Goal: Information Seeking & Learning: Learn about a topic

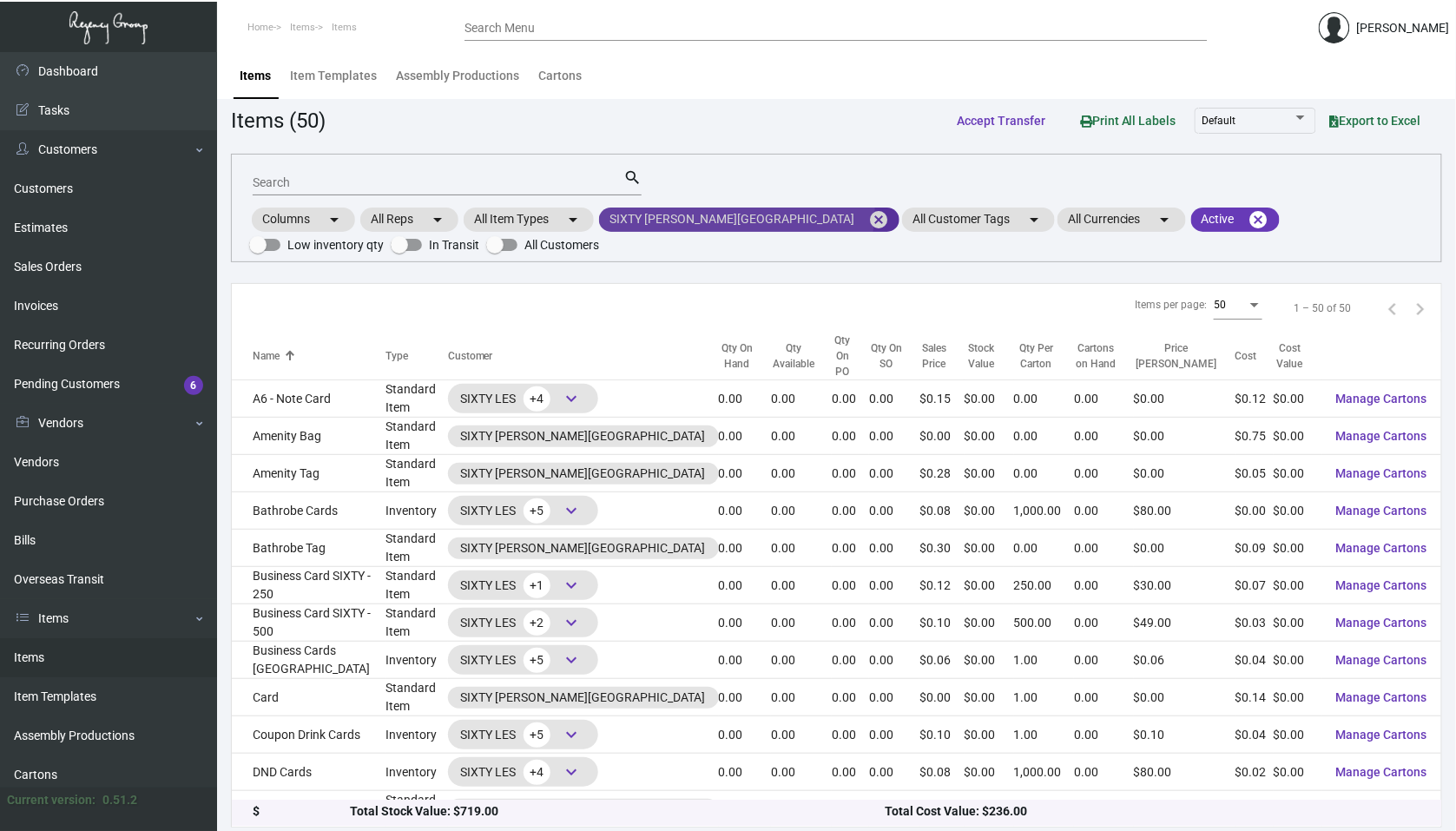
click at [869, 212] on mat-icon "cancel" at bounding box center [878, 219] width 20 height 20
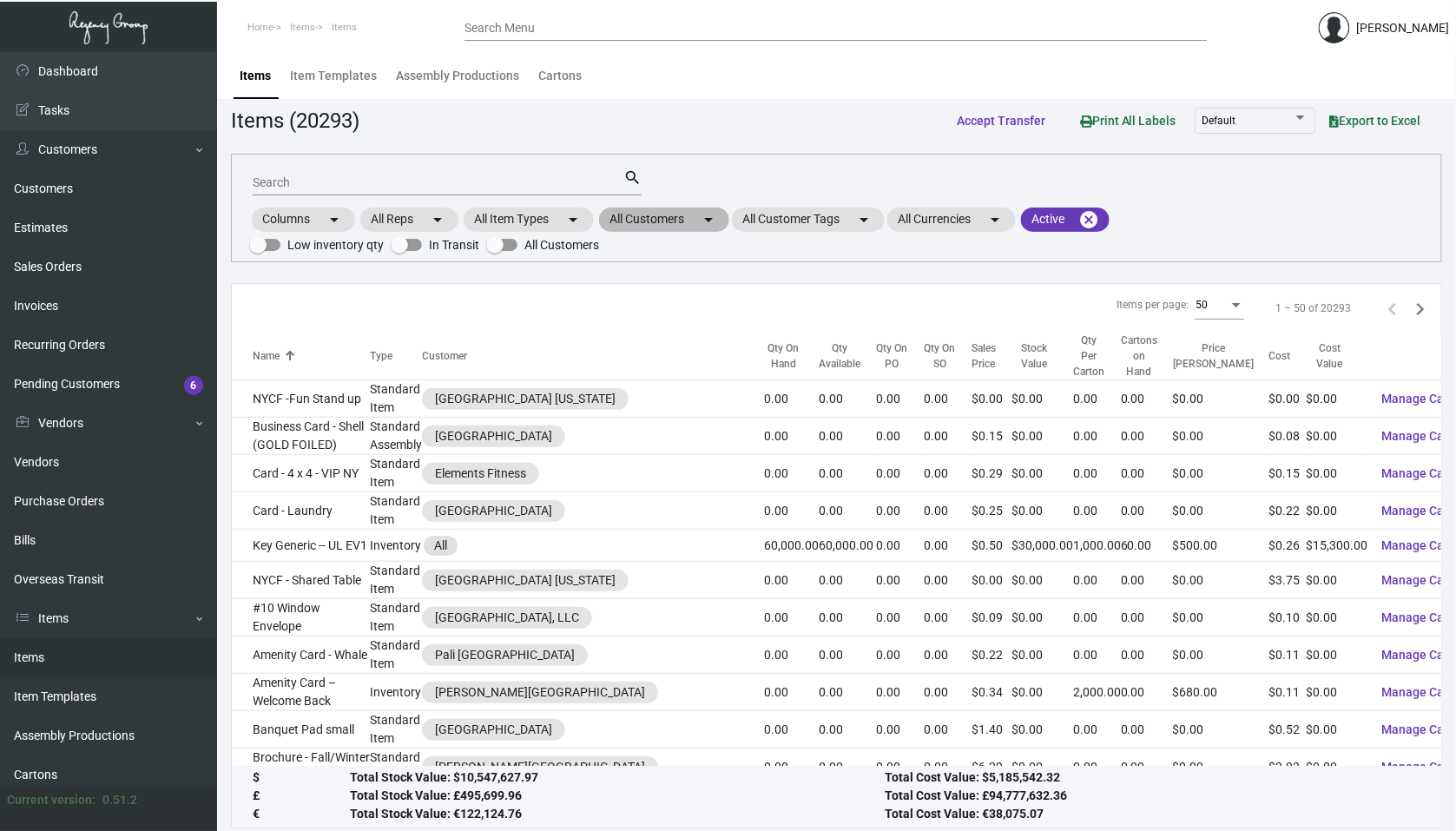
click at [668, 221] on mat-chip "All Customers arrow_drop_down" at bounding box center [664, 219] width 130 height 24
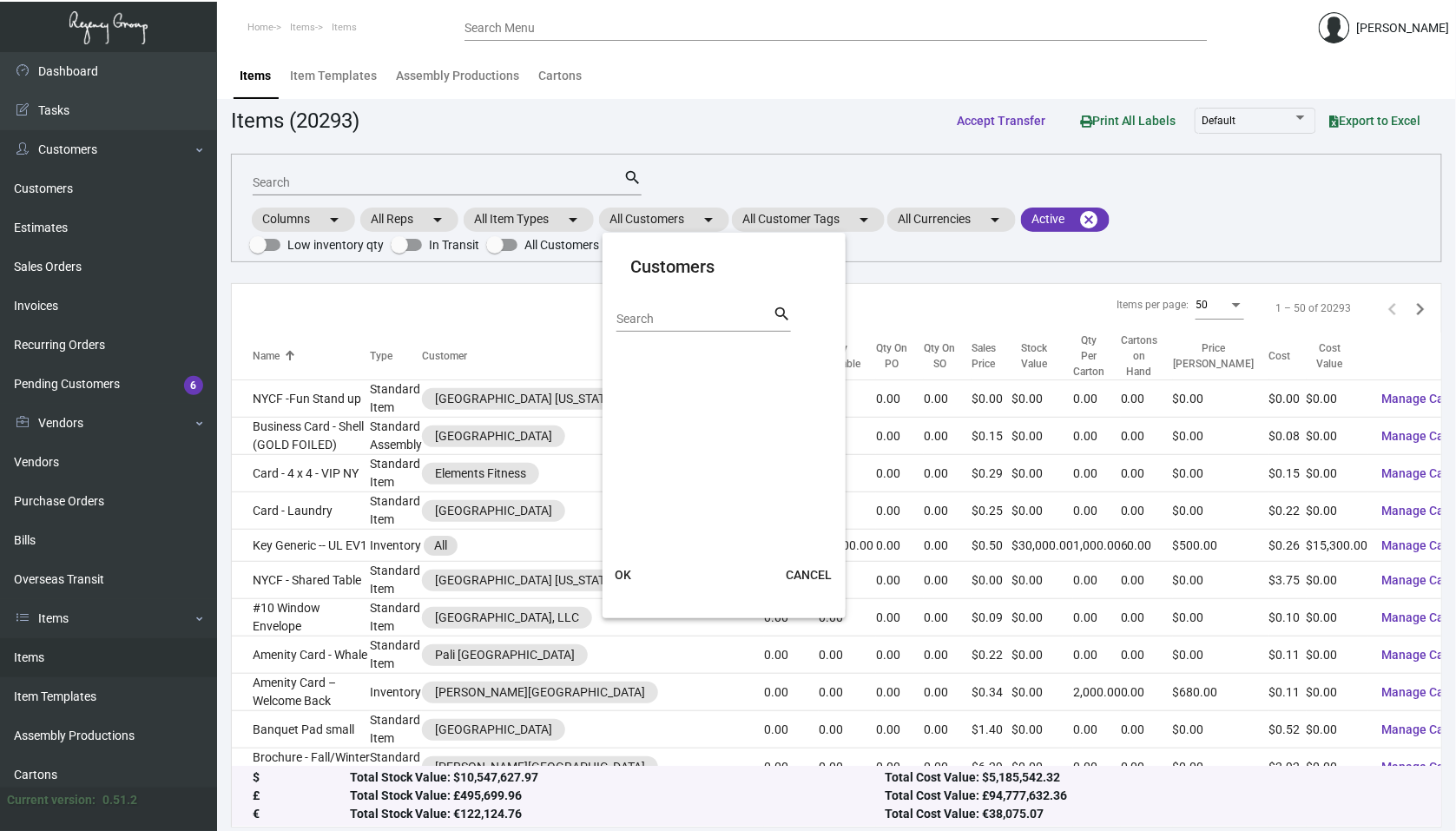
click at [641, 325] on input "Search" at bounding box center [694, 319] width 156 height 14
type input "yack"
drag, startPoint x: 605, startPoint y: 337, endPoint x: 661, endPoint y: 362, distance: 61.3
click at [661, 362] on span "[GEOGRAPHIC_DATA] - JDV" at bounding box center [723, 357] width 174 height 20
click at [623, 365] on input "[GEOGRAPHIC_DATA] - JDV" at bounding box center [622, 365] width 1 height 1
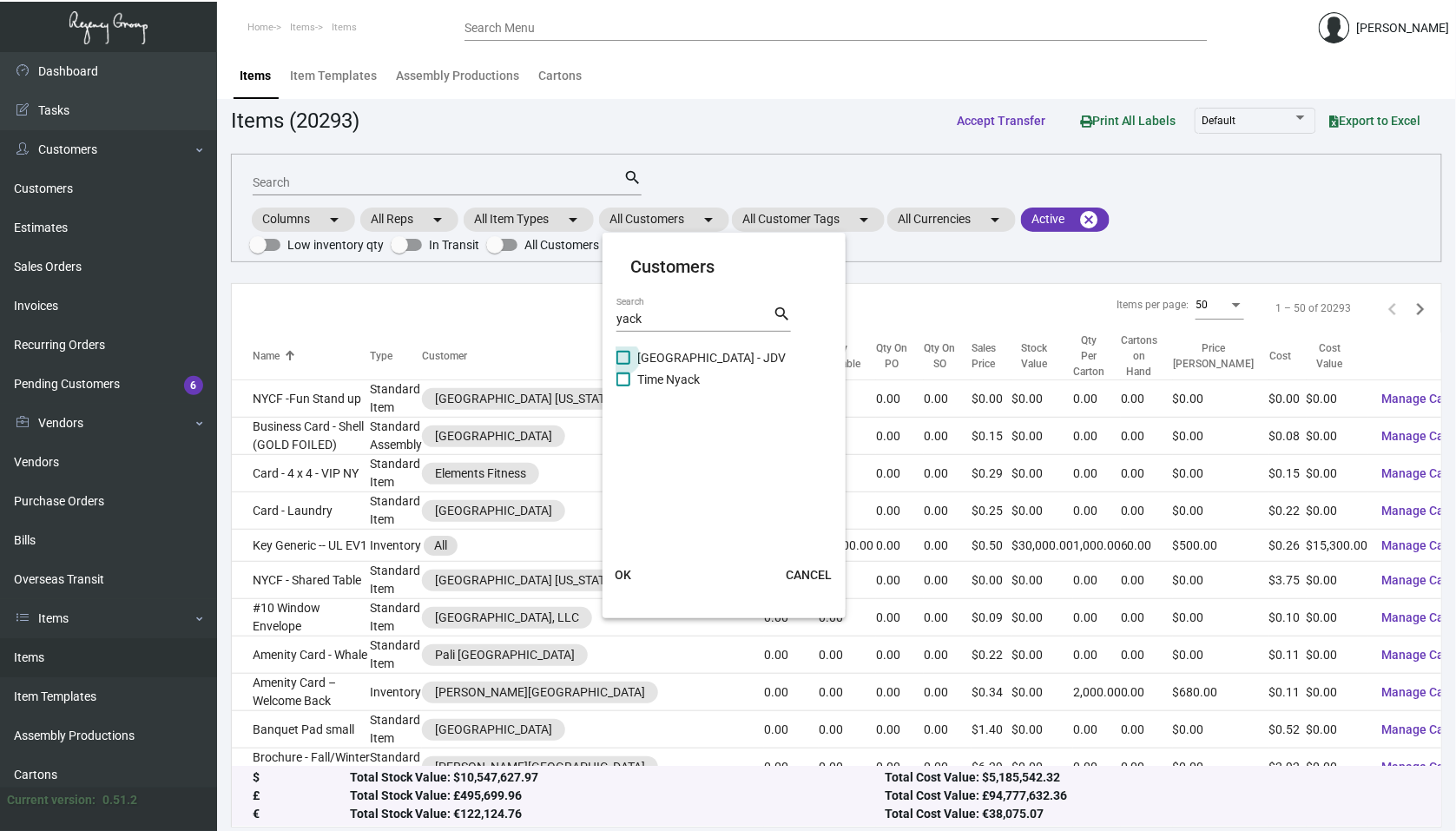
checkbox input "true"
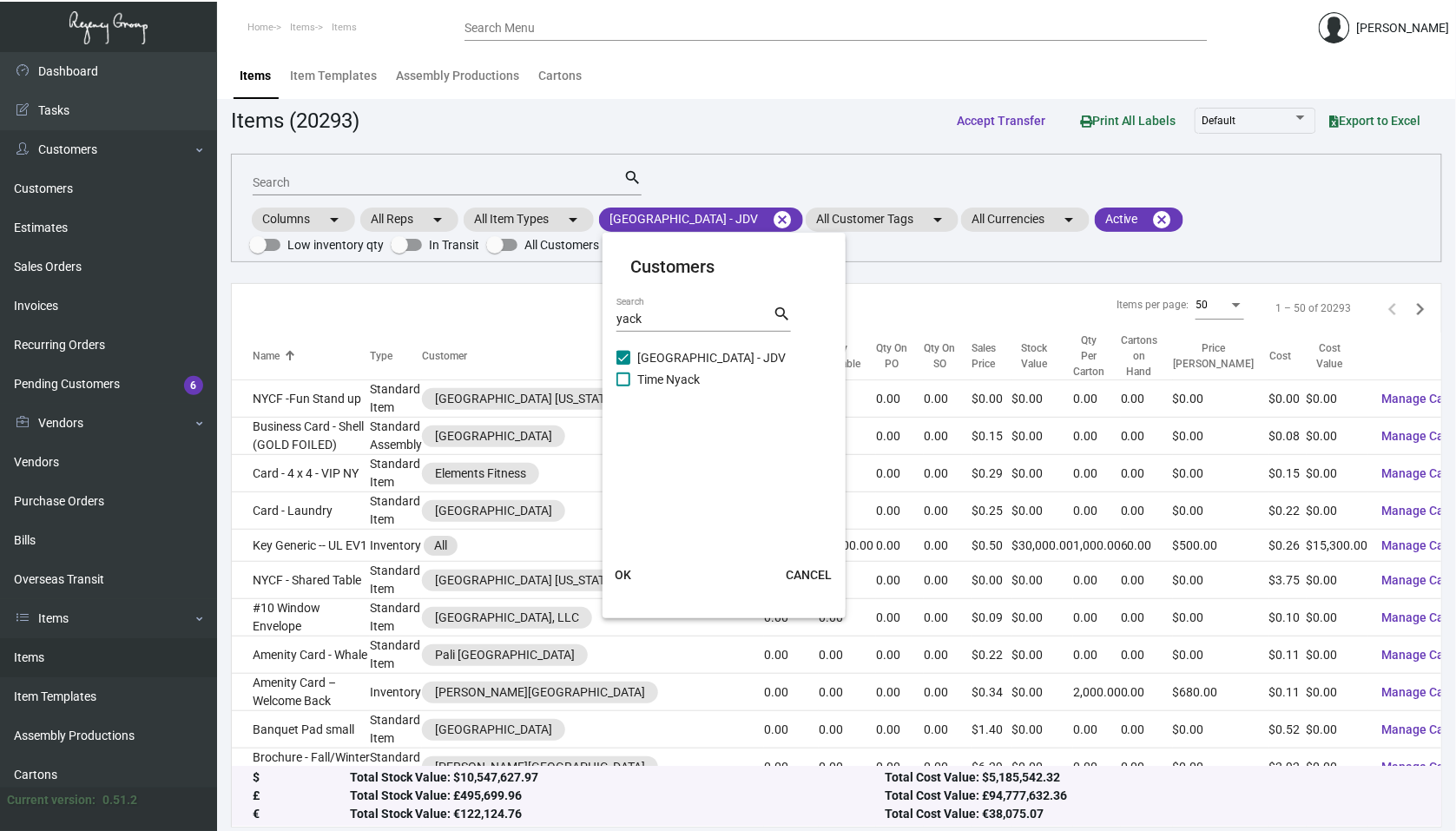
click at [627, 586] on button "OK" at bounding box center [622, 575] width 55 height 31
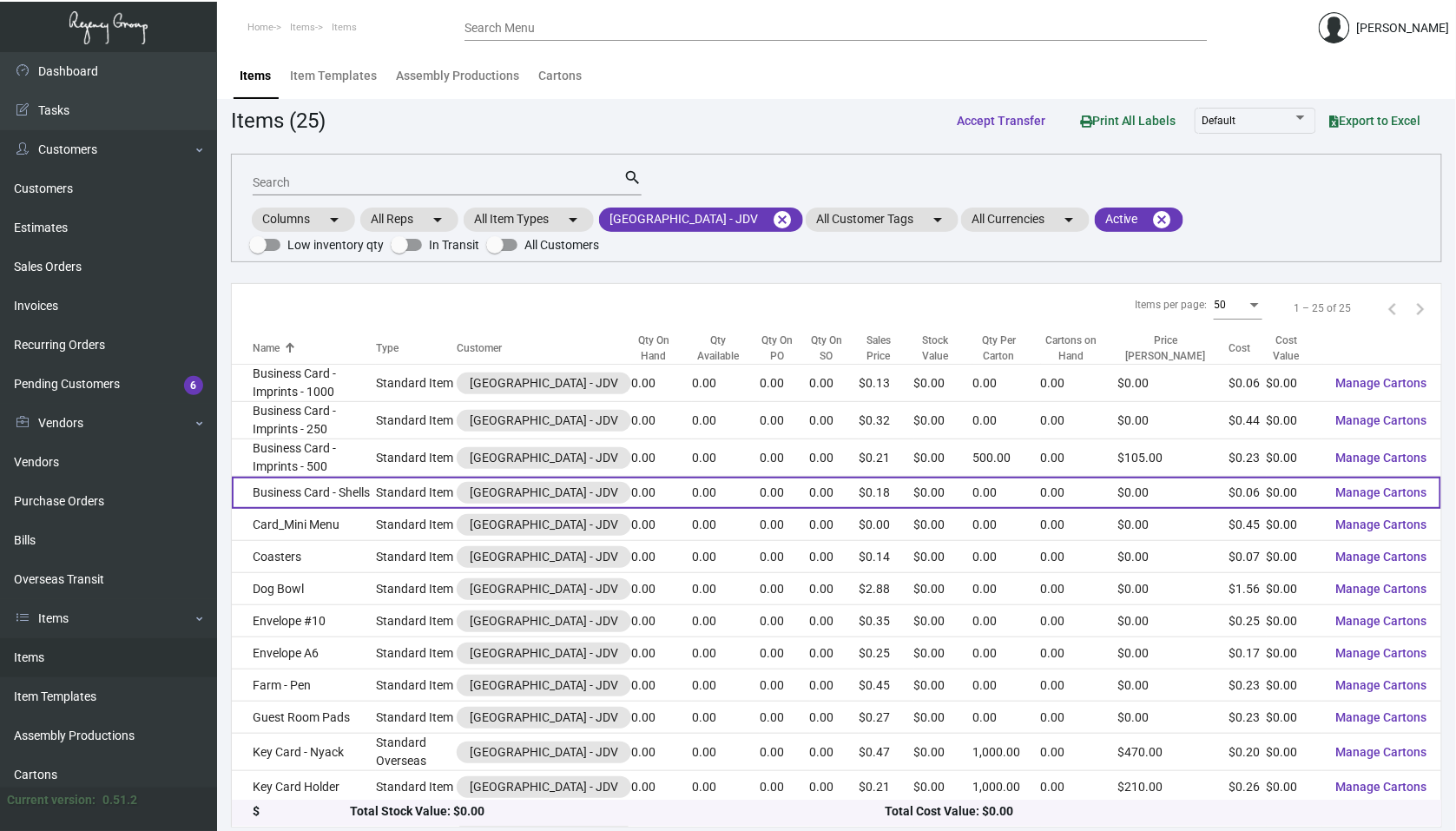
click at [413, 498] on td "Standard Item" at bounding box center [416, 493] width 80 height 32
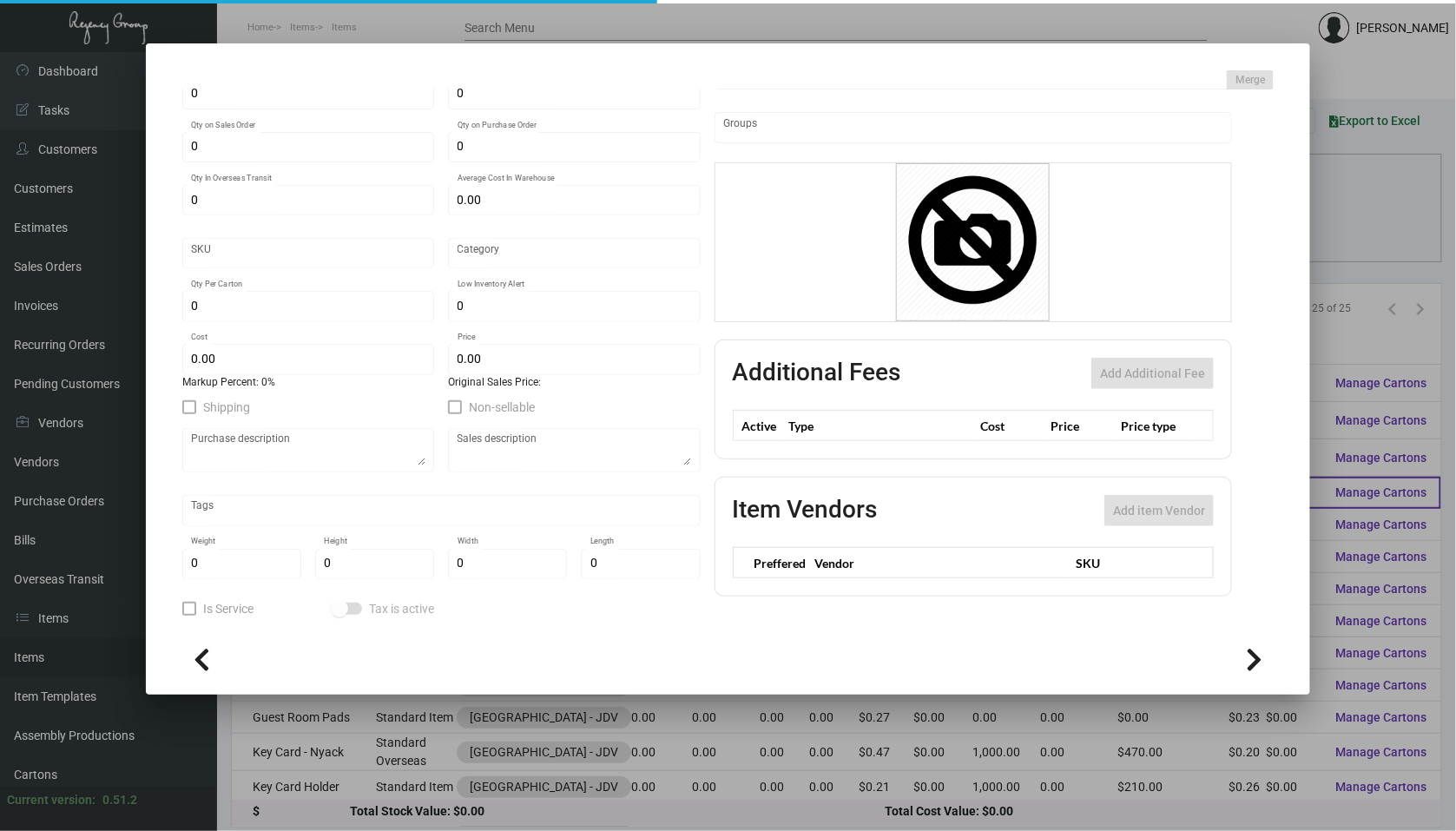
type input "Business Card - Shells"
type input "Standard Item"
type input "$ 0.00"
type input "Standard"
type input "$ 0.059"
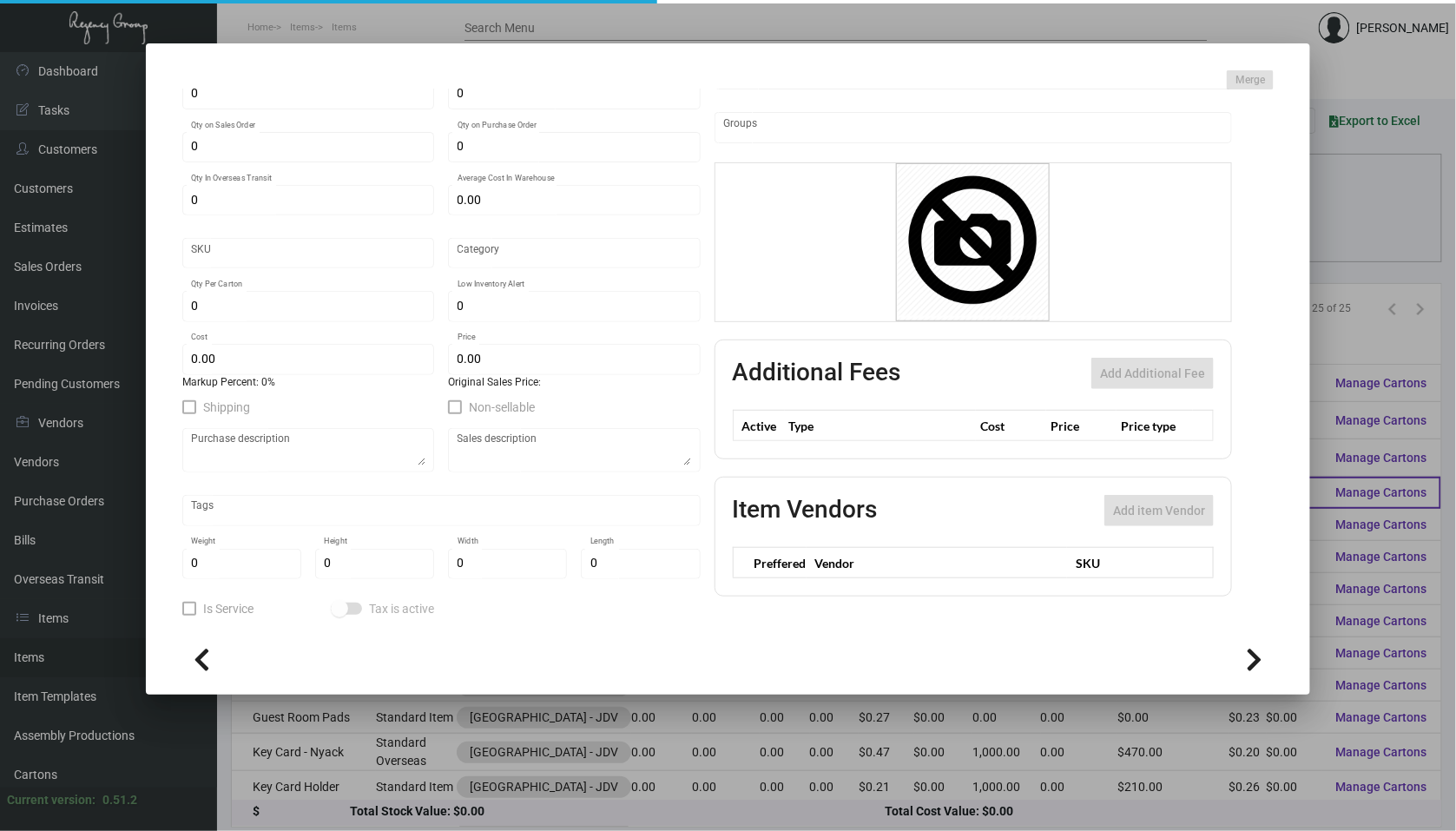
type input "$ 0.18"
checkbox input "true"
type input "United States Dollar $"
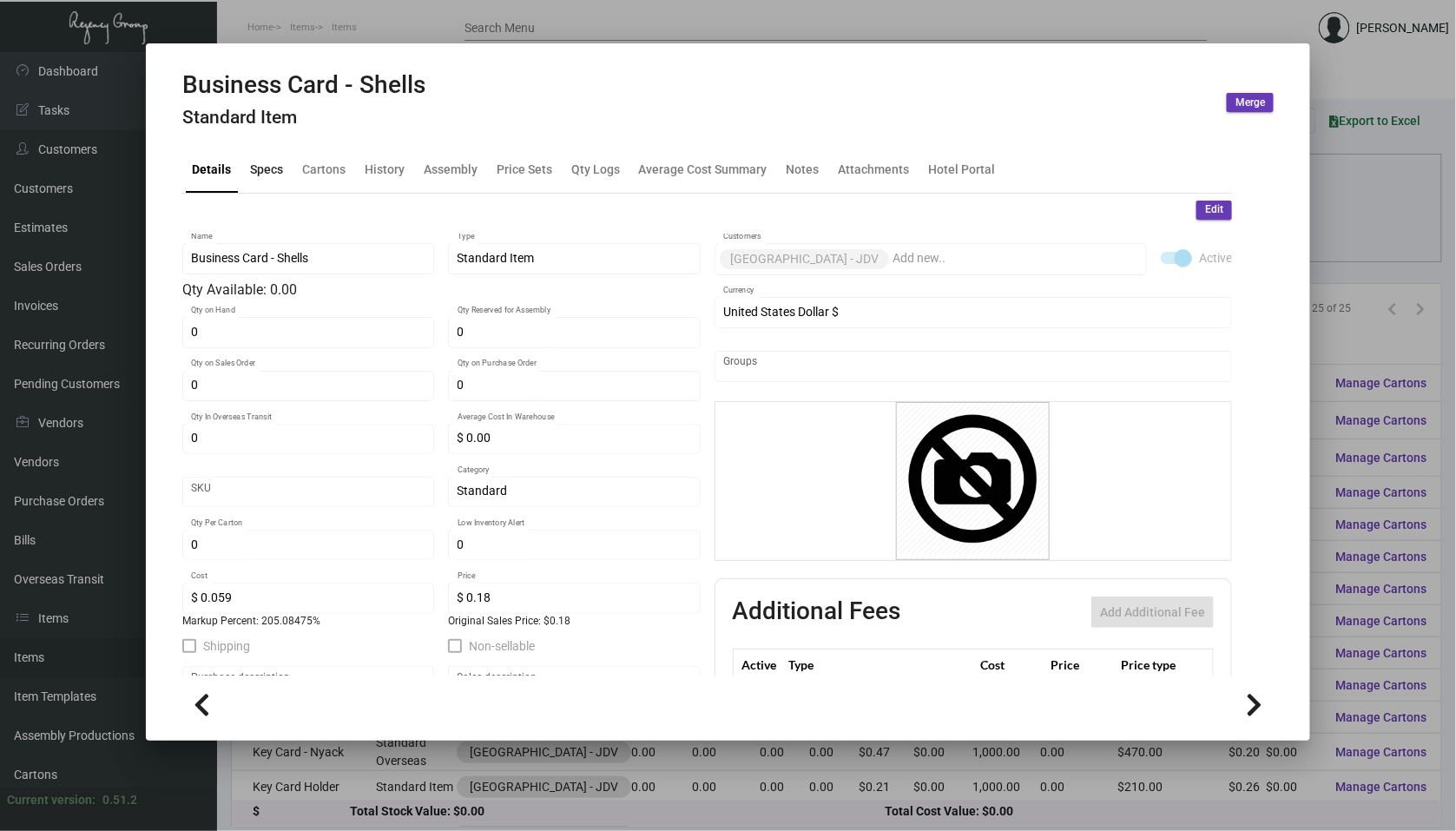
click at [273, 167] on div "Specs" at bounding box center [267, 169] width 33 height 18
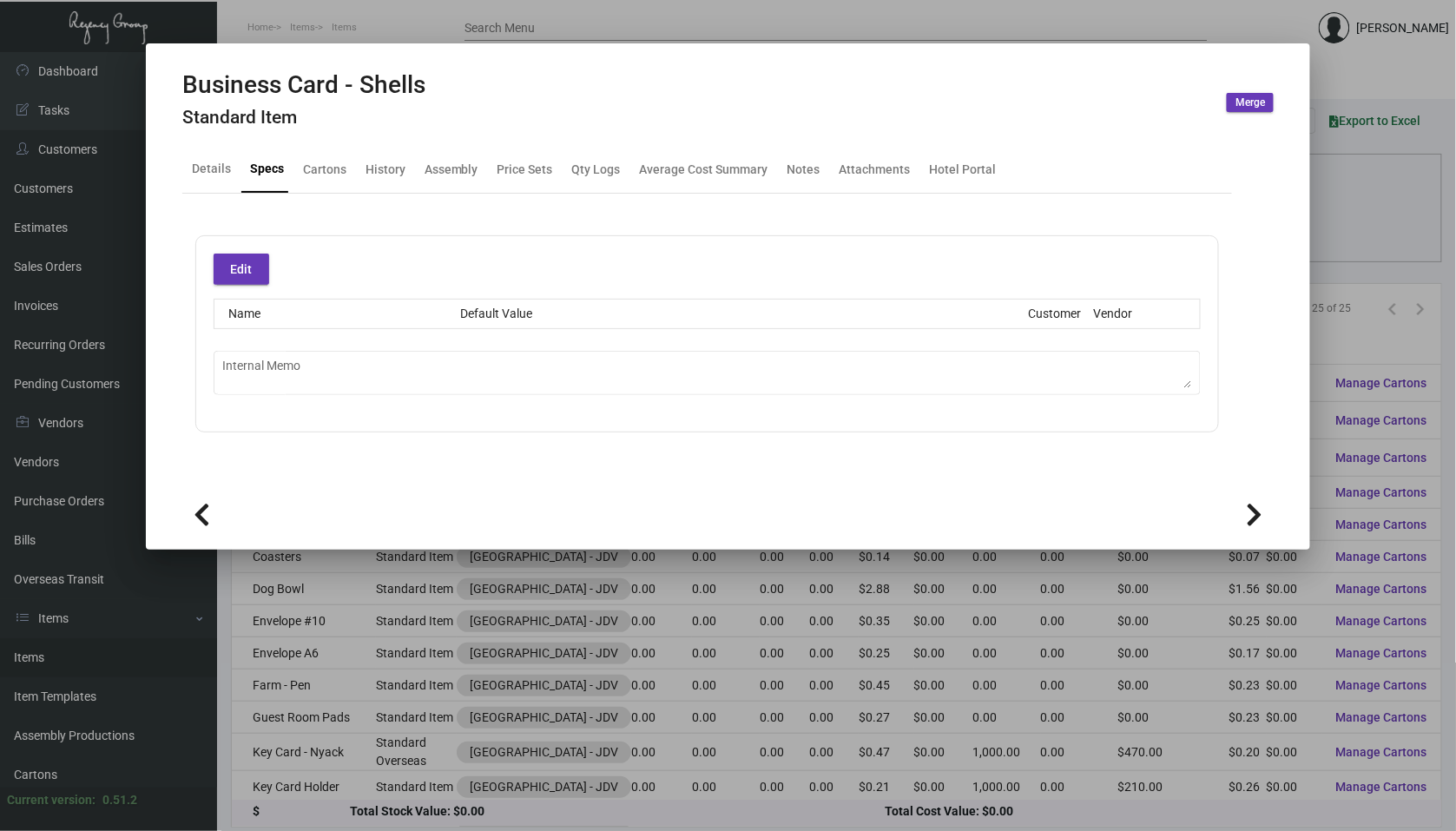
type textarea "IMPRINT - quoted as white engraving as white ink isn’t recommended to print on …"
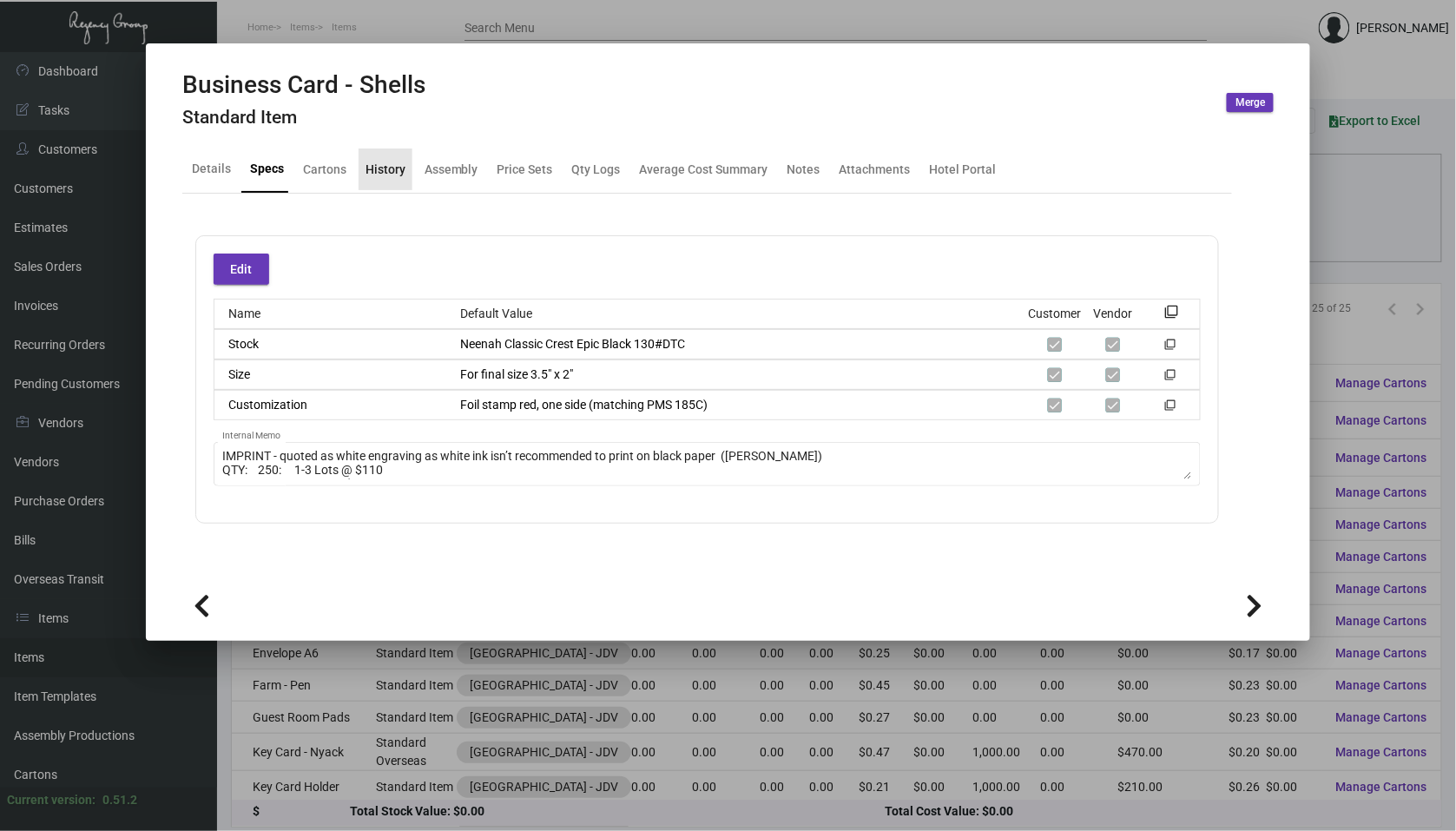
click at [374, 179] on div "History" at bounding box center [386, 169] width 54 height 42
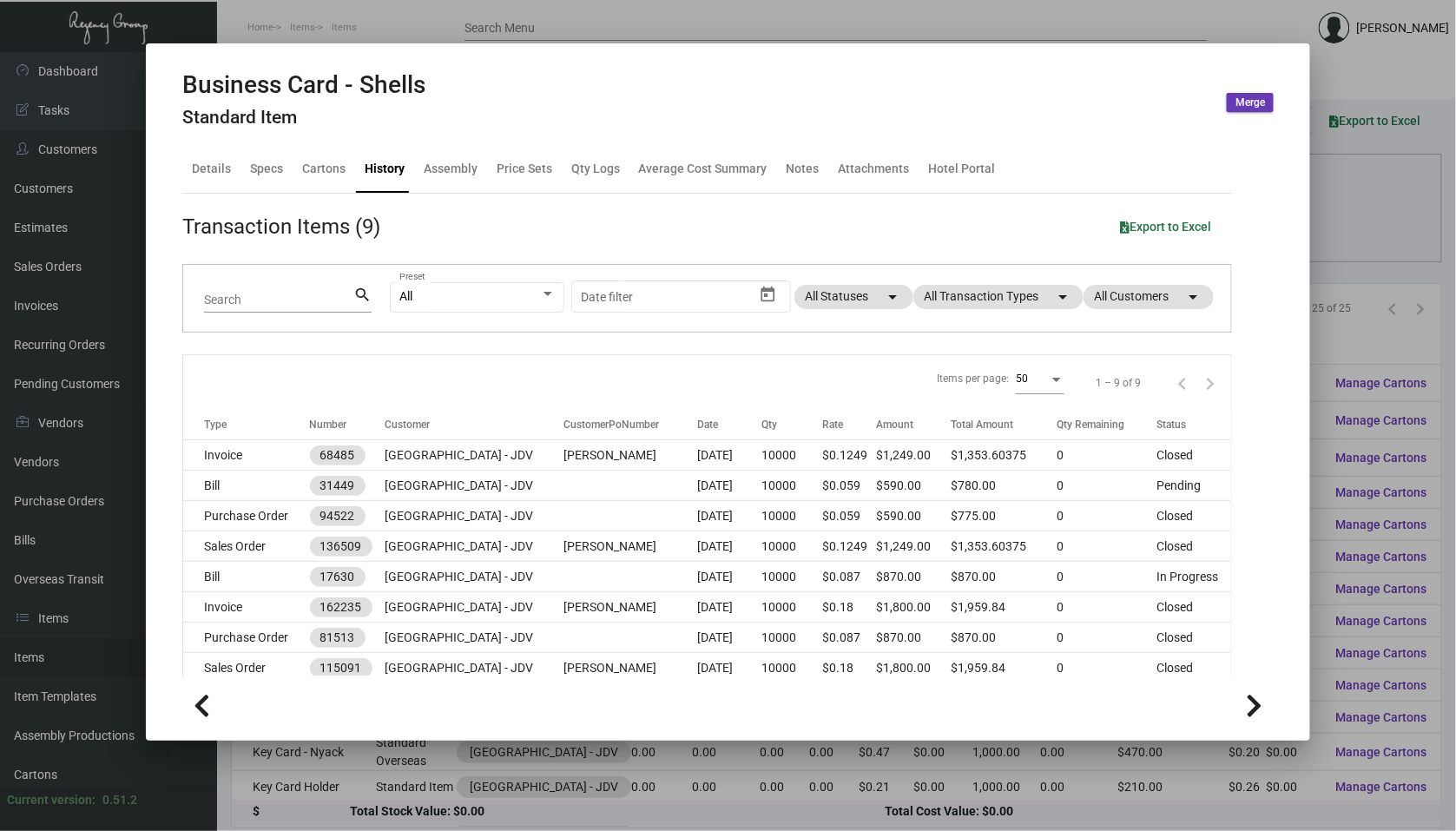
click at [432, 796] on div at bounding box center [728, 415] width 1456 height 831
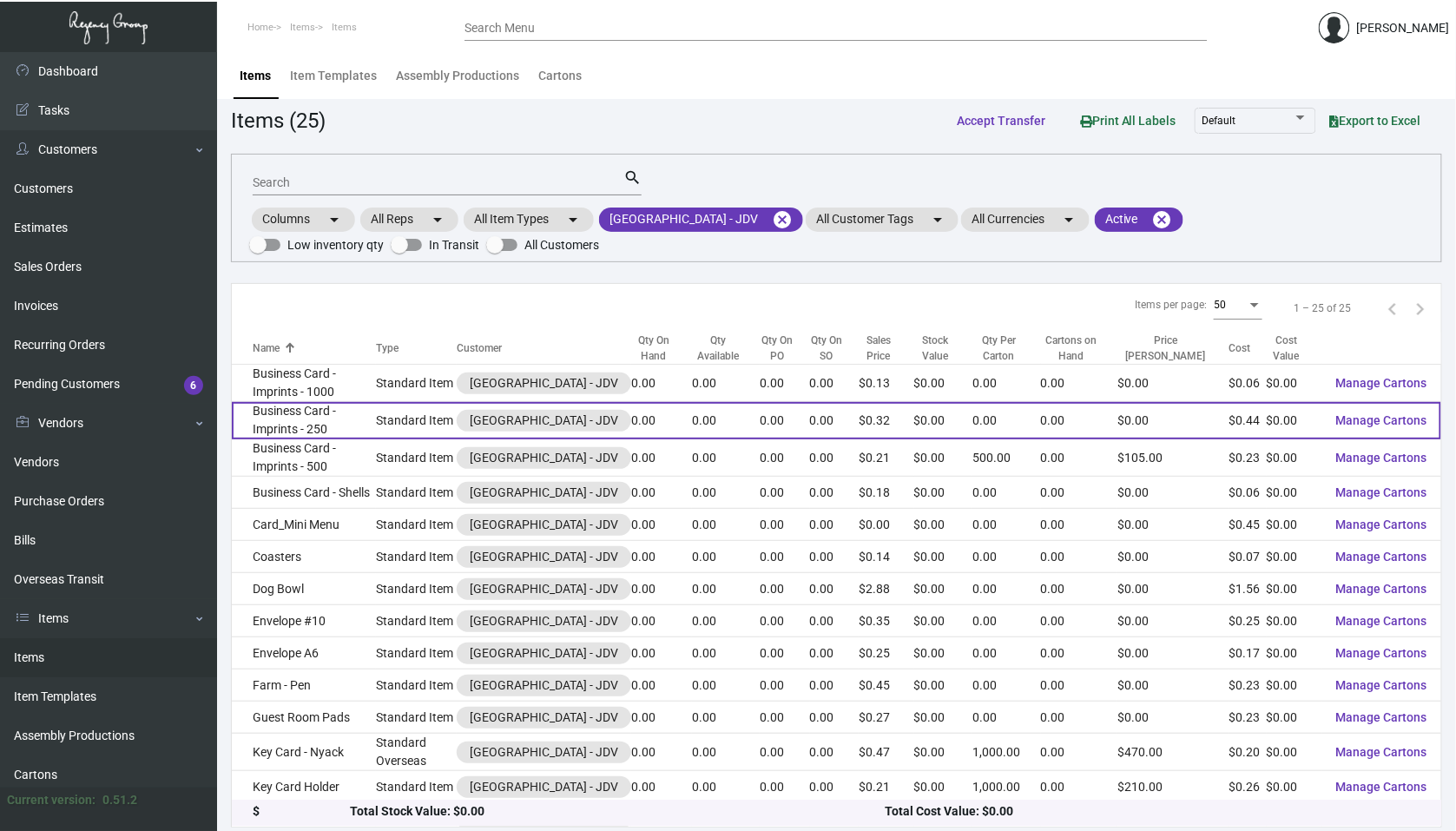
click at [457, 431] on td "Standard Item" at bounding box center [416, 421] width 80 height 38
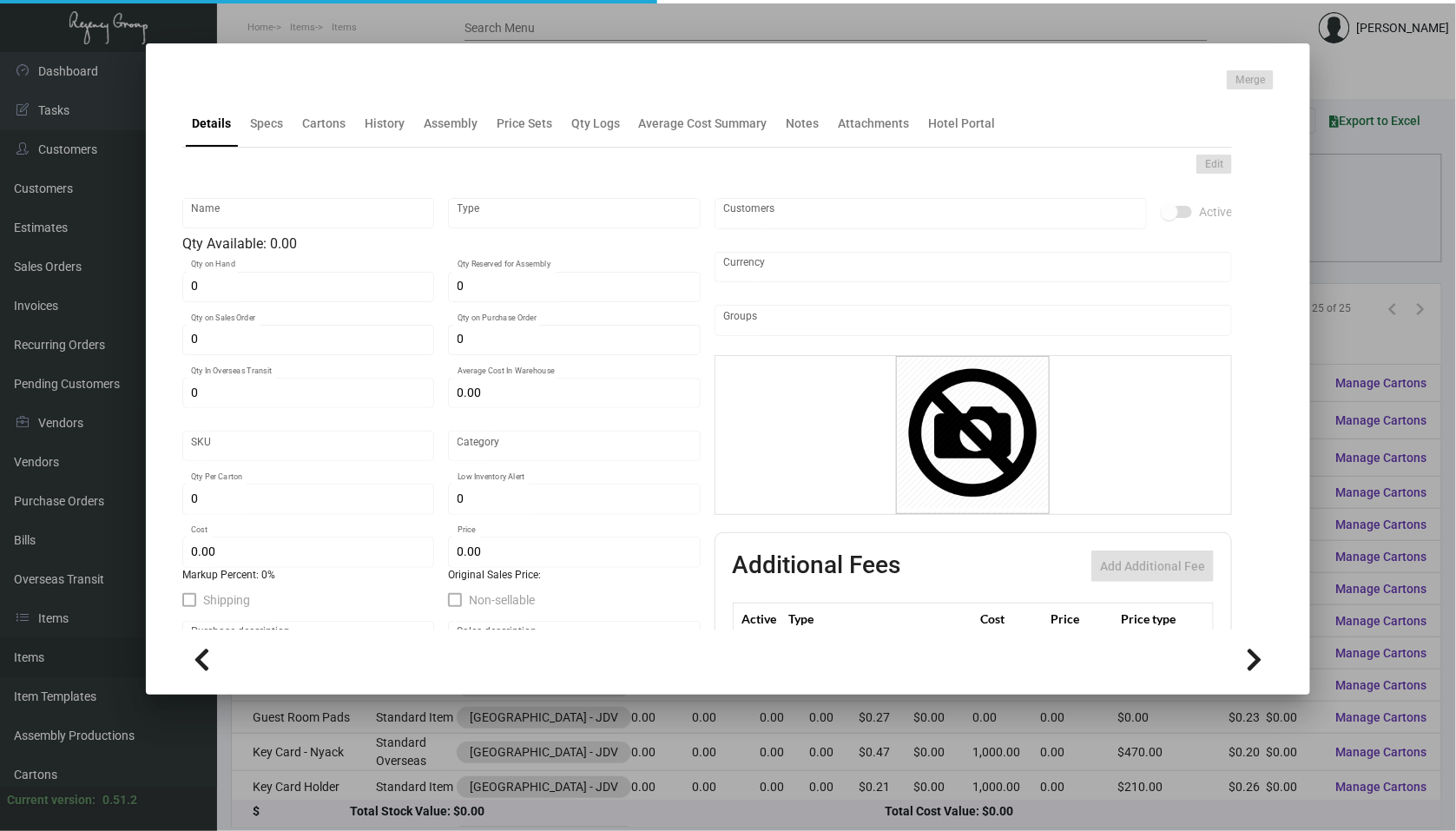
type input "Business Card - Imprints - 250"
type input "Standard Item"
type input "$ 0.00"
type input "Standard"
type input "$ 0.44"
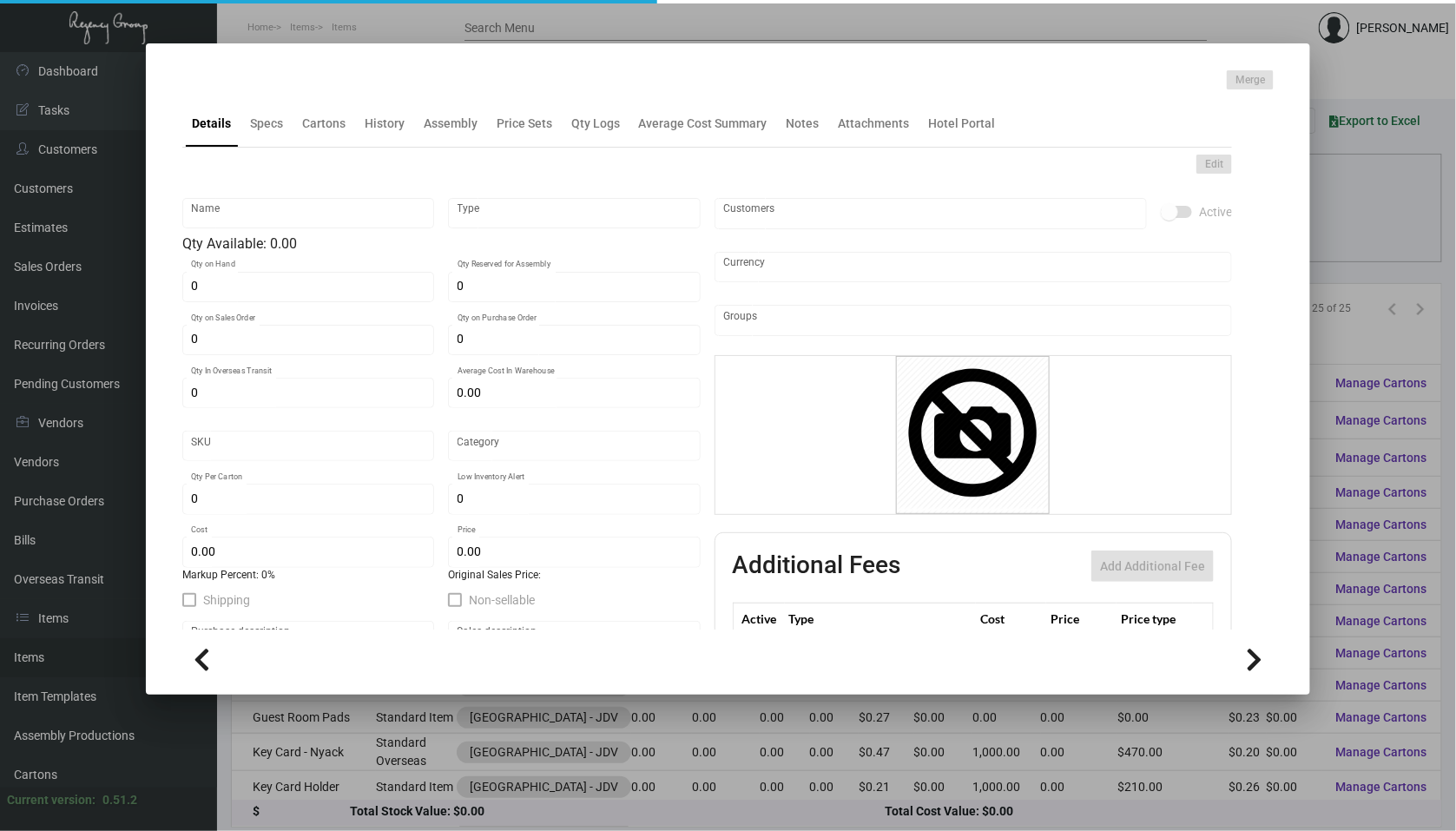
type input "$ 0.32"
checkbox input "true"
type input "United States Dollar $"
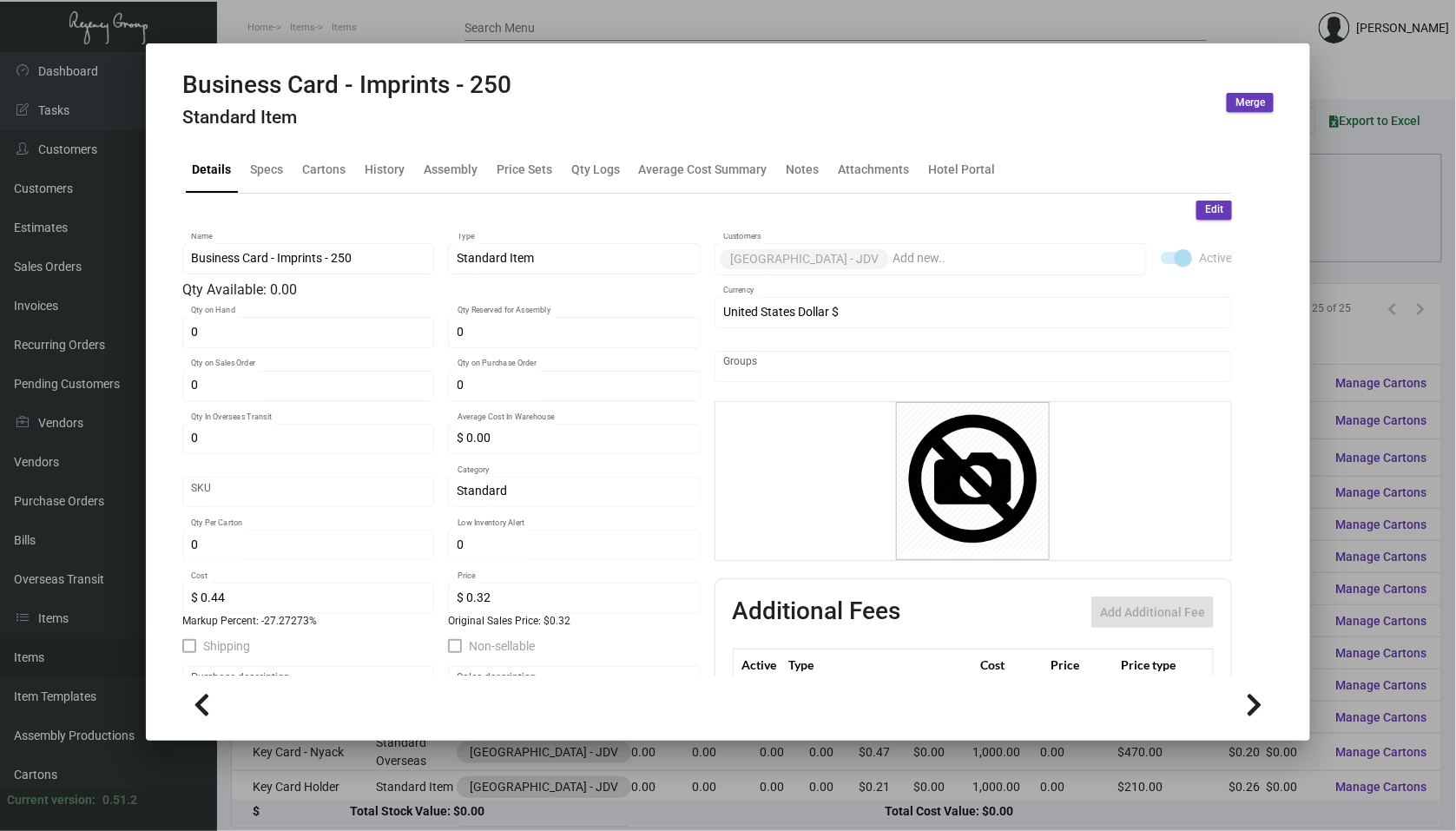
click at [455, 716] on div "Business Card - Imprints - 250 Standard Item Merge Details Specs Cartons Histor…" at bounding box center [728, 415] width 1456 height 831
click at [536, 787] on div at bounding box center [728, 415] width 1456 height 831
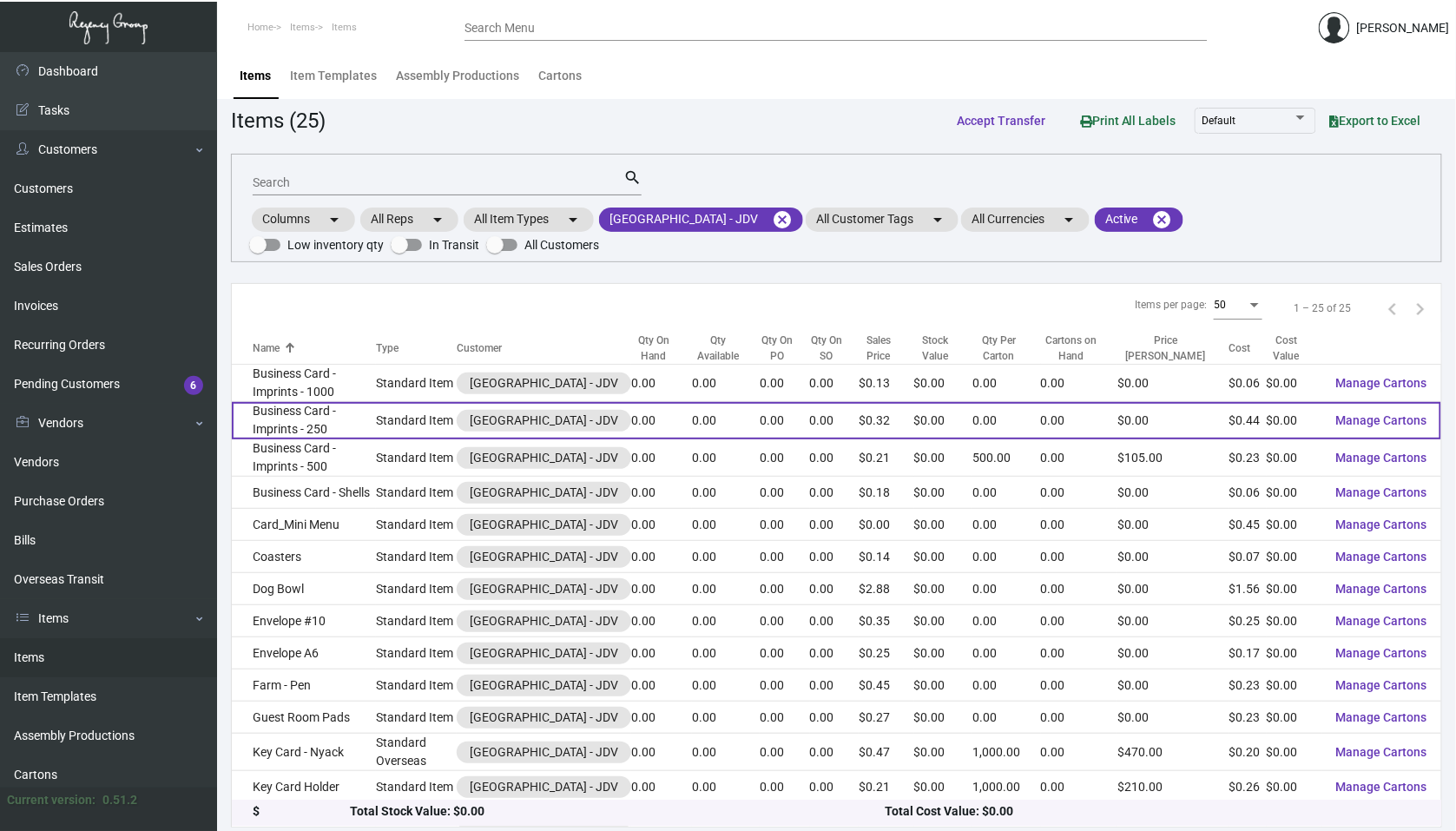
click at [346, 430] on td "Business Card - Imprints - 250" at bounding box center [303, 421] width 144 height 38
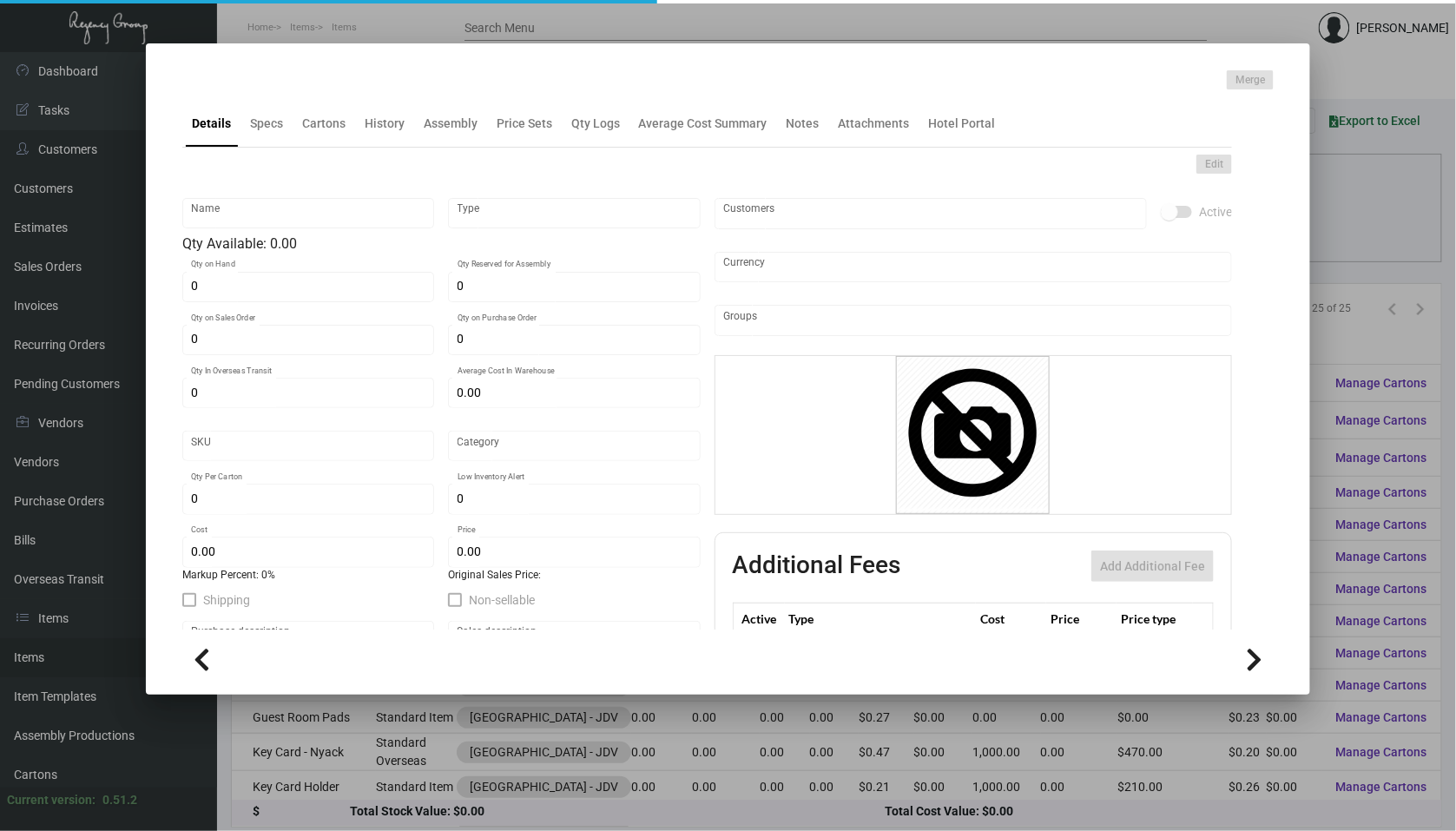
type input "Business Card - Imprints - 250"
type input "Standard Item"
type input "$ 0.00"
type input "Standard"
type input "$ 0.44"
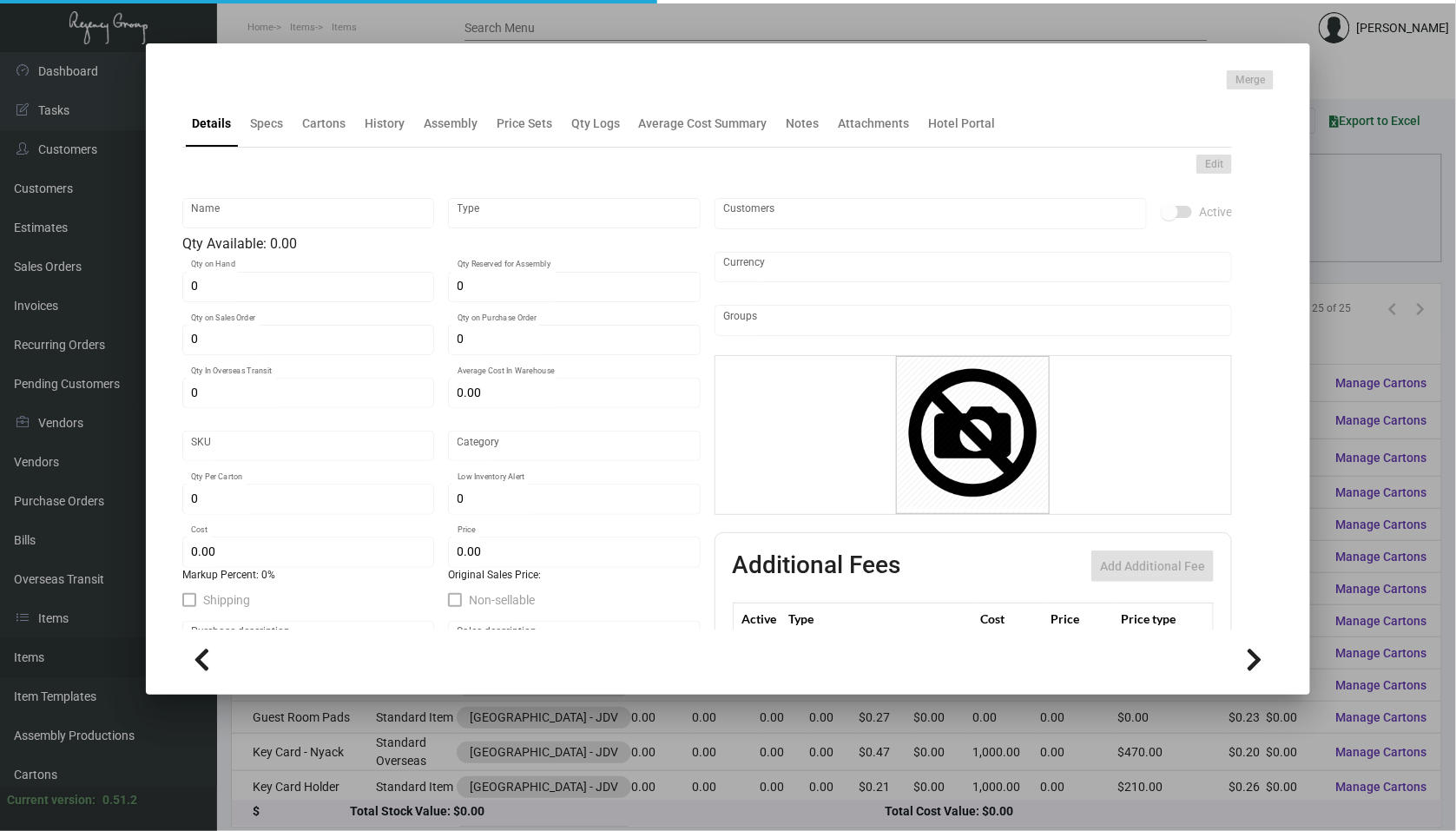
type input "$ 0.32"
checkbox input "true"
type input "United States Dollar $"
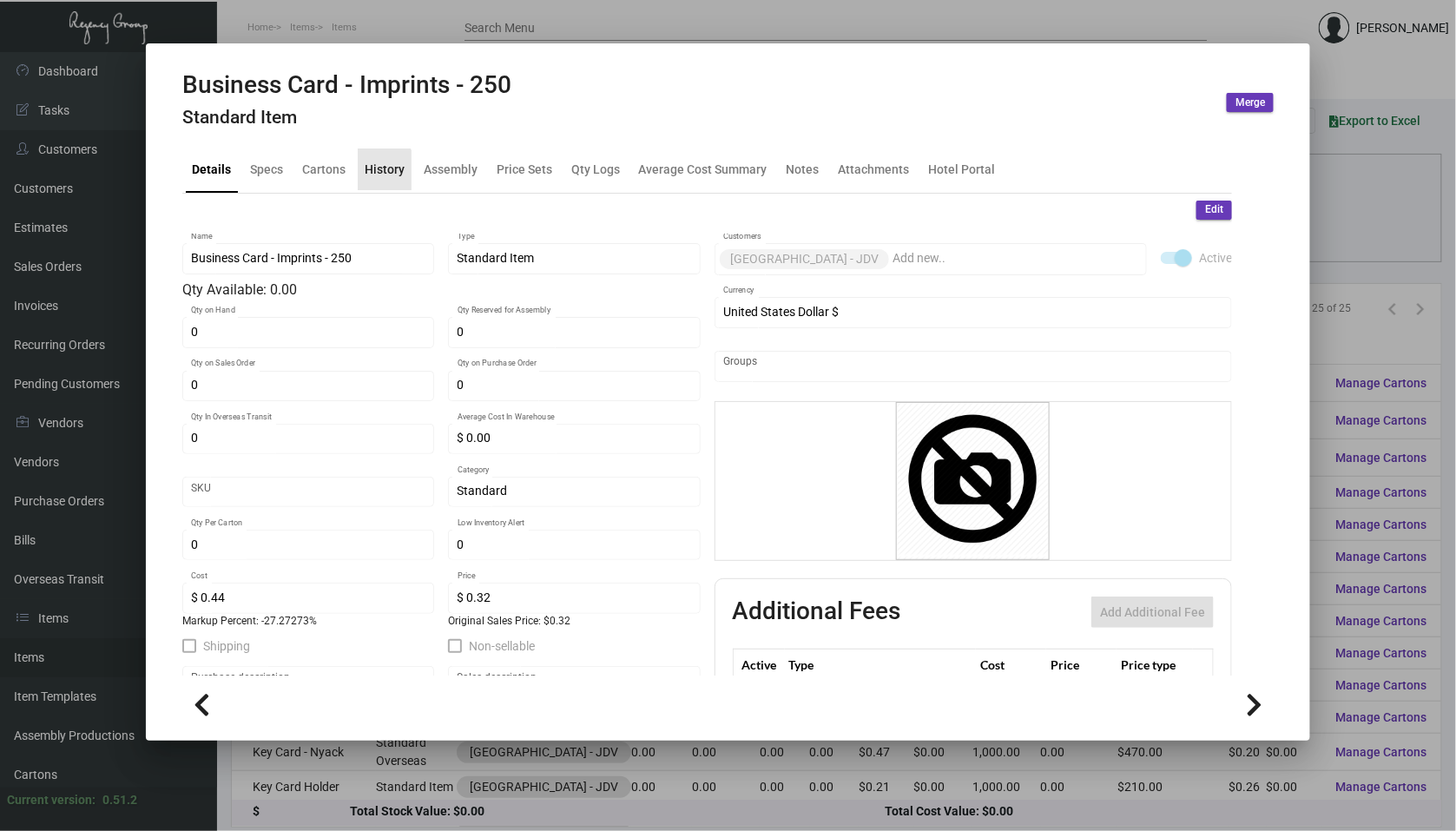
click at [375, 171] on div "History" at bounding box center [384, 169] width 40 height 18
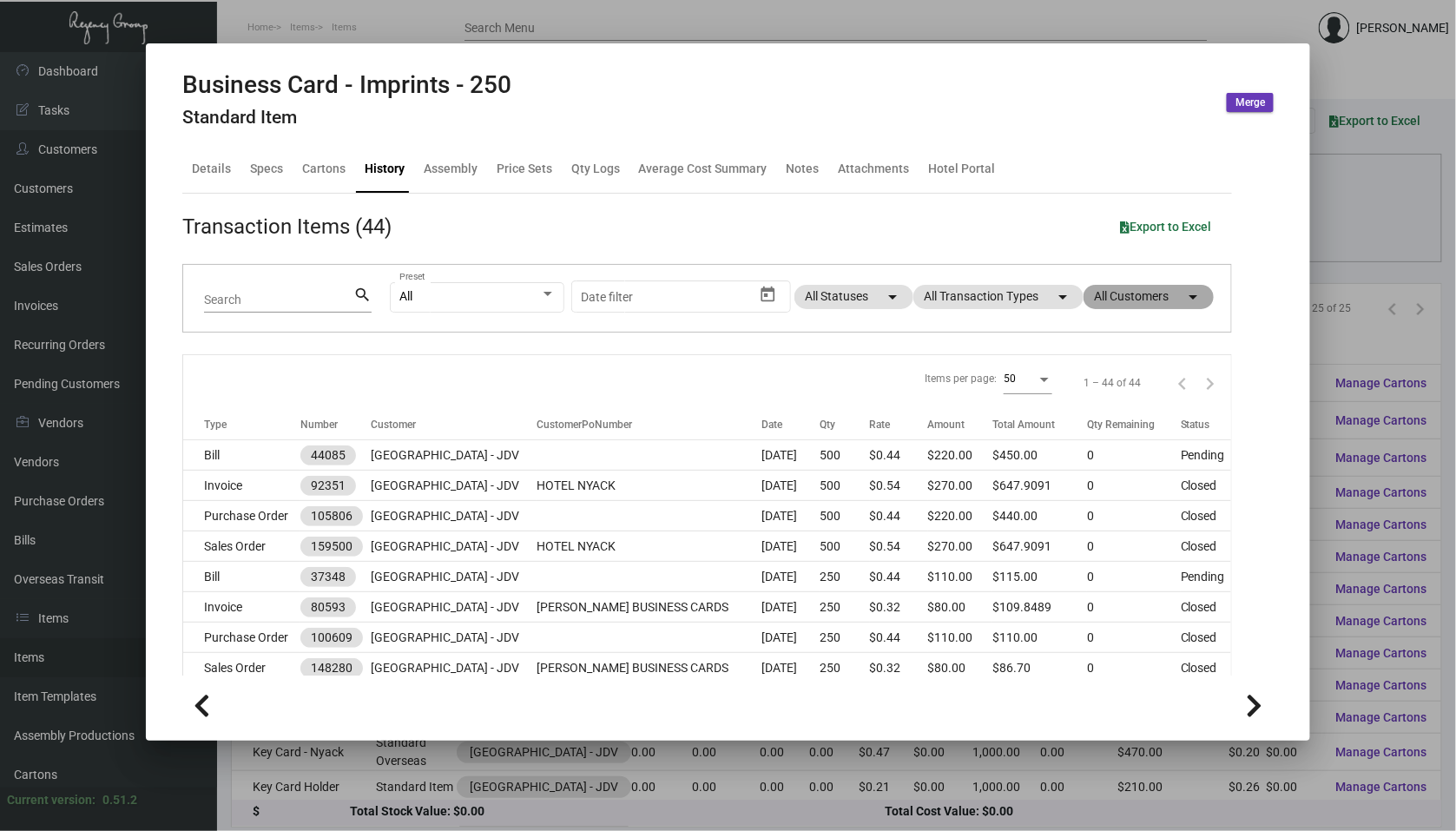
click at [1161, 304] on mat-chip "All Customers arrow_drop_down" at bounding box center [1149, 297] width 130 height 24
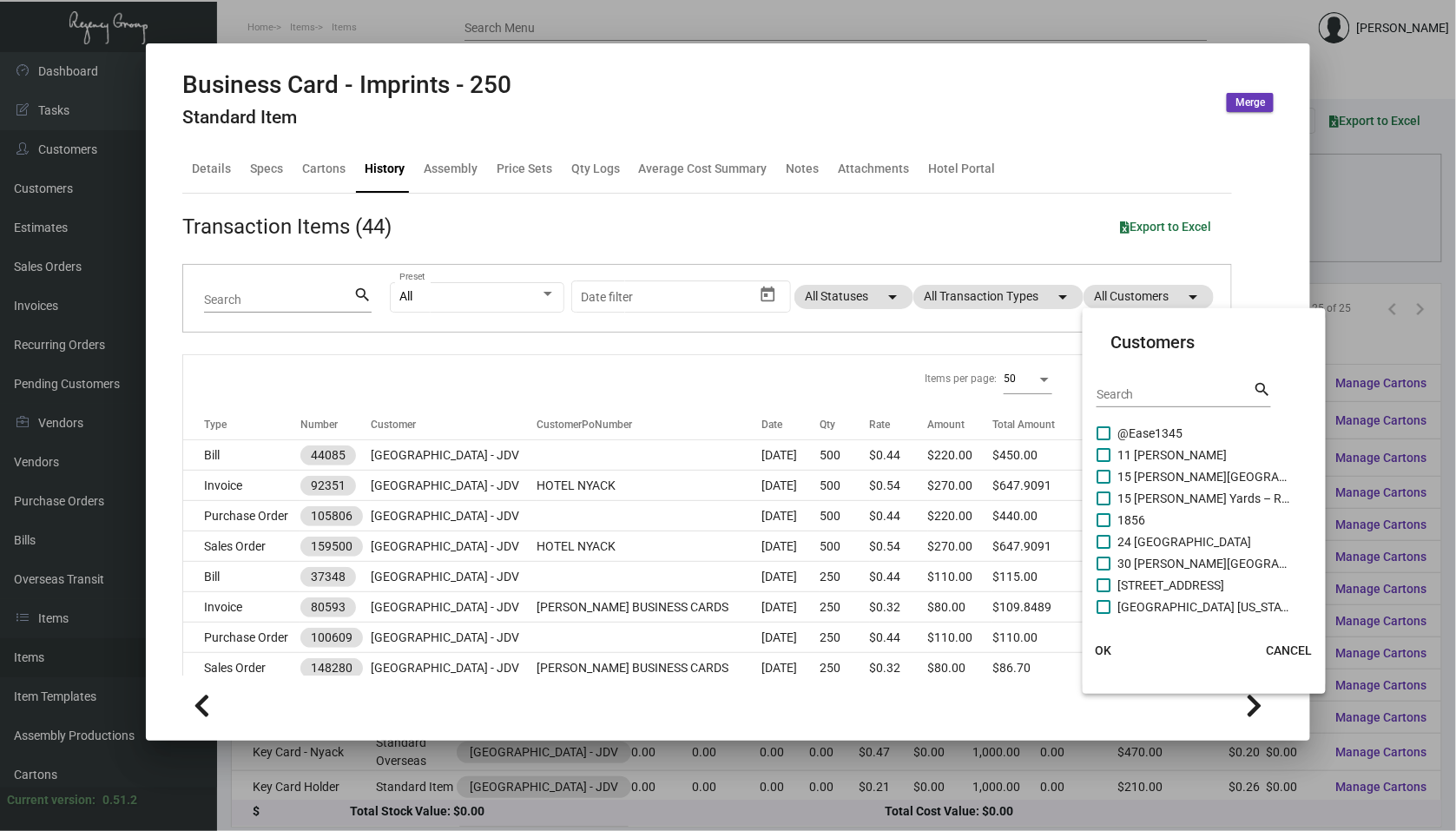
click at [1153, 304] on div at bounding box center [728, 415] width 1456 height 831
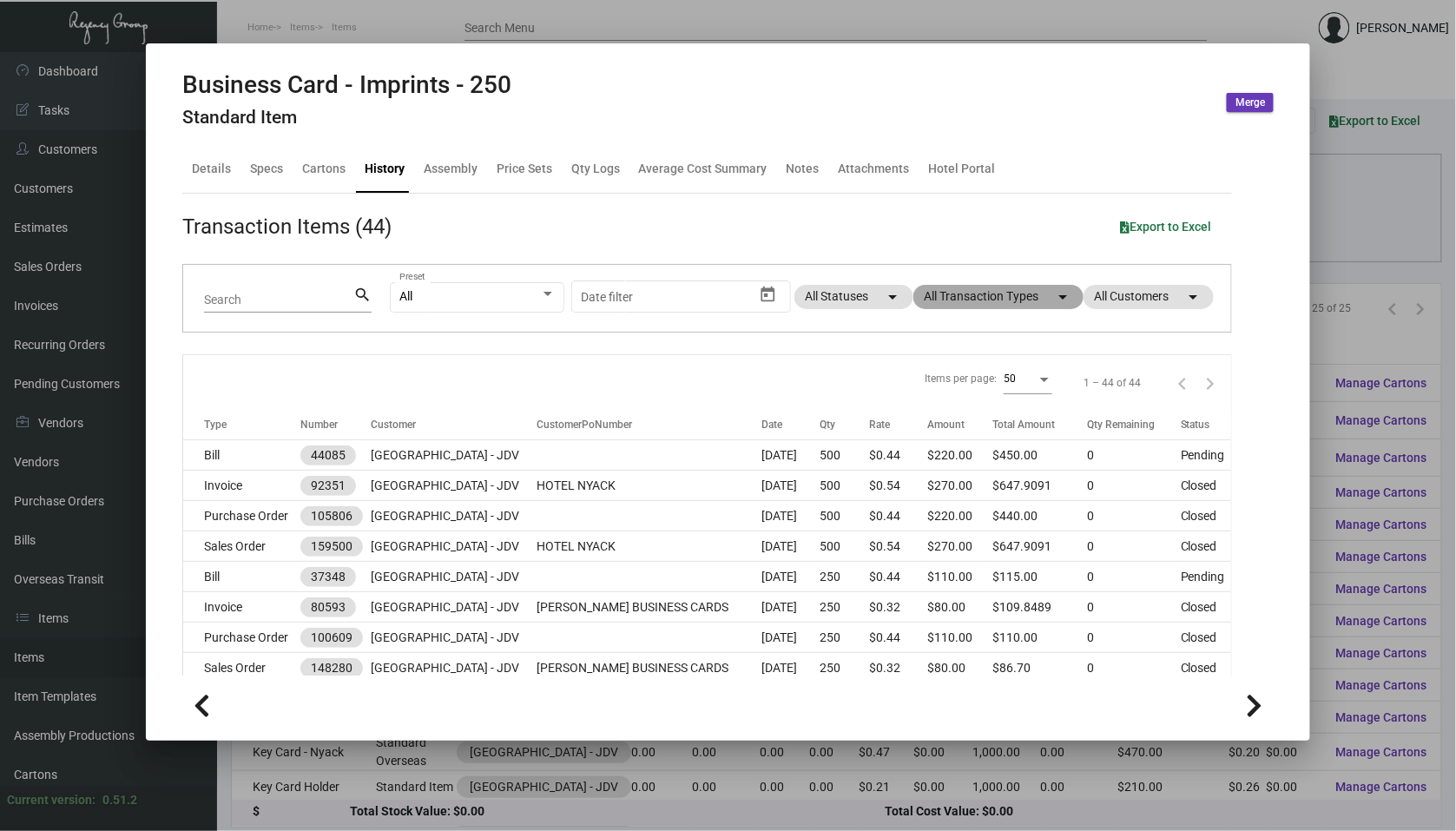
click at [1016, 302] on mat-chip "All Transaction Types arrow_drop_down" at bounding box center [998, 297] width 171 height 24
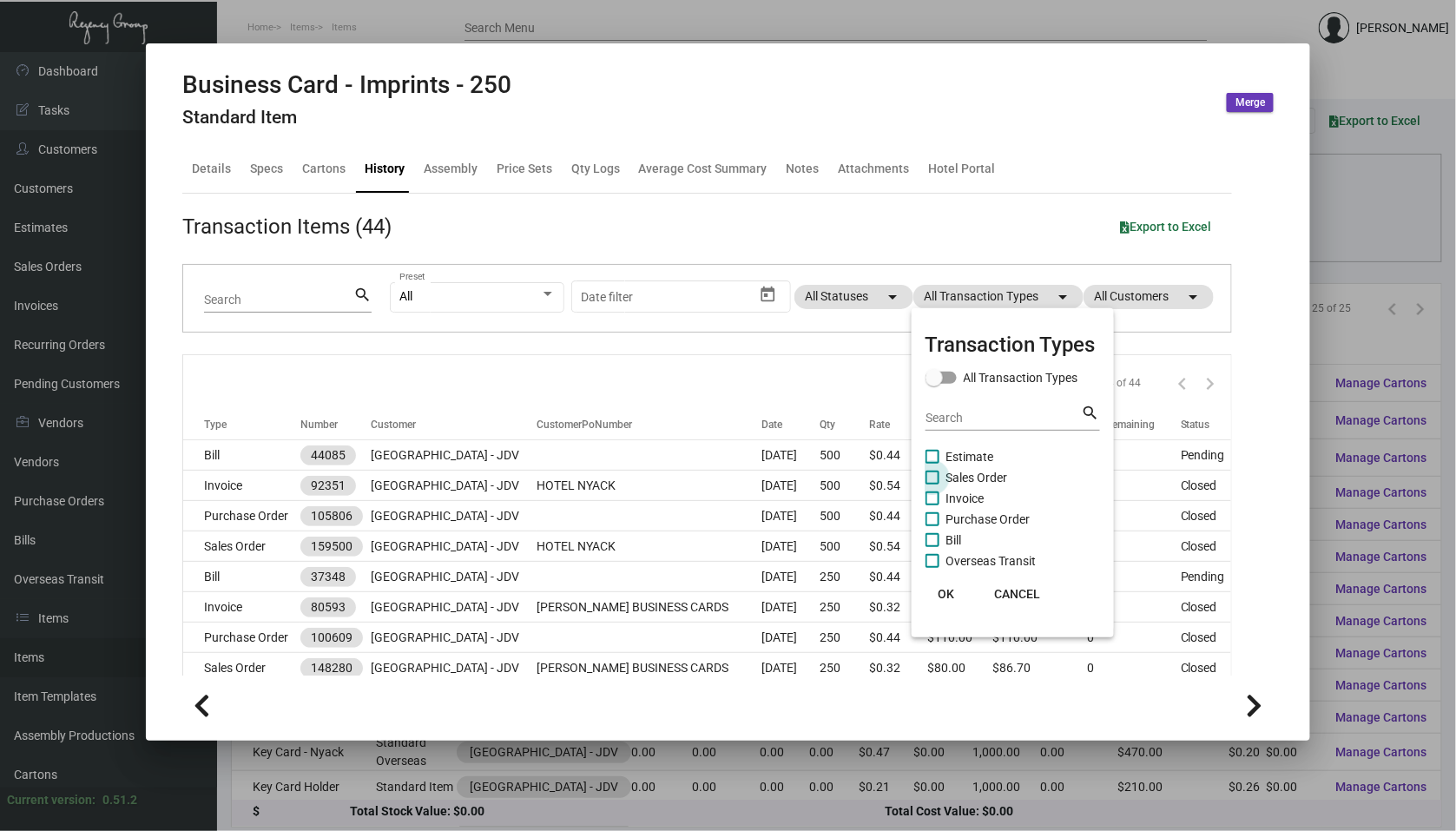
click at [929, 473] on span at bounding box center [933, 477] width 14 height 14
click at [932, 485] on input "Sales Order" at bounding box center [932, 485] width 1 height 1
checkbox input "true"
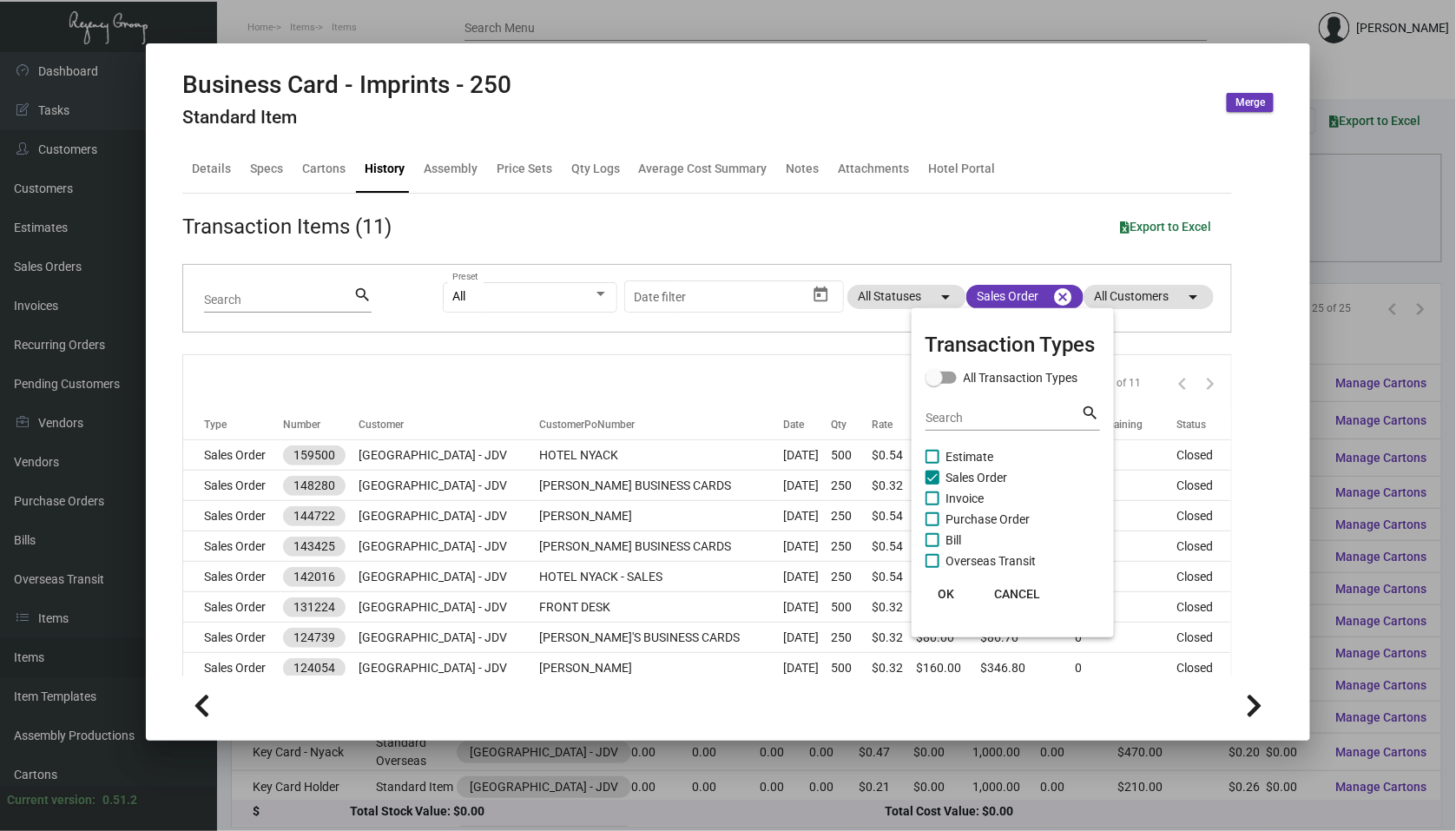
click at [954, 603] on button "OK" at bounding box center [946, 593] width 55 height 31
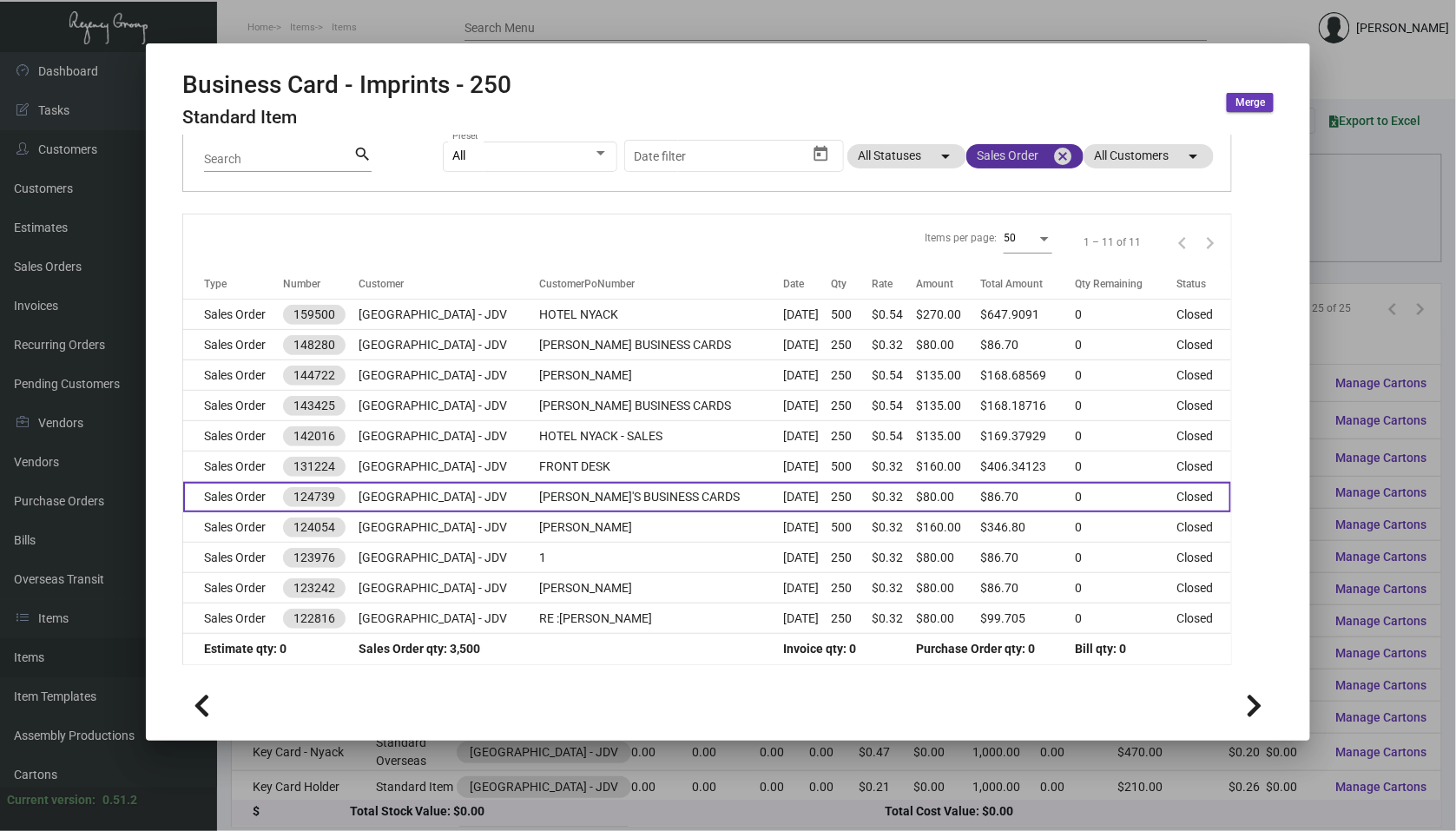
scroll to position [140, 0]
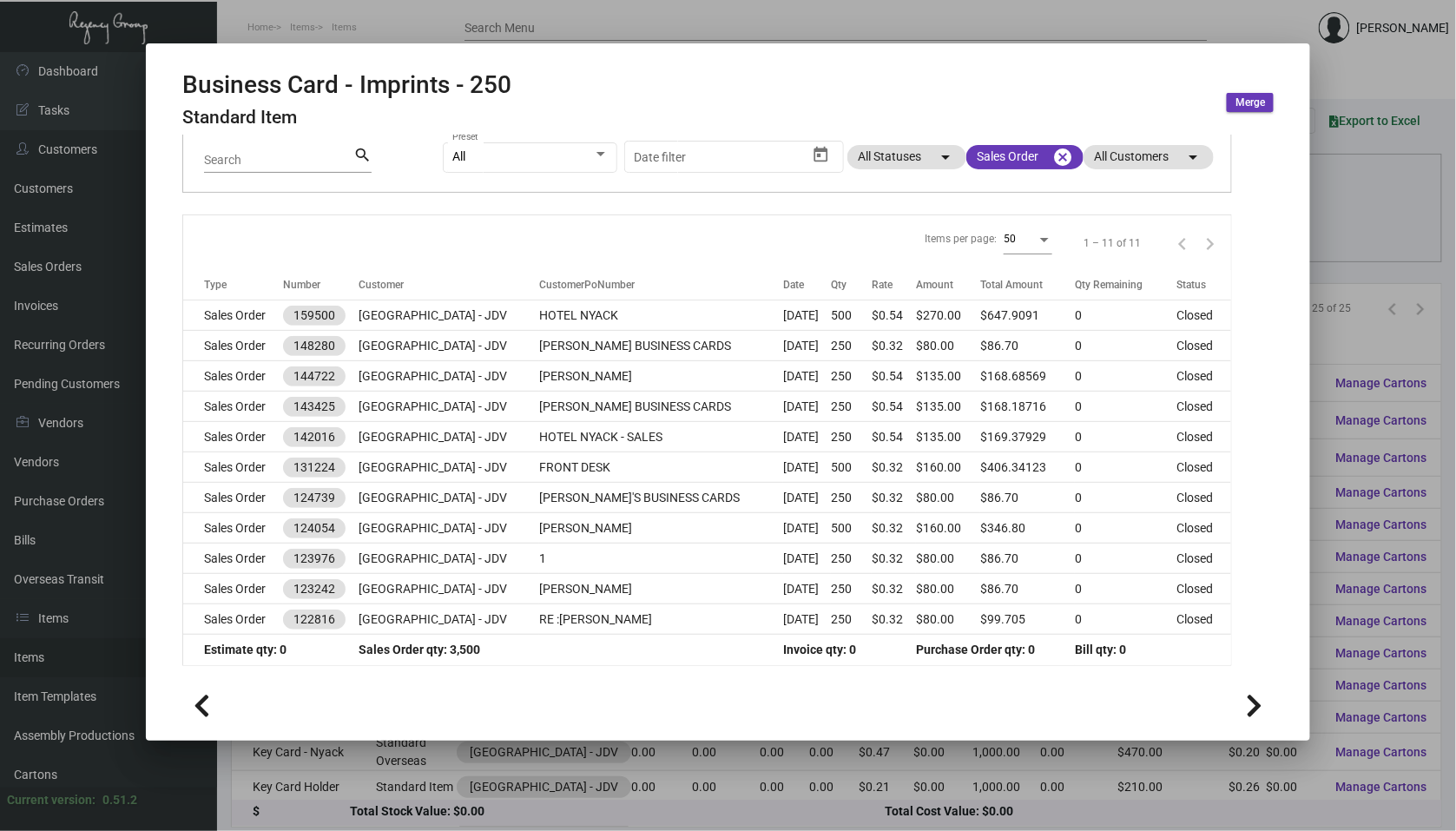
click at [388, 818] on div at bounding box center [728, 415] width 1456 height 831
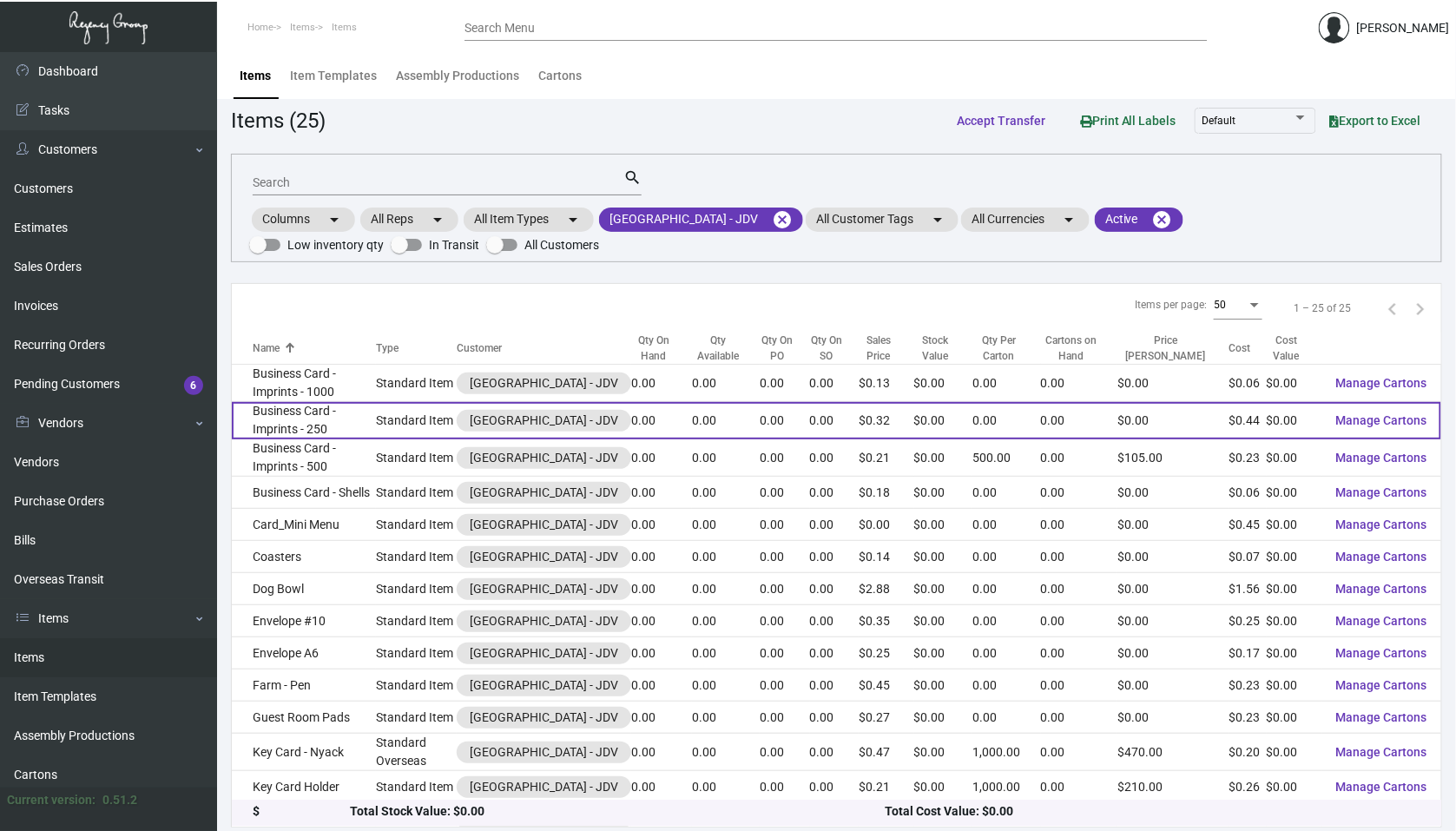
click at [373, 415] on td "Business Card - Imprints - 250" at bounding box center [303, 421] width 144 height 38
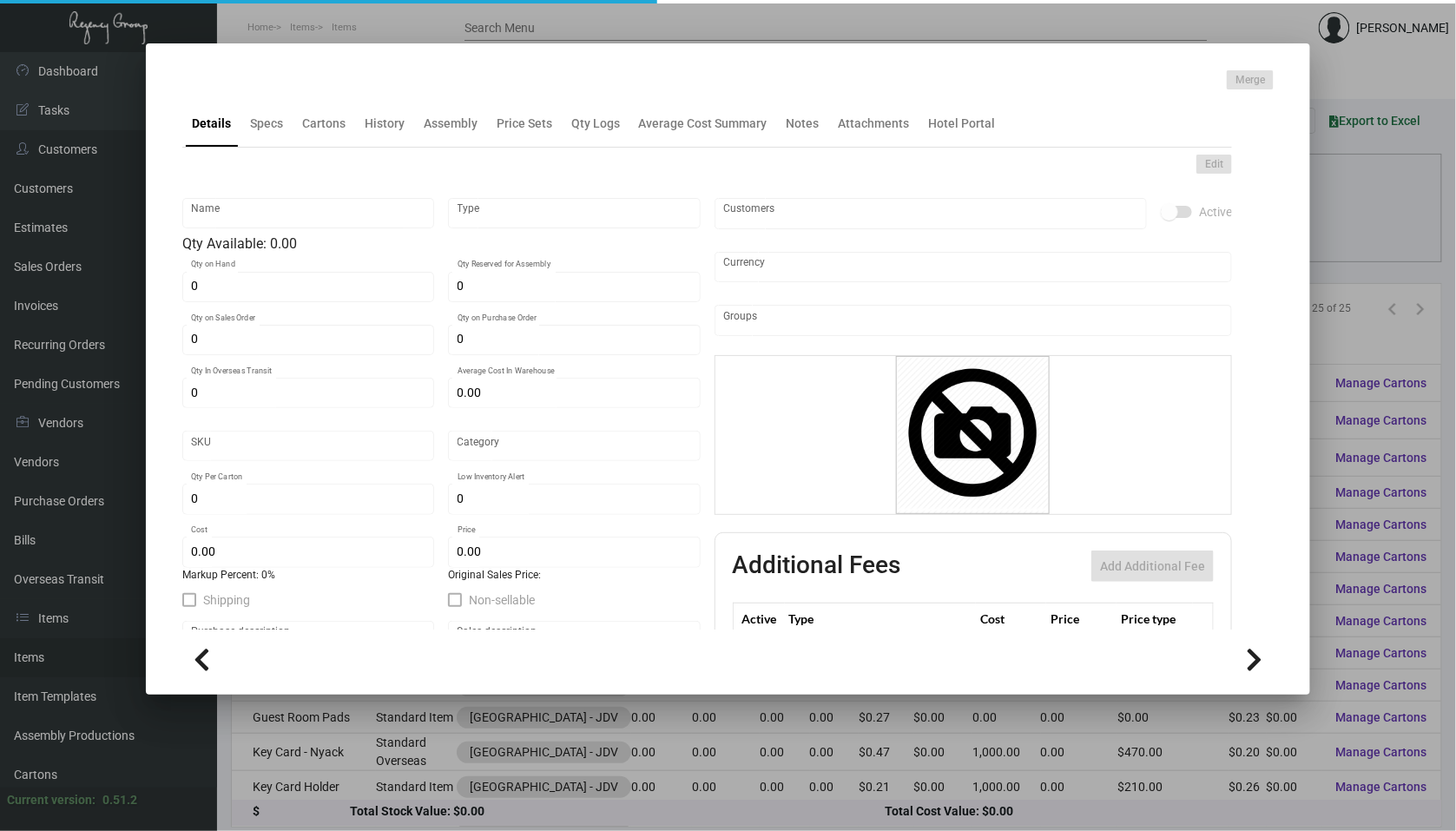
click at [408, 745] on div at bounding box center [728, 415] width 1456 height 831
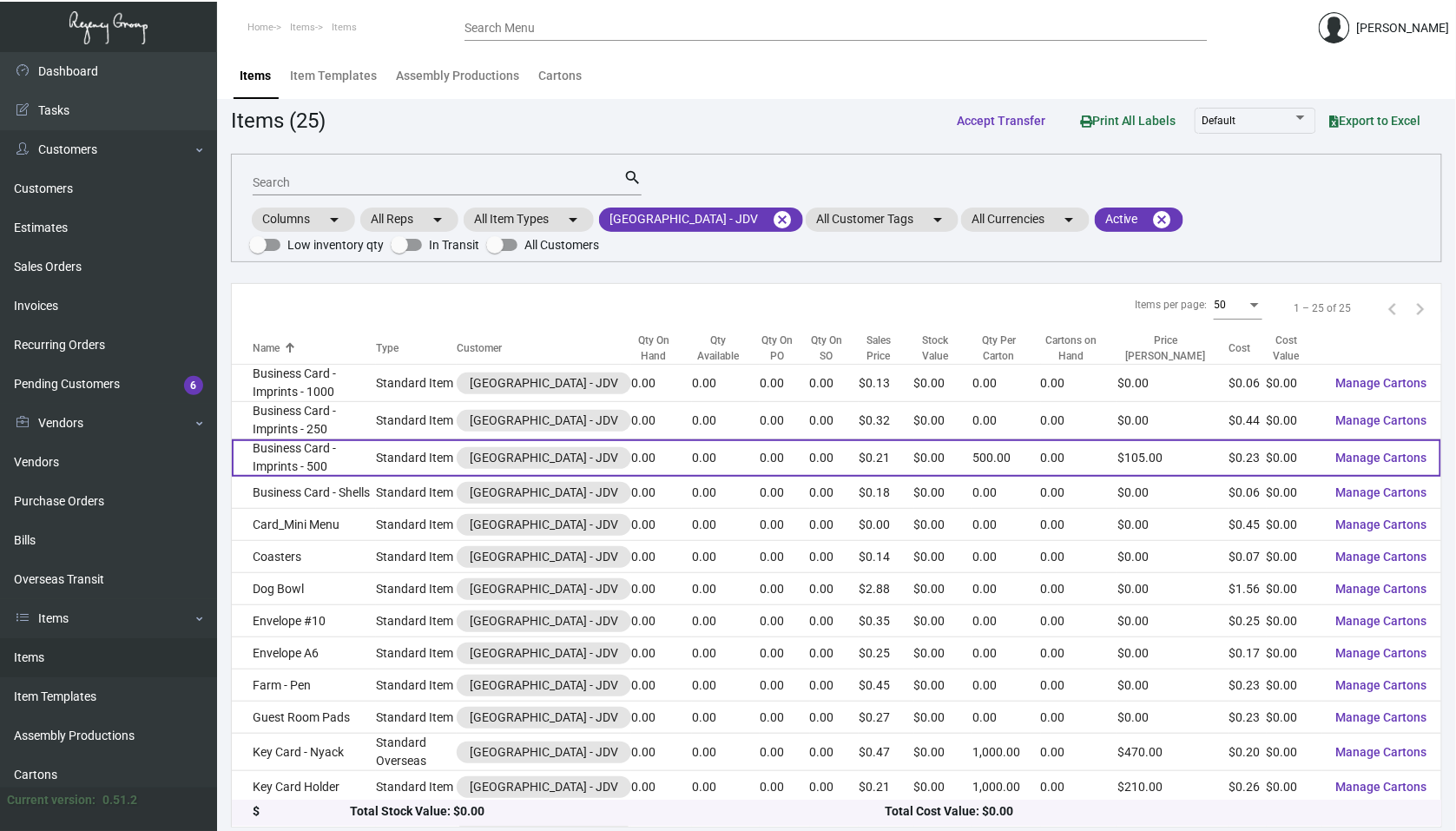
click at [358, 459] on td "Business Card - Imprints - 500" at bounding box center [303, 458] width 144 height 38
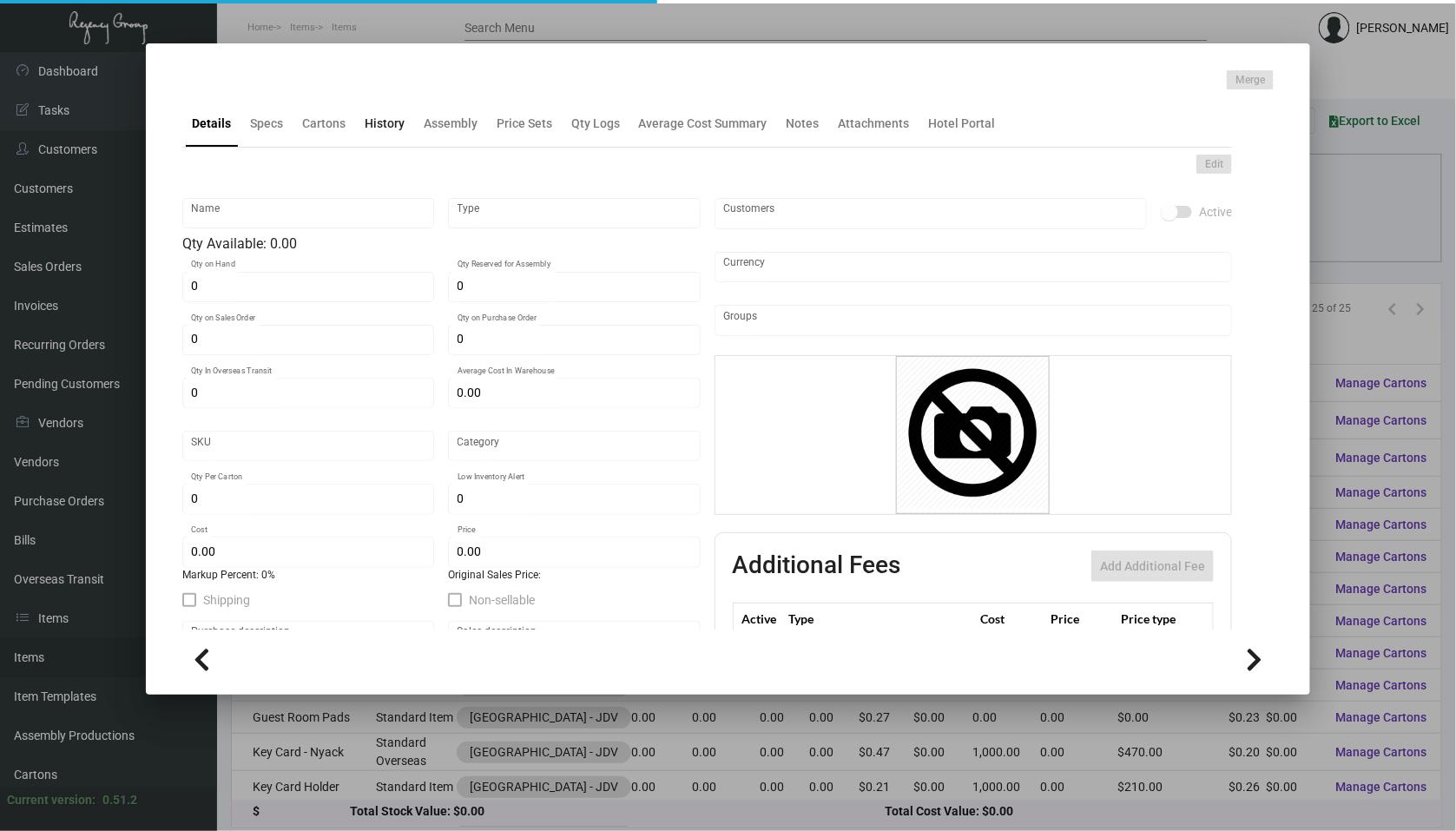
type input "Business Card - Imprints - 500"
type input "Standard Item"
type input "$ 0.00"
type input "Standard"
type input "500"
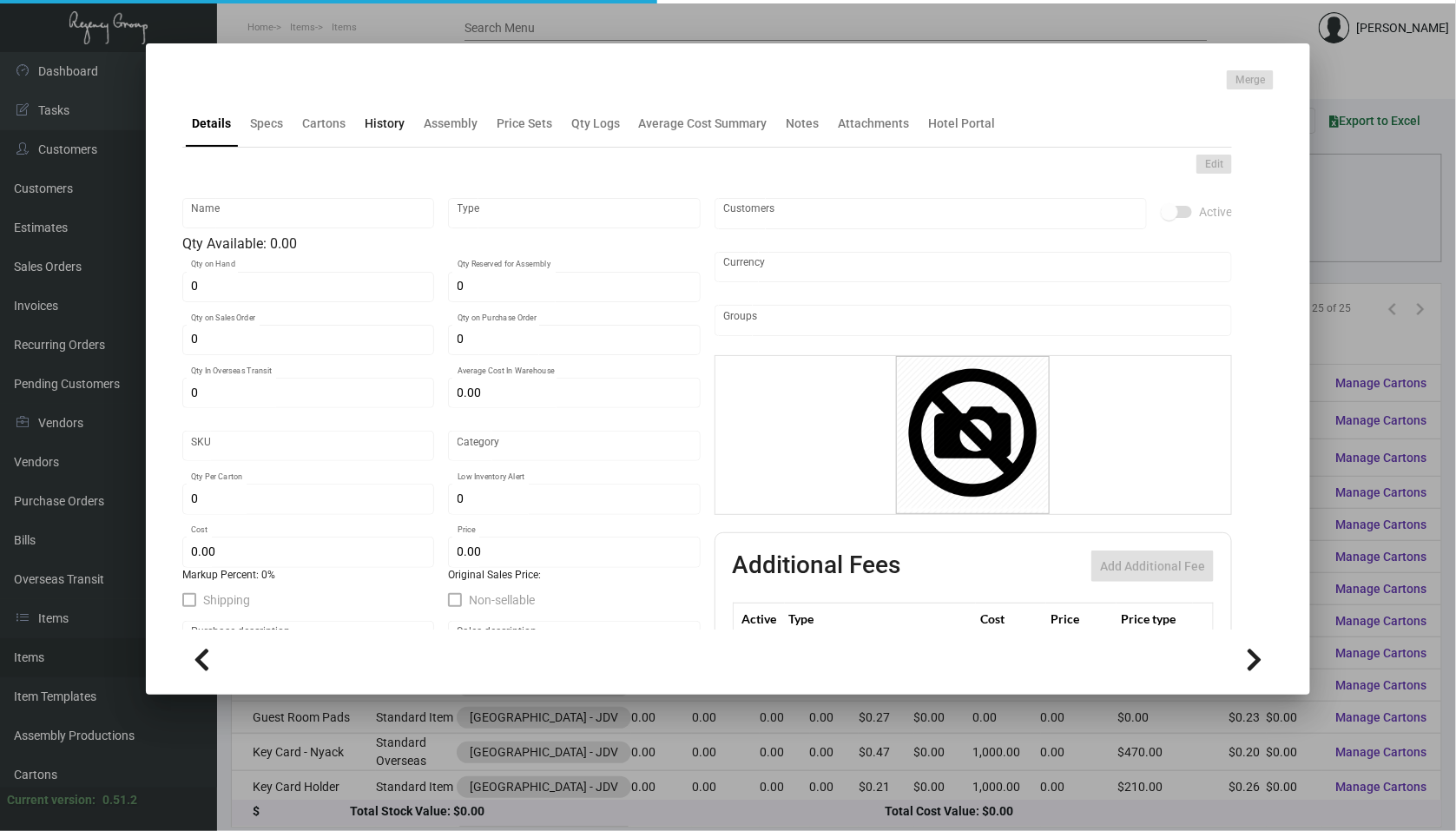
type input "$ 0.228"
type input "$ 0.21"
checkbox input "true"
type input "United States Dollar $"
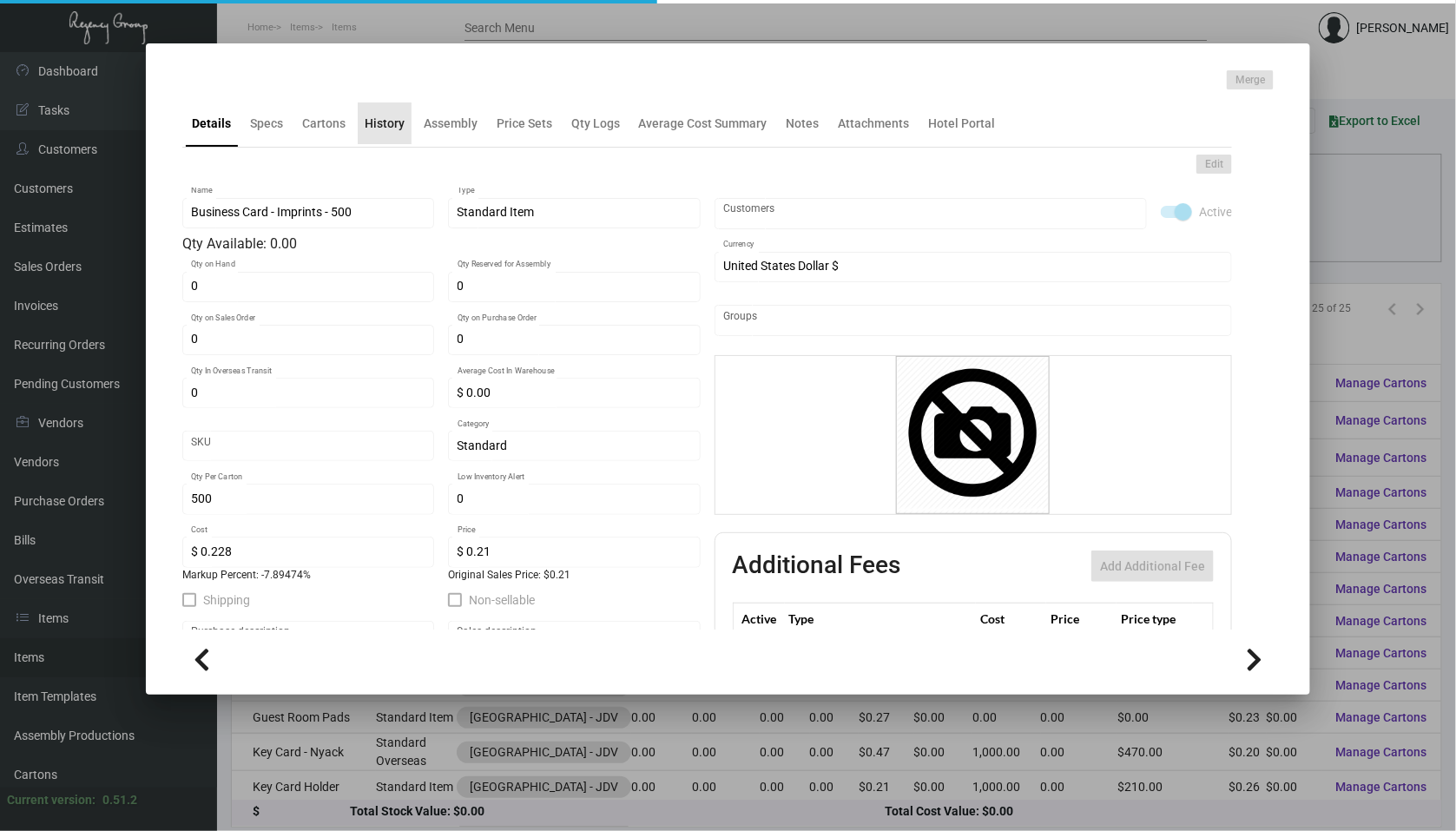
click at [391, 143] on div "History" at bounding box center [385, 123] width 54 height 42
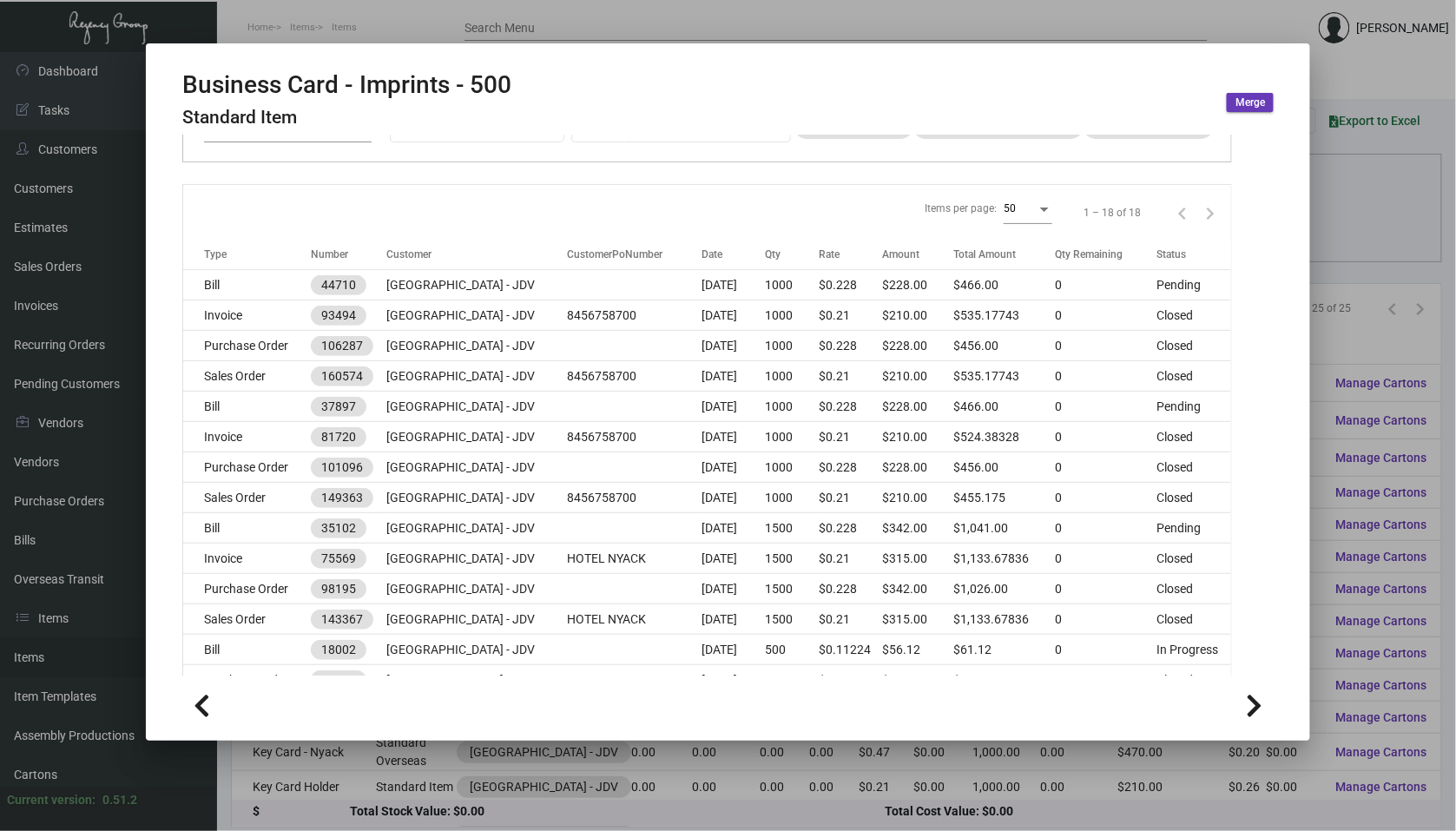
scroll to position [149, 0]
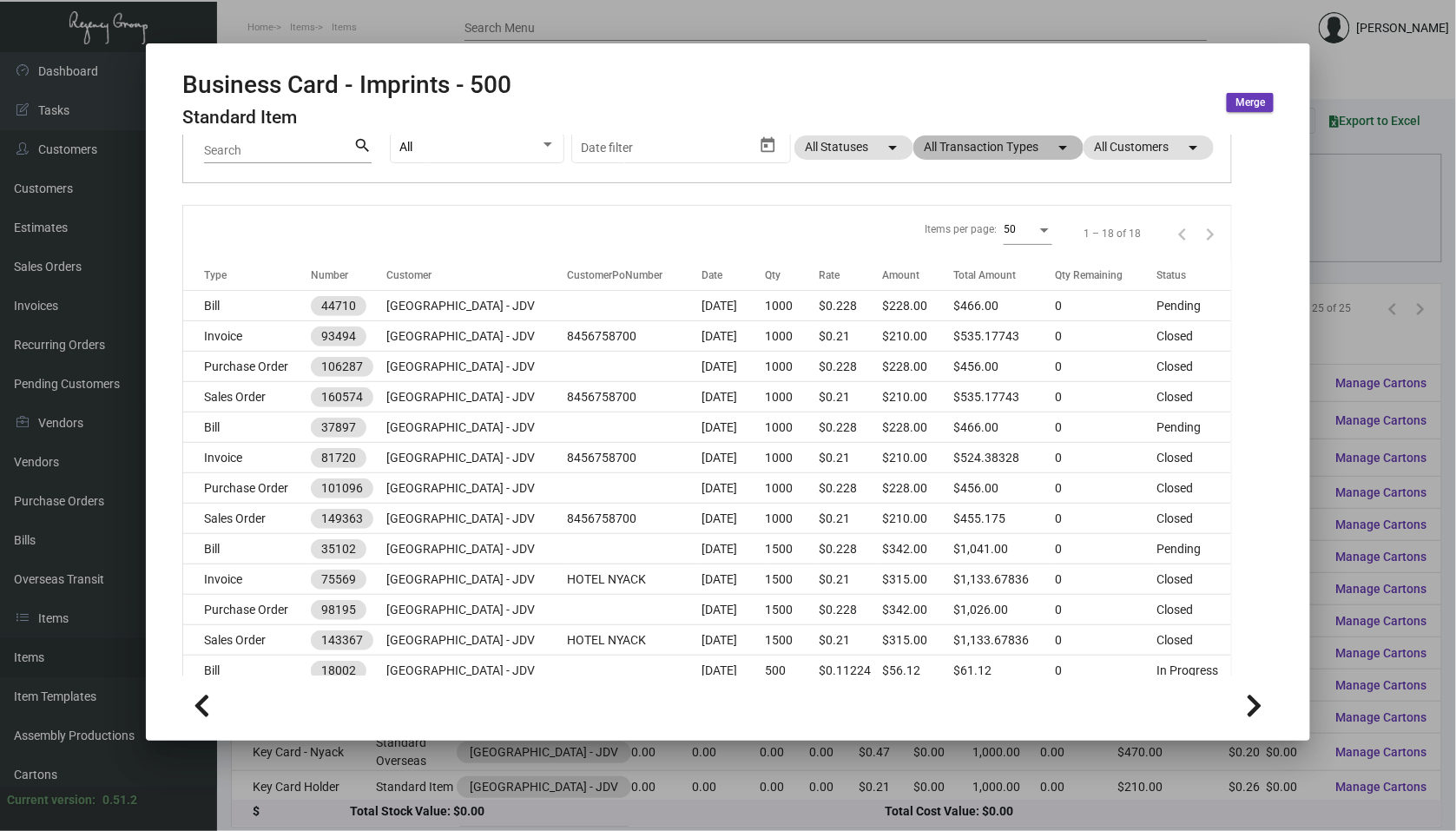
click at [1022, 146] on mat-chip "All Transaction Types arrow_drop_down" at bounding box center [998, 147] width 171 height 24
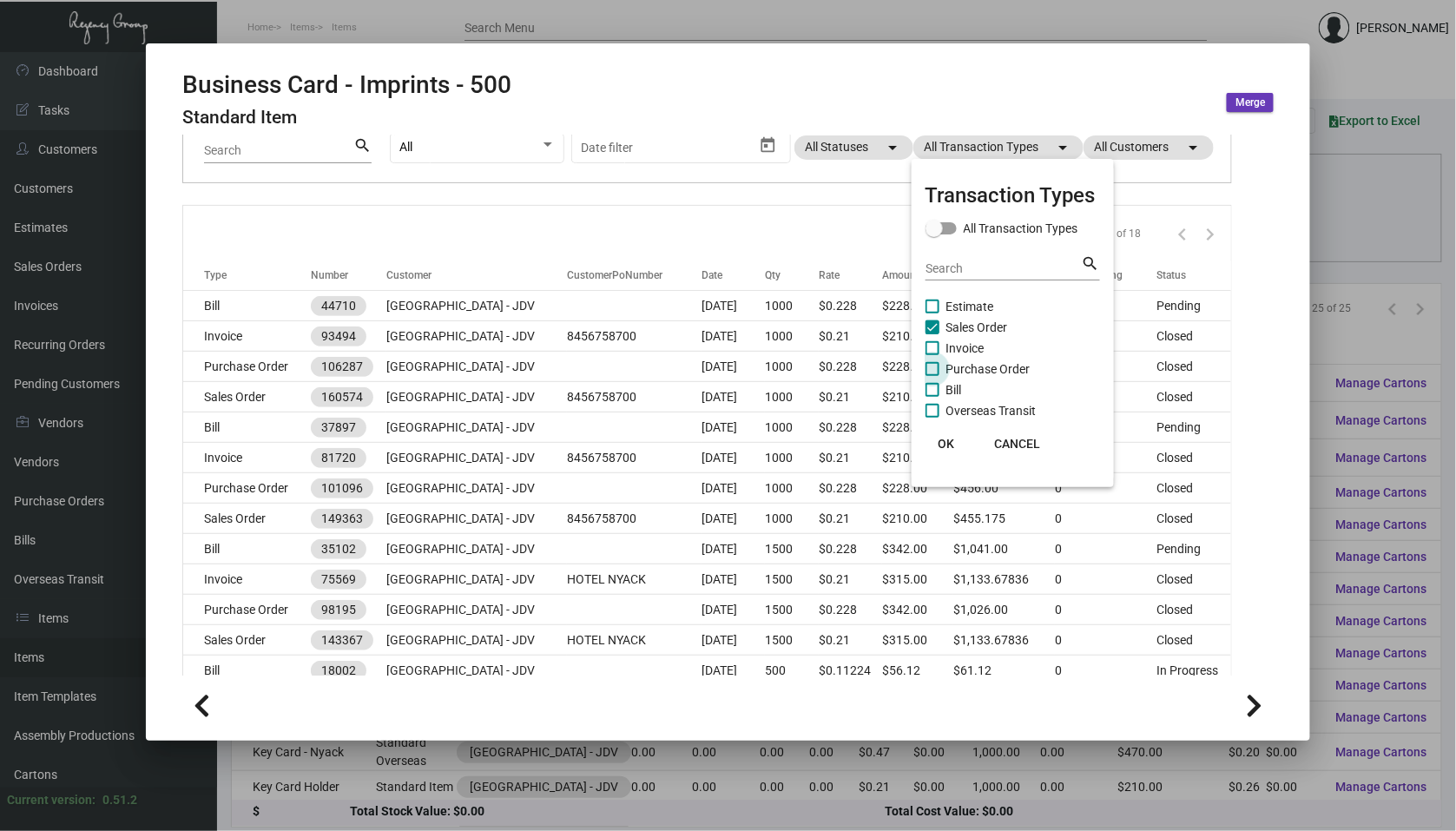
click at [930, 370] on span at bounding box center [933, 368] width 14 height 14
click at [932, 376] on input "Purchase Order" at bounding box center [932, 376] width 1 height 1
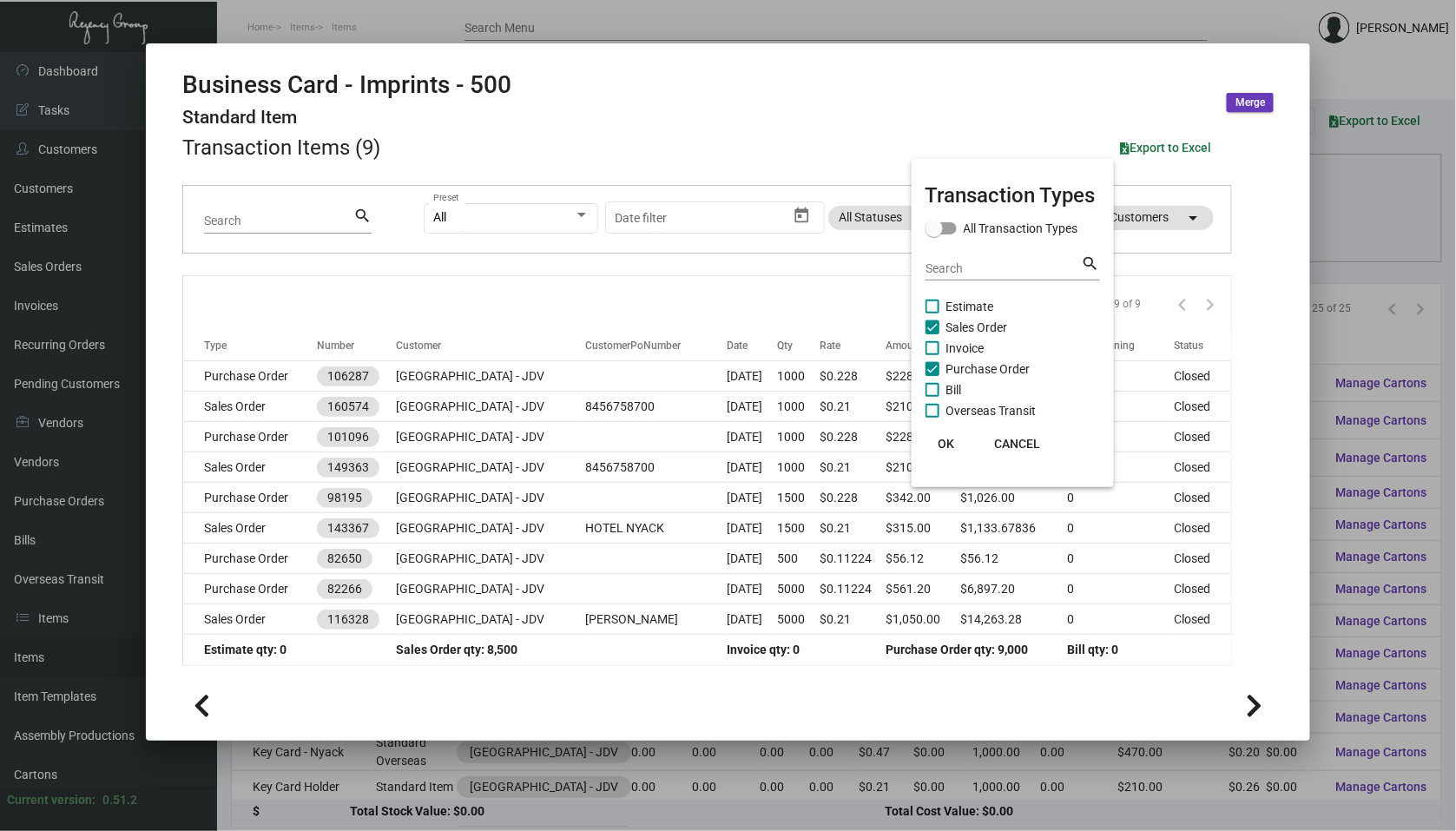
click at [930, 362] on span at bounding box center [933, 368] width 14 height 14
click at [932, 376] on input "Purchase Order" at bounding box center [932, 376] width 1 height 1
checkbox input "false"
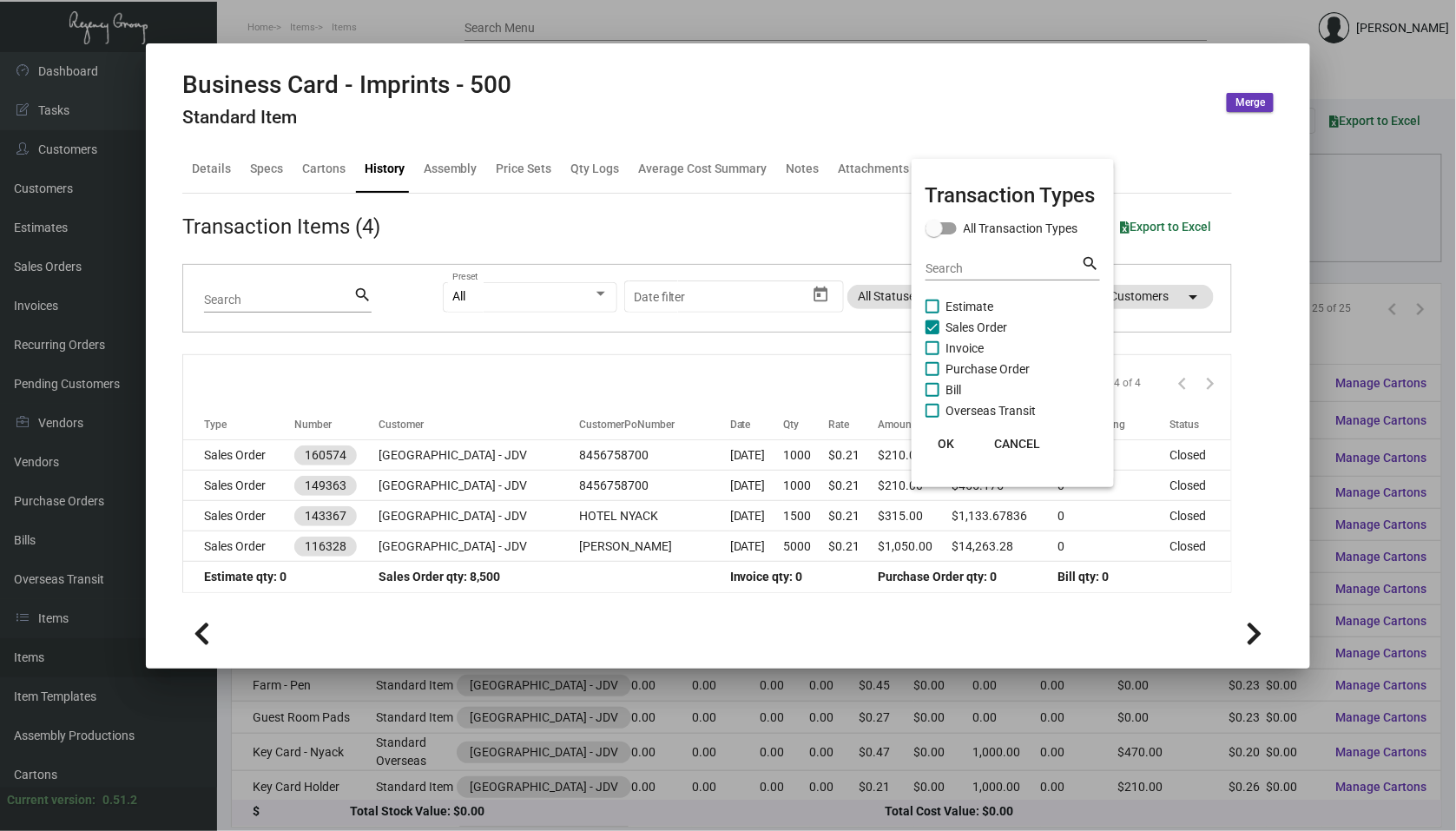
click at [769, 371] on div at bounding box center [728, 415] width 1456 height 831
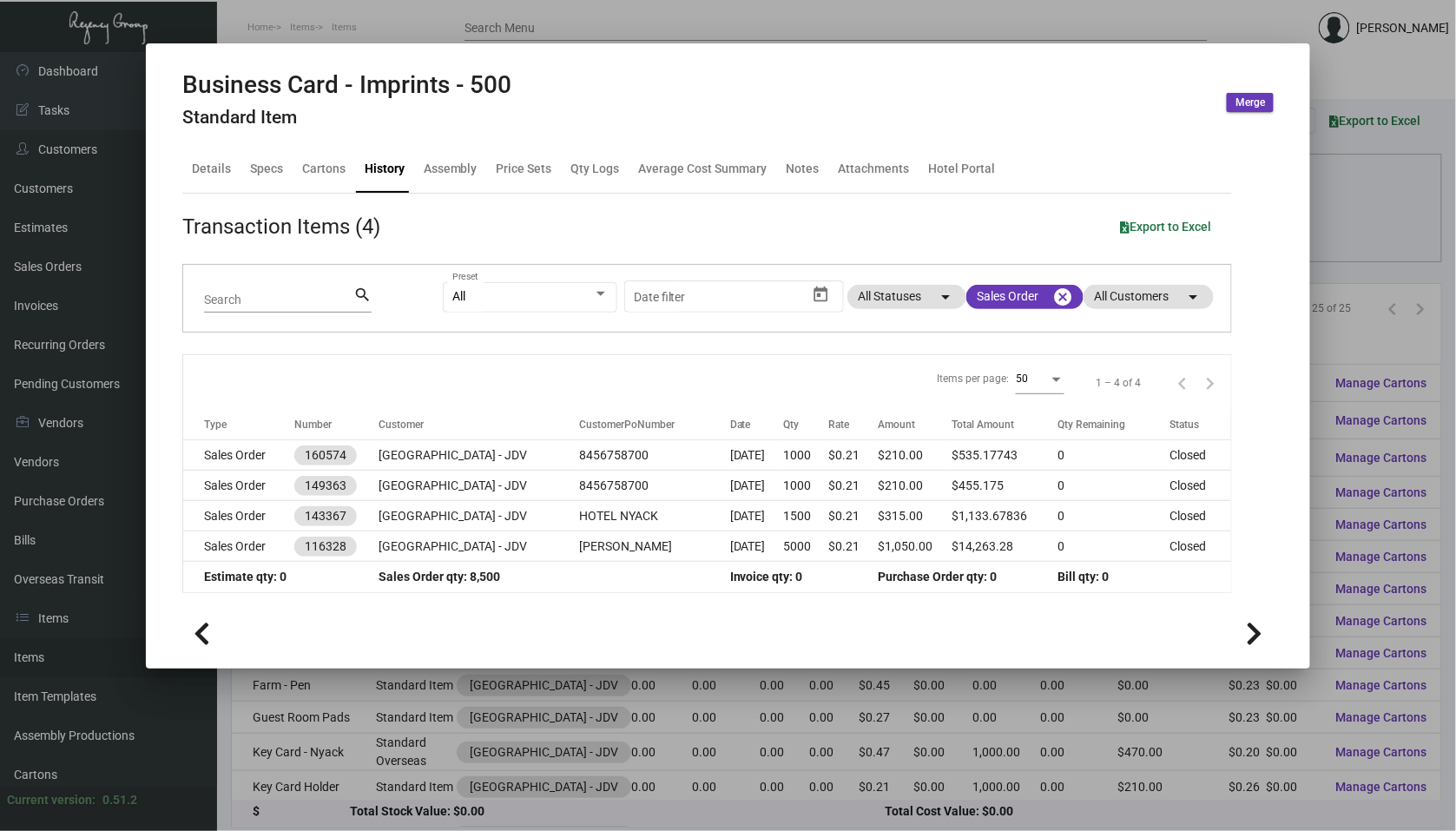
click at [1318, 177] on div at bounding box center [728, 415] width 1456 height 831
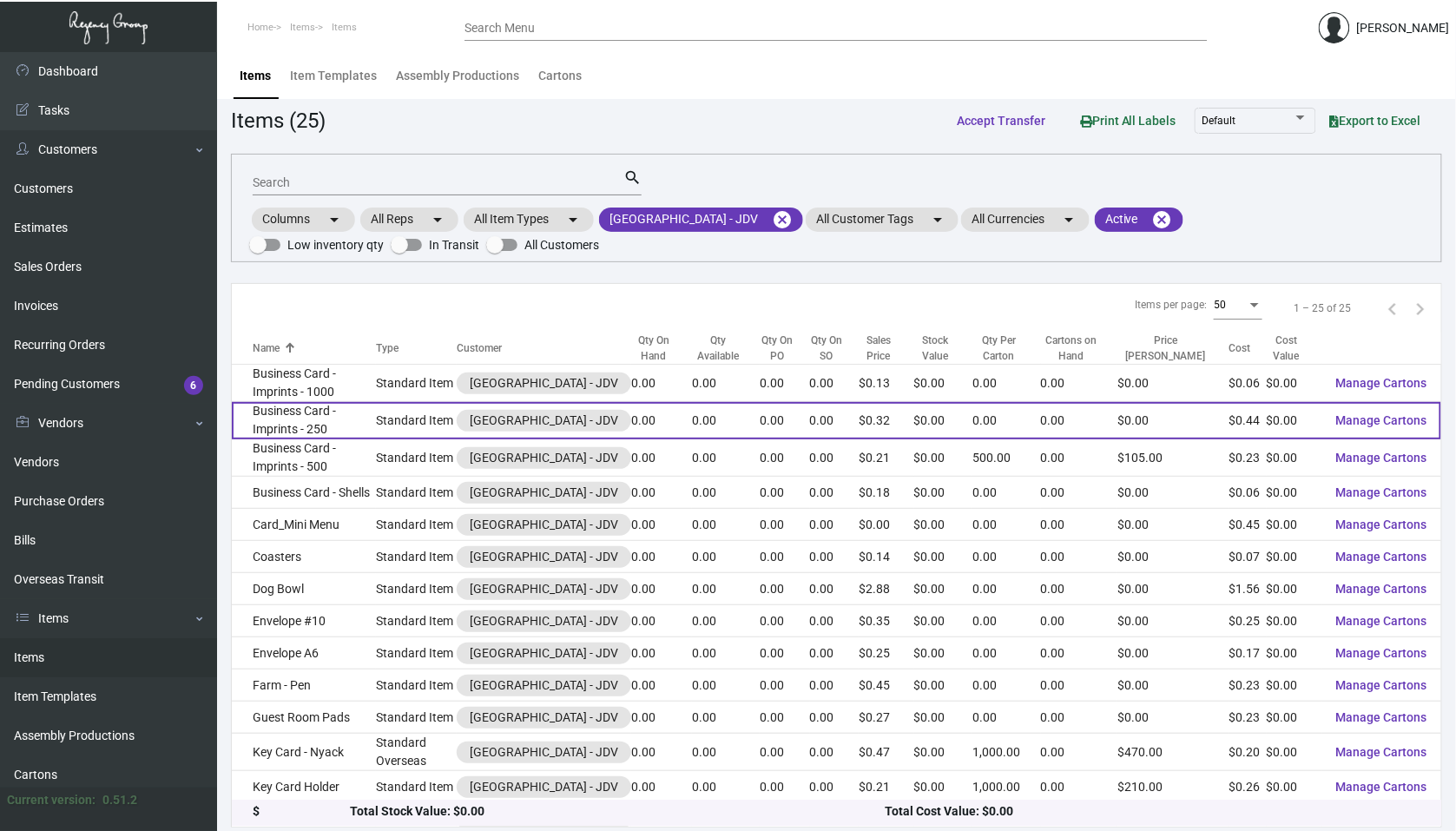
click at [311, 430] on td "Business Card - Imprints - 250" at bounding box center [303, 421] width 144 height 38
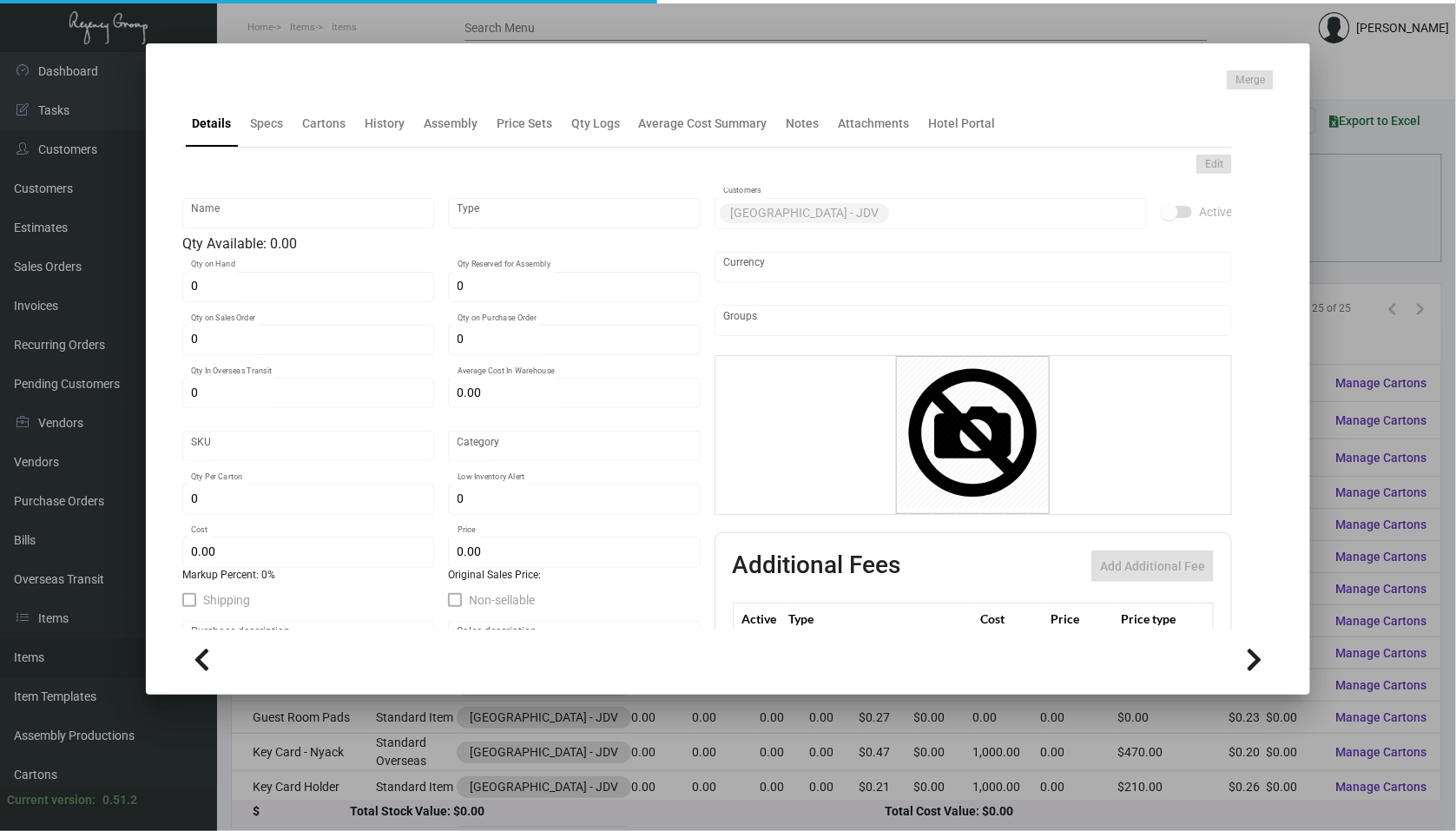
type input "Business Card - Imprints - 250"
type input "Standard Item"
type input "$ 0.00"
type input "Standard"
type input "$ 0.44"
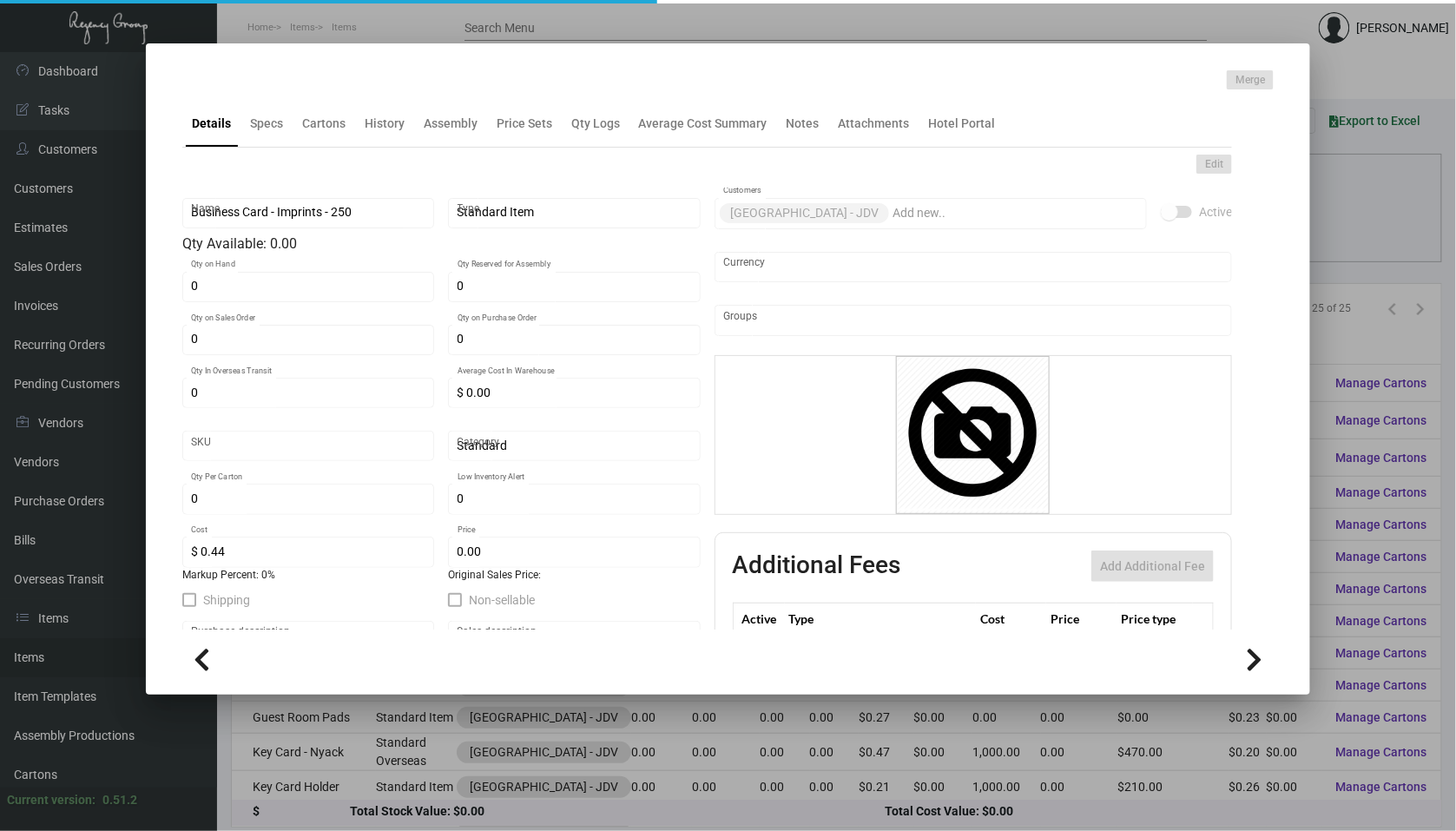
type input "$ 0.32"
checkbox input "true"
type input "United States Dollar $"
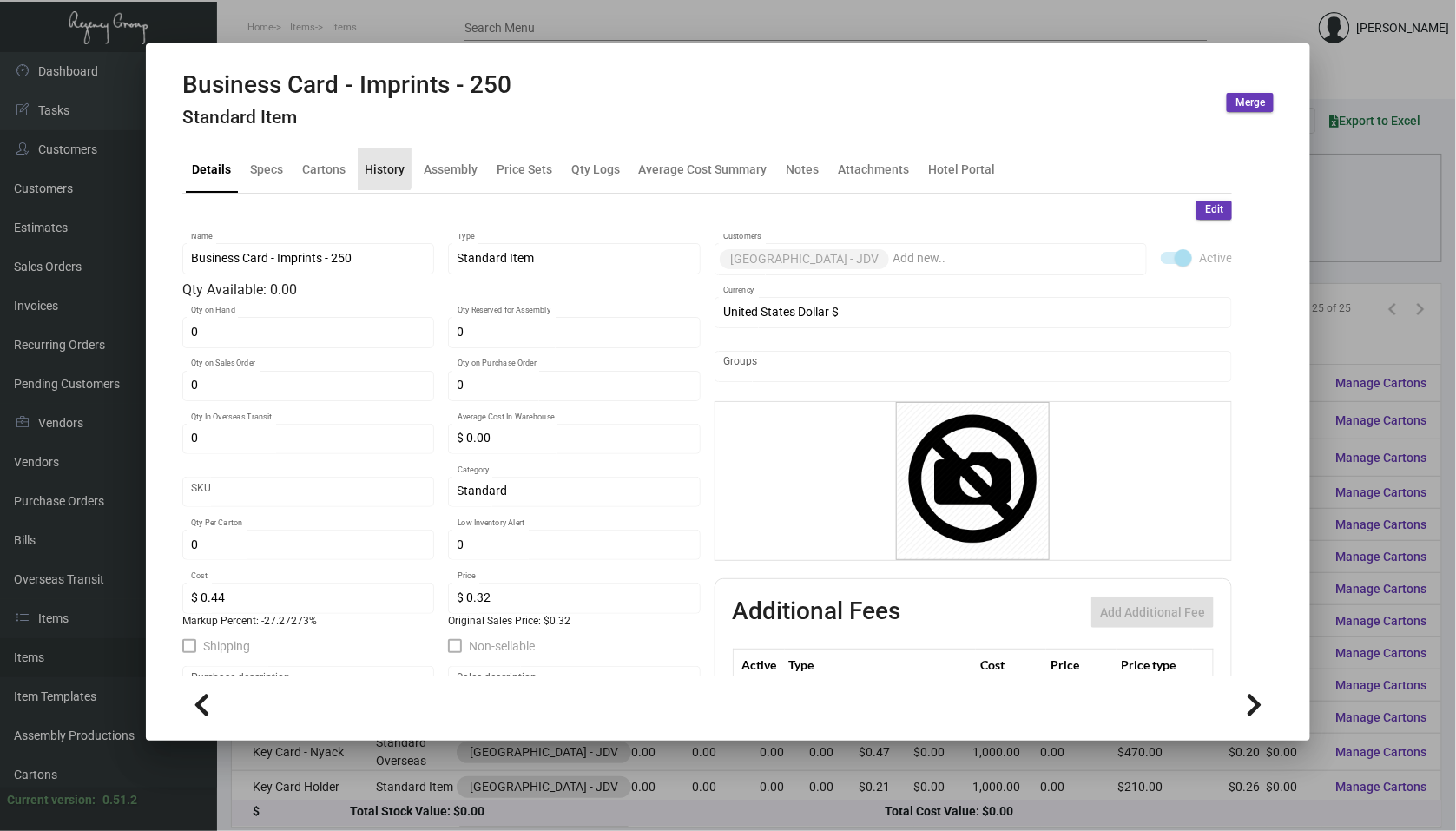
click at [377, 166] on div "History" at bounding box center [384, 169] width 40 height 18
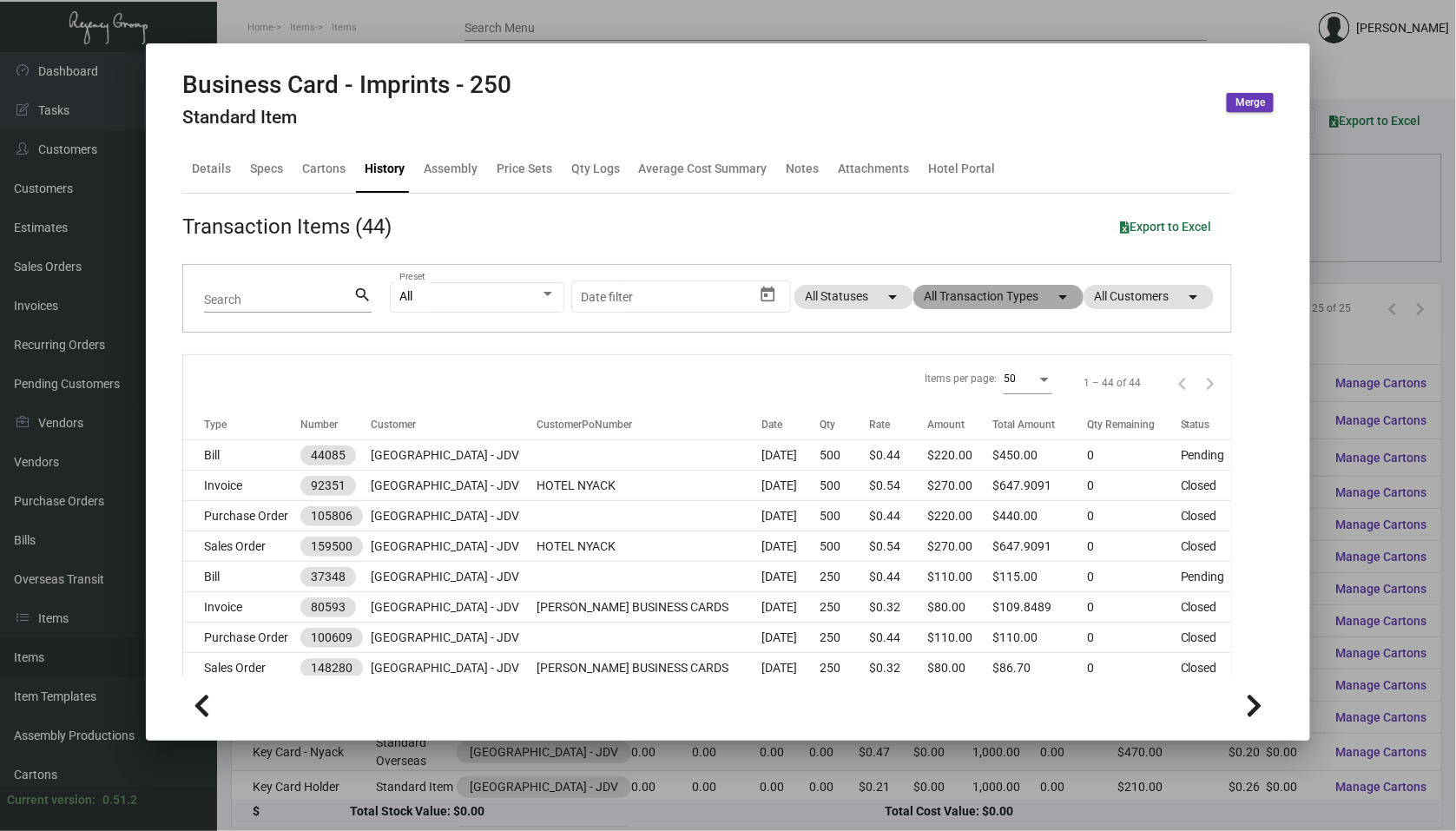
click at [1031, 296] on mat-chip "All Transaction Types arrow_drop_down" at bounding box center [998, 297] width 171 height 24
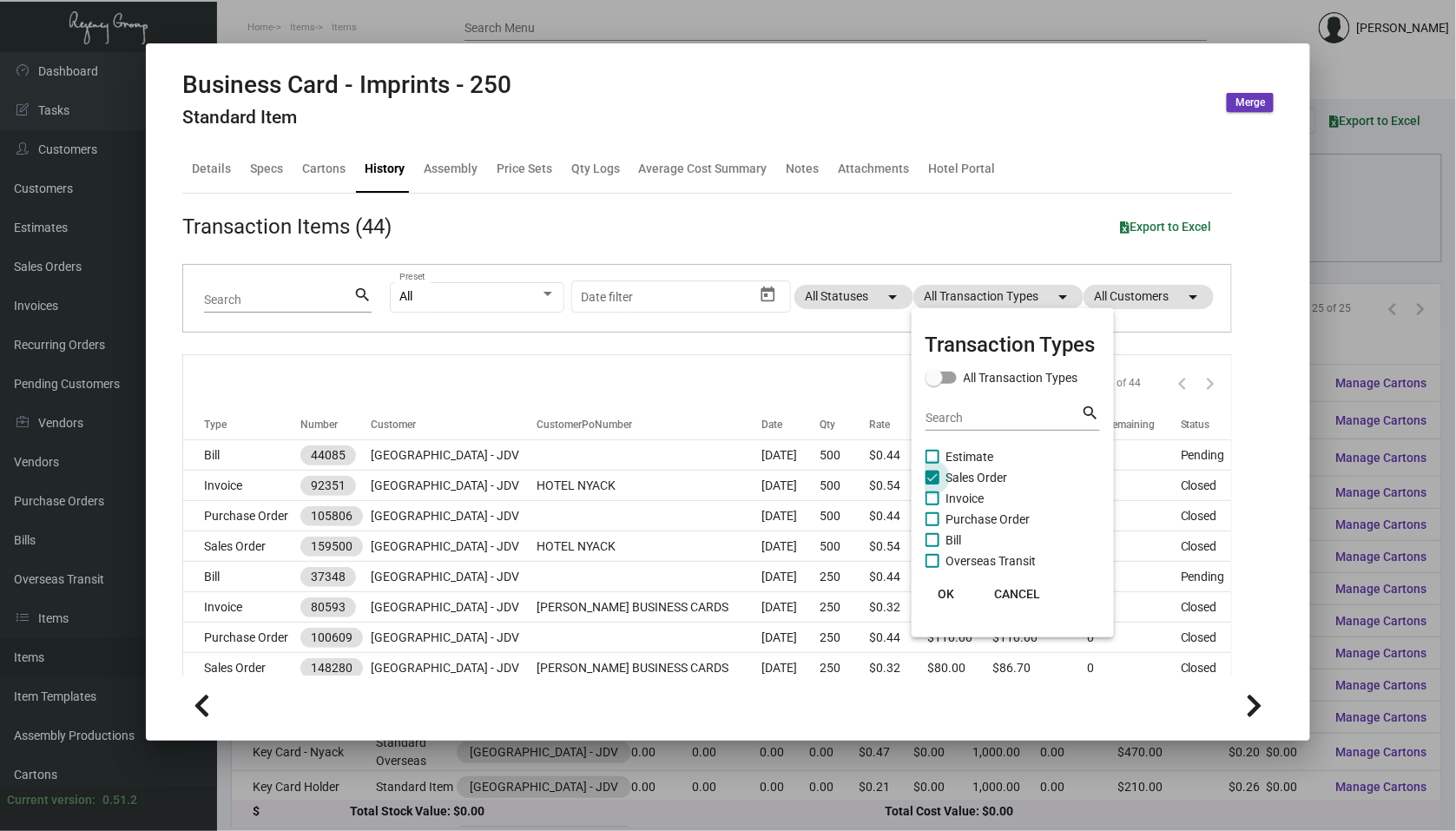
click at [928, 477] on span at bounding box center [933, 477] width 14 height 14
click at [932, 485] on input "Sales Order" at bounding box center [932, 485] width 1 height 1
checkbox input "false"
click at [928, 510] on label "Purchase Order" at bounding box center [978, 519] width 105 height 20
click at [932, 527] on input "Purchase Order" at bounding box center [932, 527] width 1 height 1
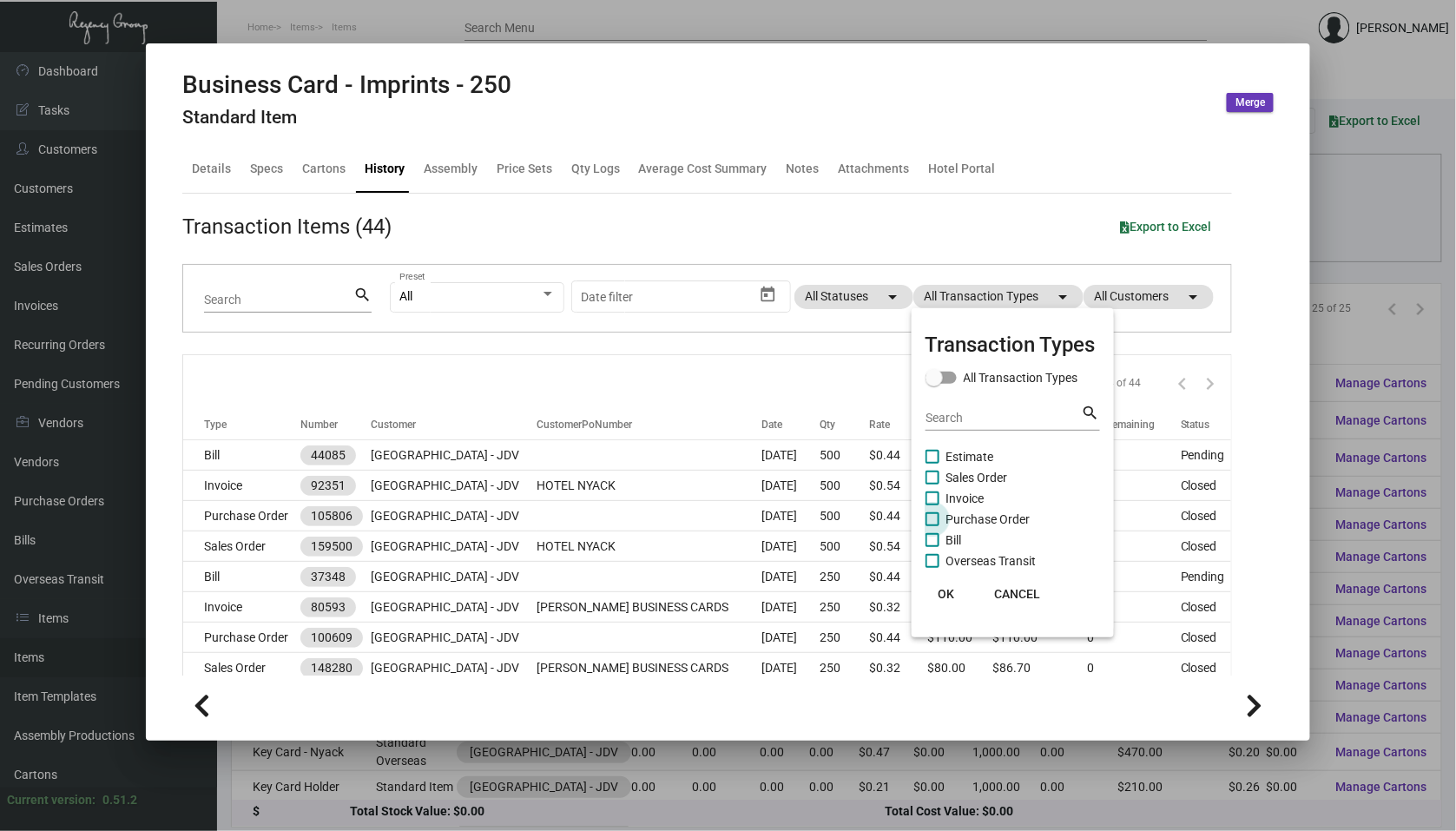
checkbox input "true"
click at [952, 595] on span "OK" at bounding box center [945, 593] width 16 height 14
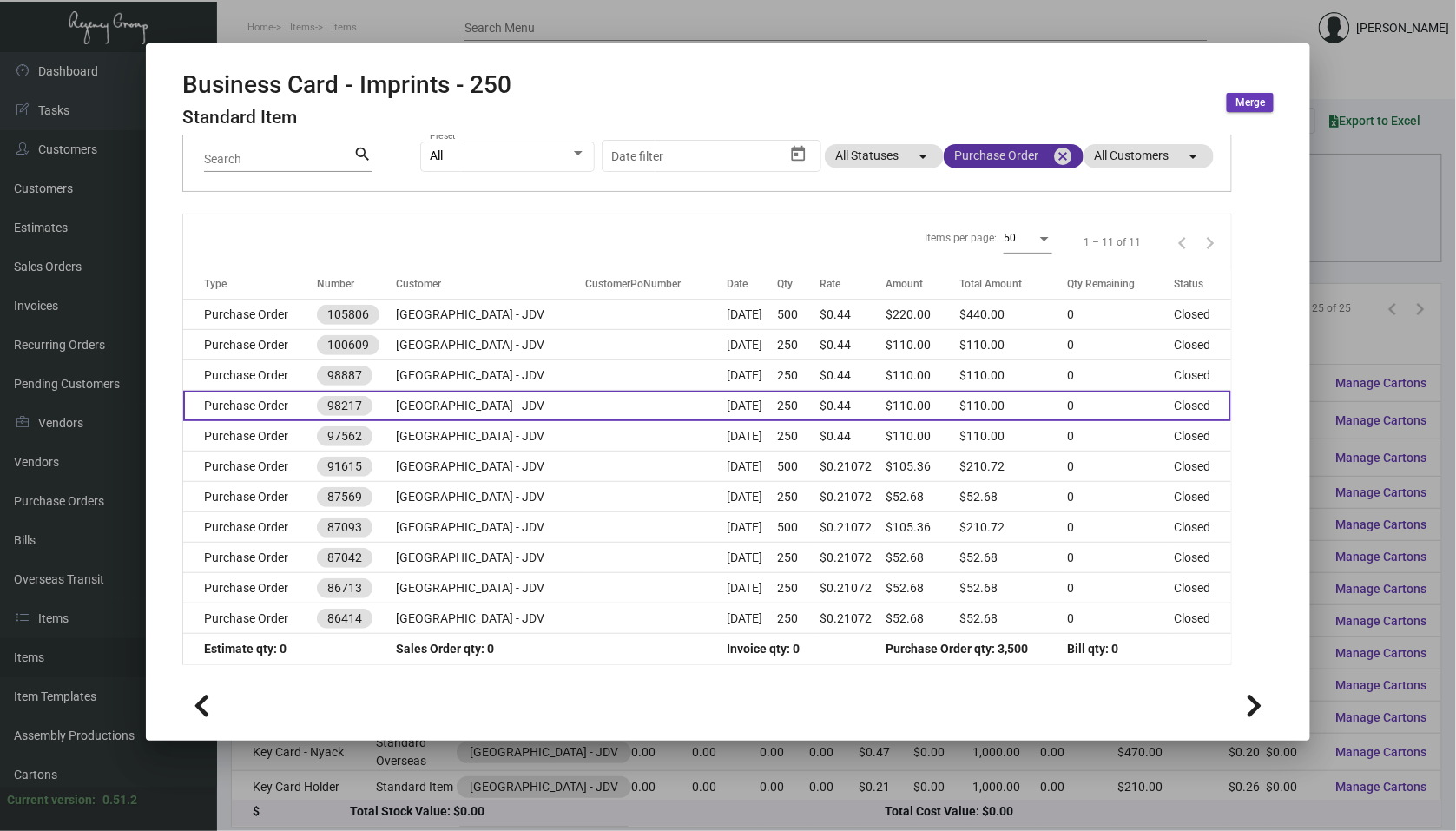
scroll to position [140, 0]
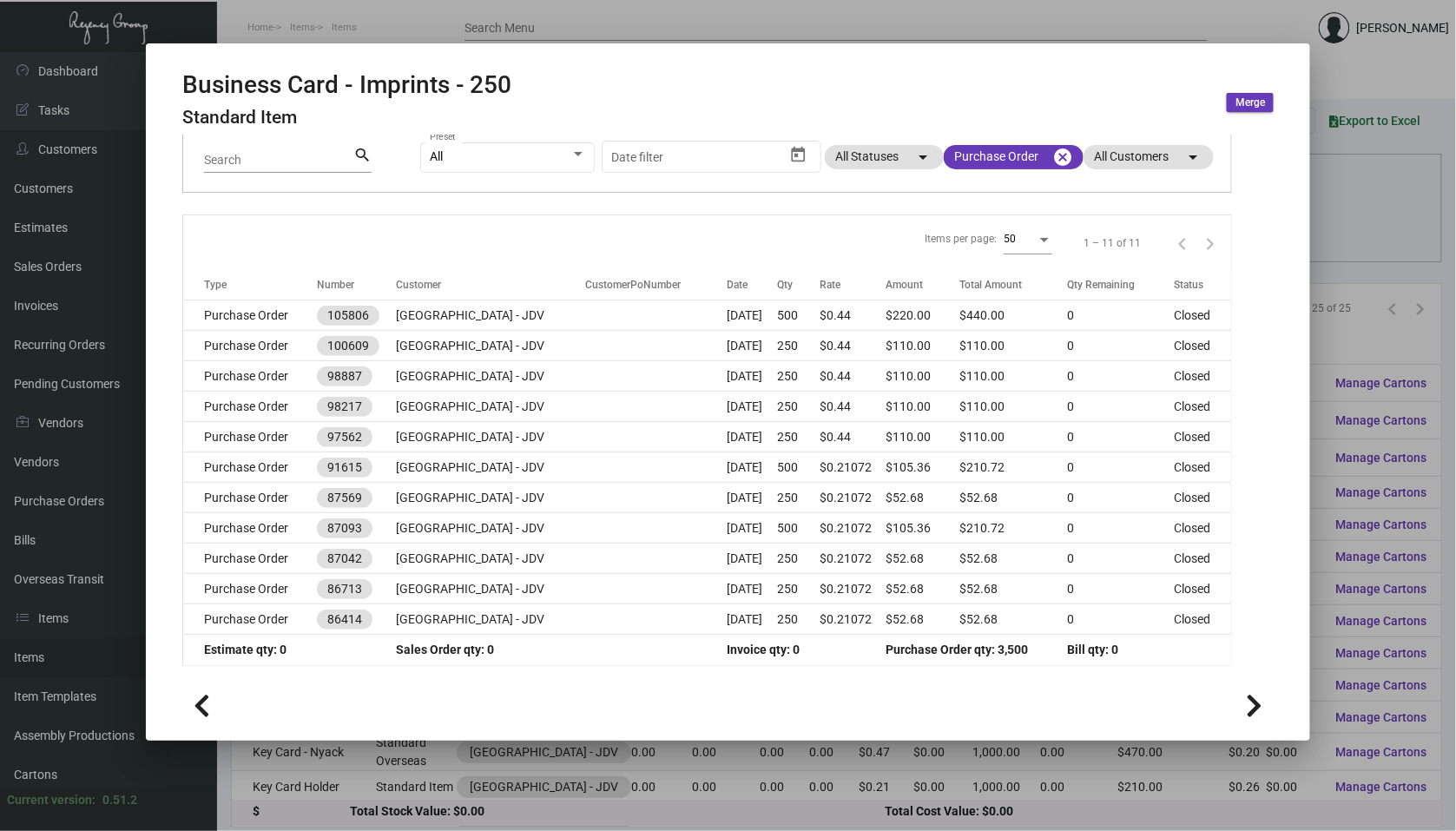
click at [607, 744] on div at bounding box center [728, 415] width 1456 height 831
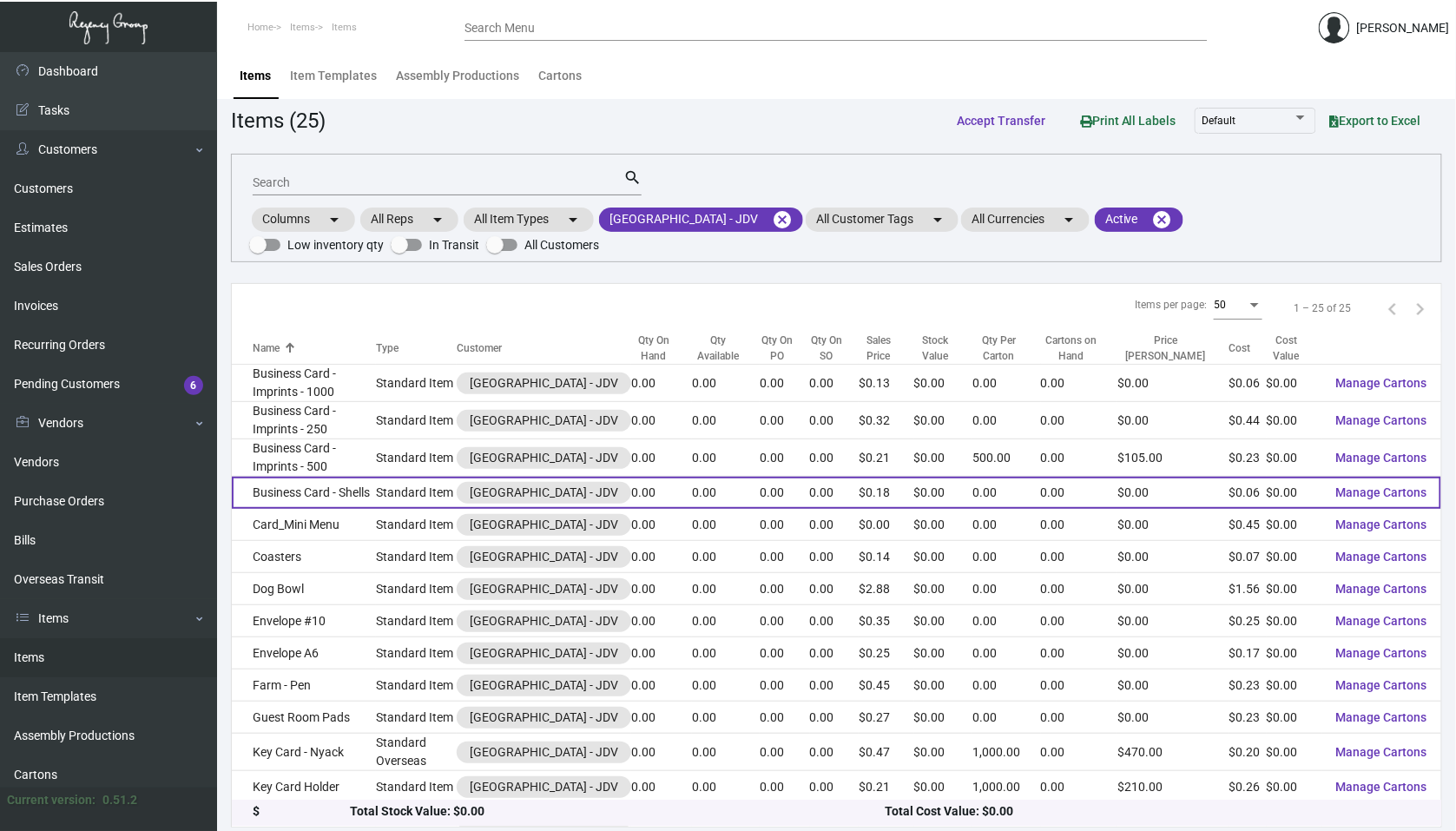
click at [354, 495] on td "Business Card - Shells" at bounding box center [303, 493] width 144 height 32
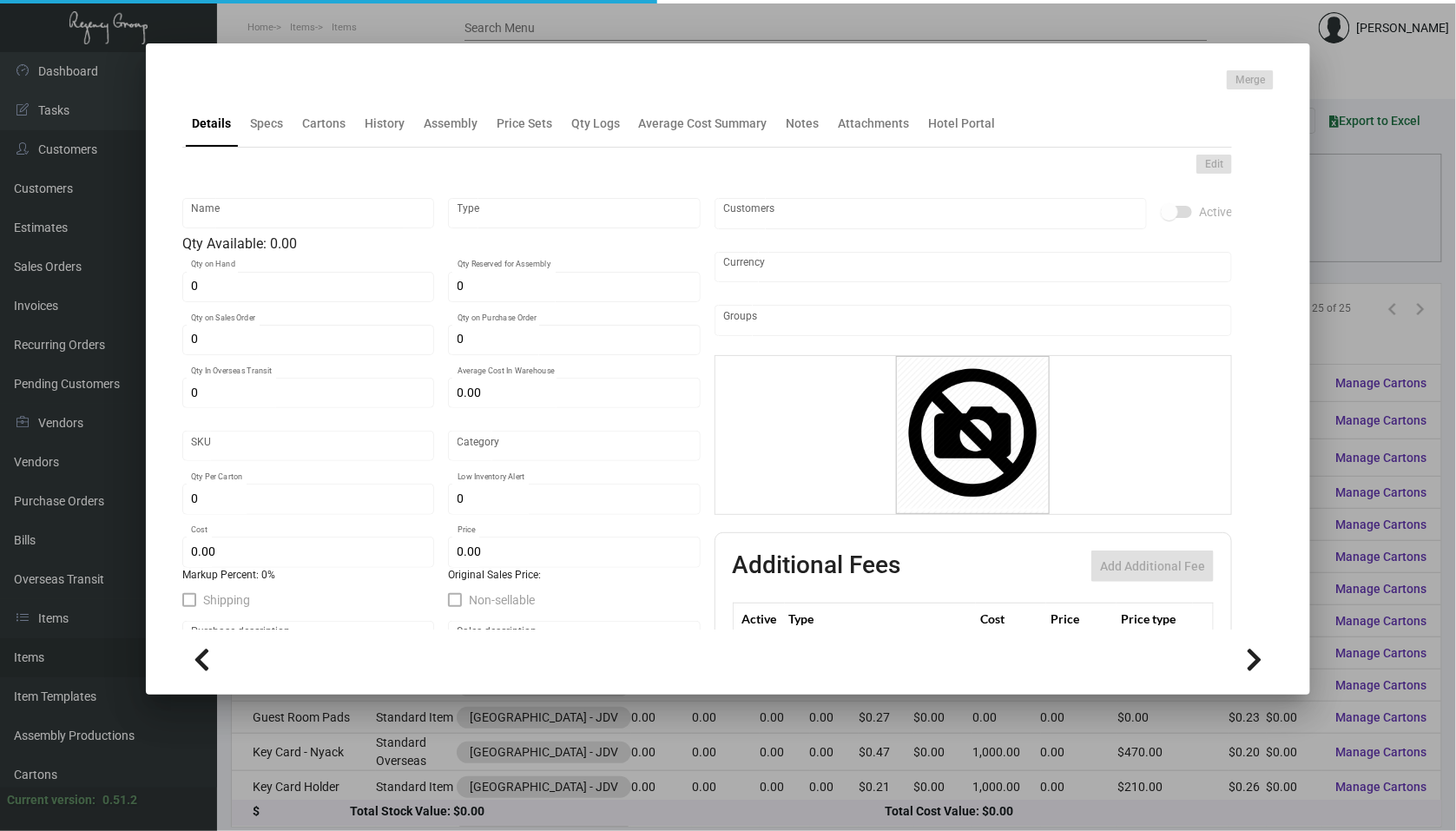
type input "Business Card - Shells"
type input "Standard Item"
type input "$ 0.00"
type input "Standard"
type input "$ 0.059"
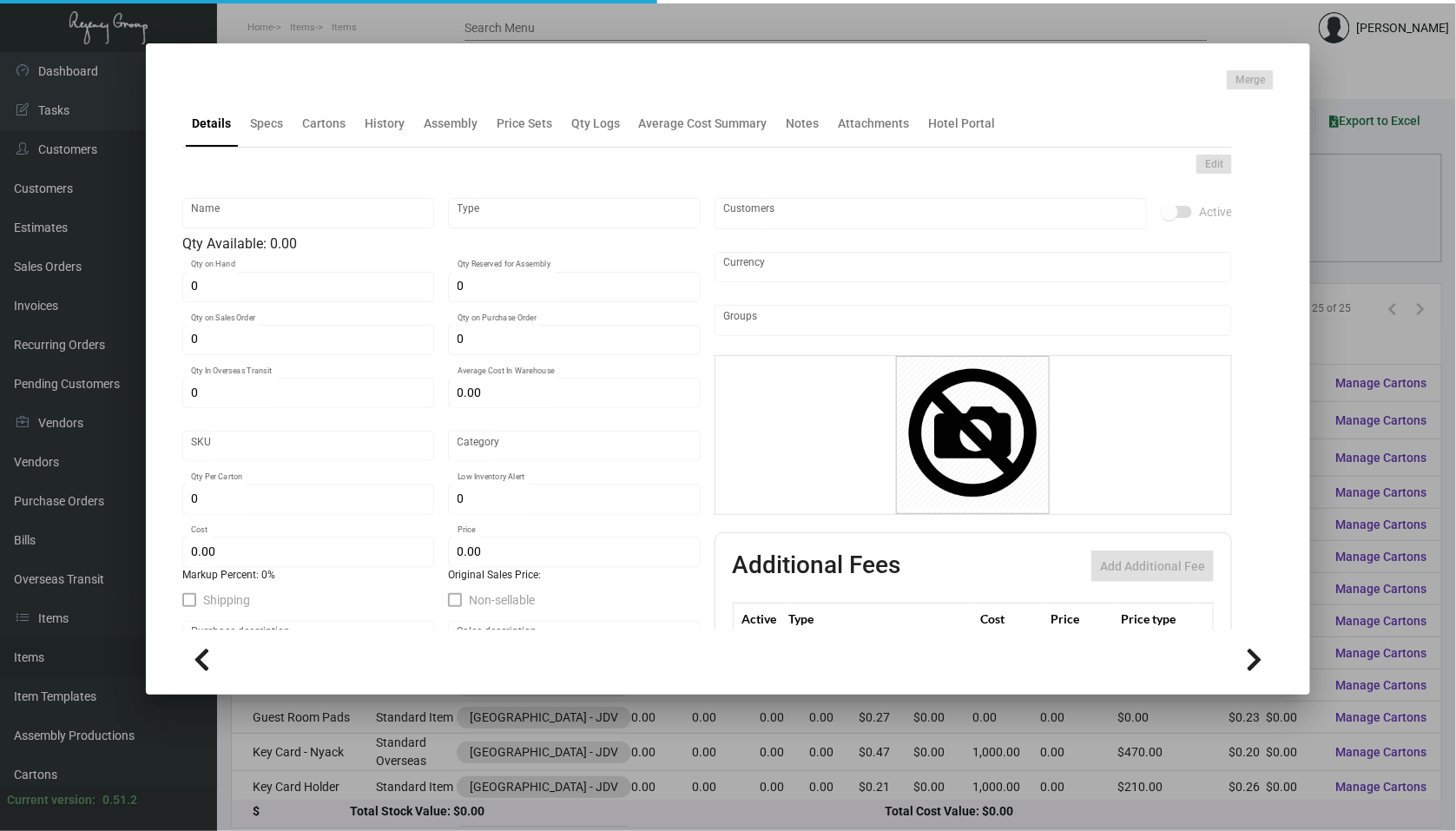
type input "$ 0.18"
checkbox input "true"
type input "United States Dollar $"
click at [361, 144] on div "History" at bounding box center [385, 123] width 54 height 42
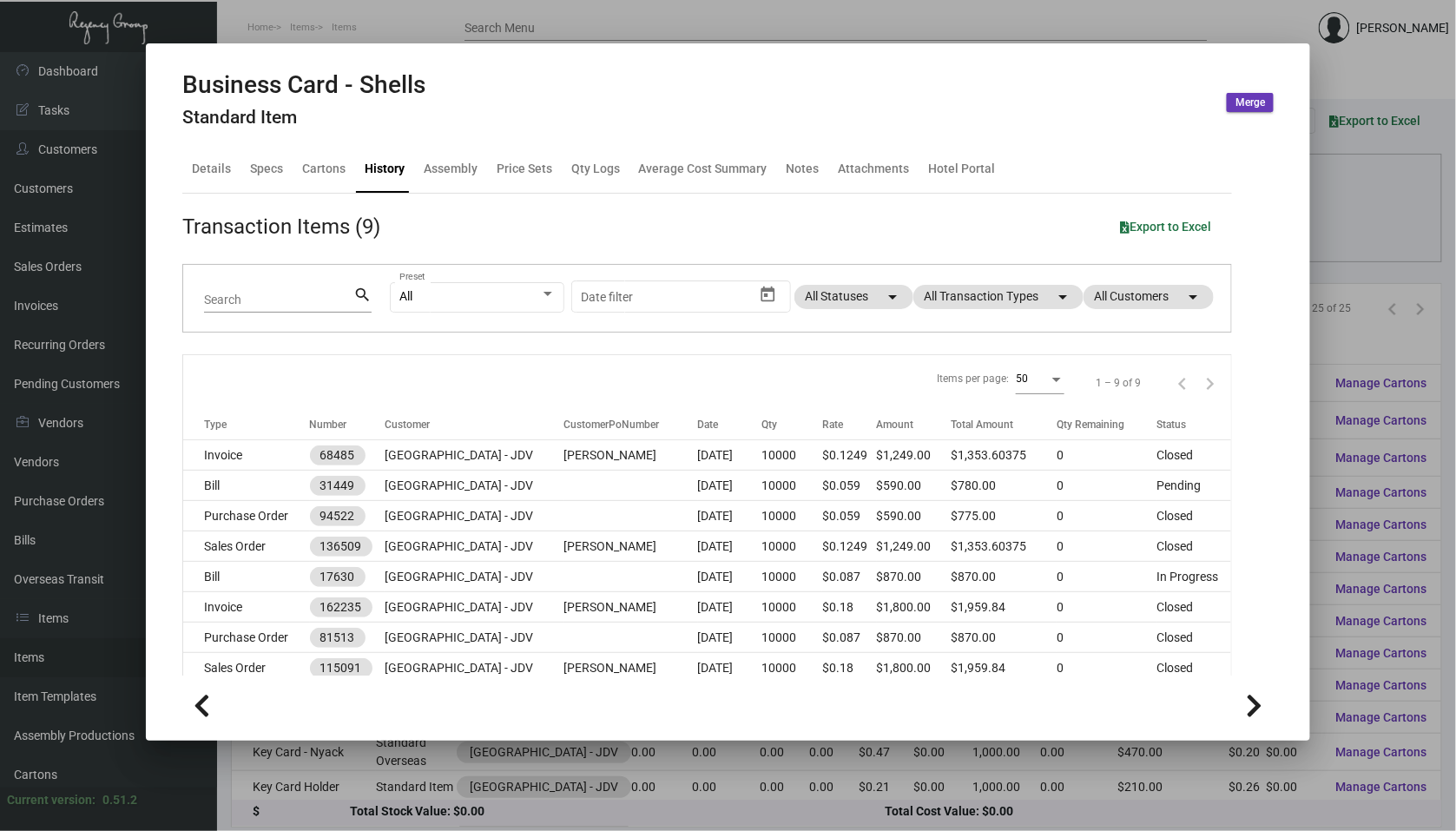
scroll to position [39, 0]
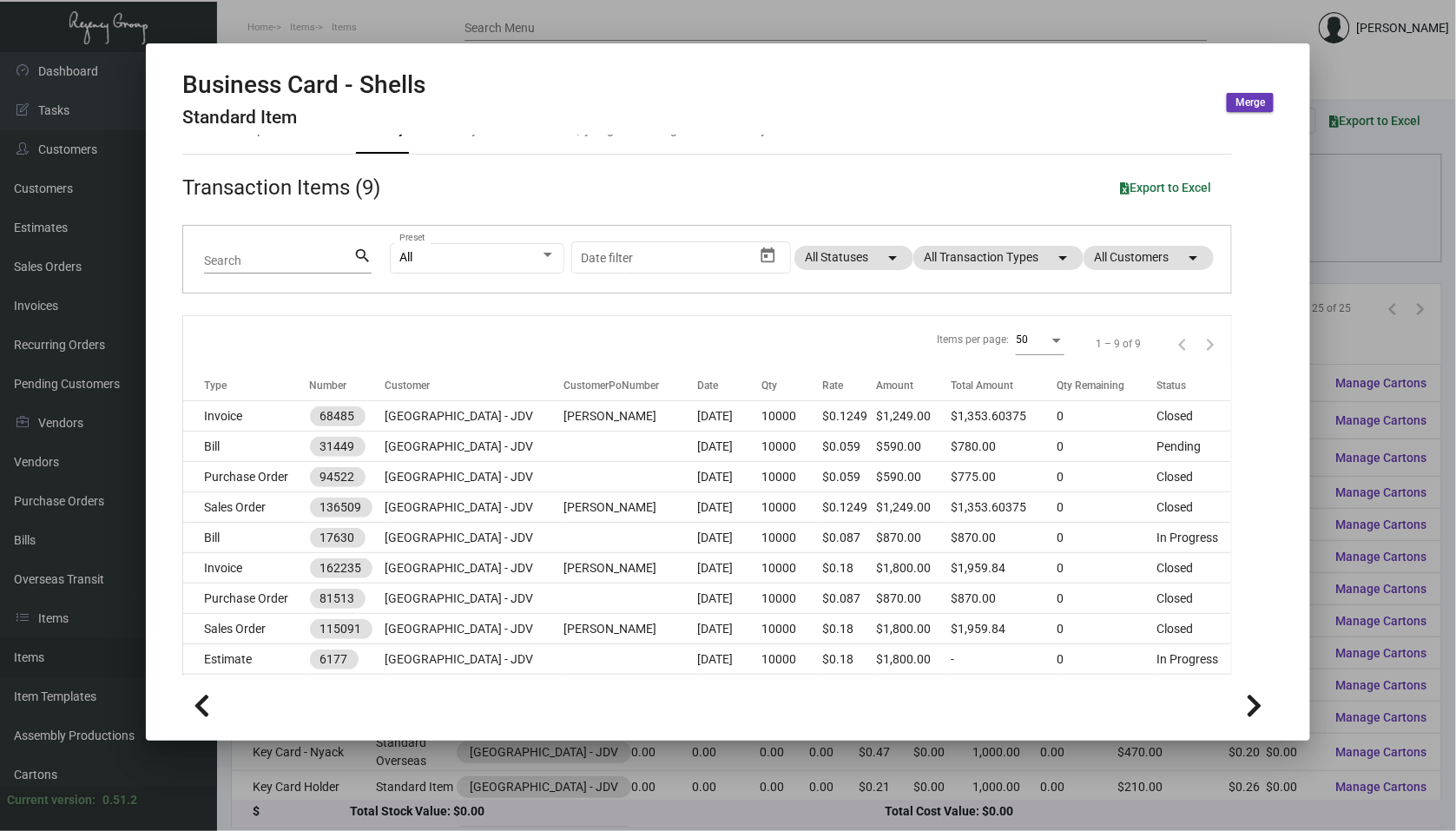
click at [106, 204] on div at bounding box center [728, 415] width 1456 height 831
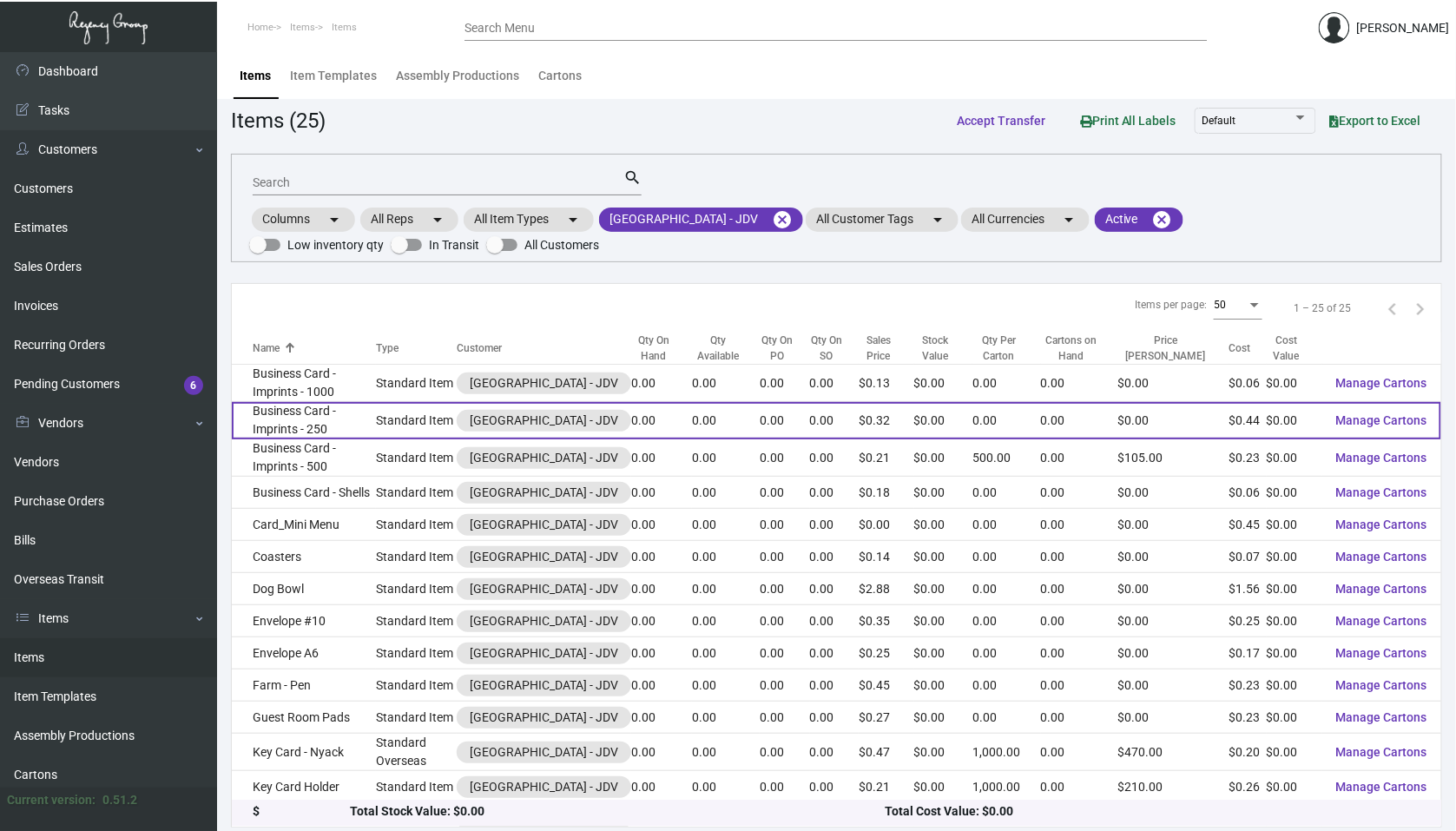
click at [376, 427] on td "Business Card - Imprints - 250" at bounding box center [303, 421] width 144 height 38
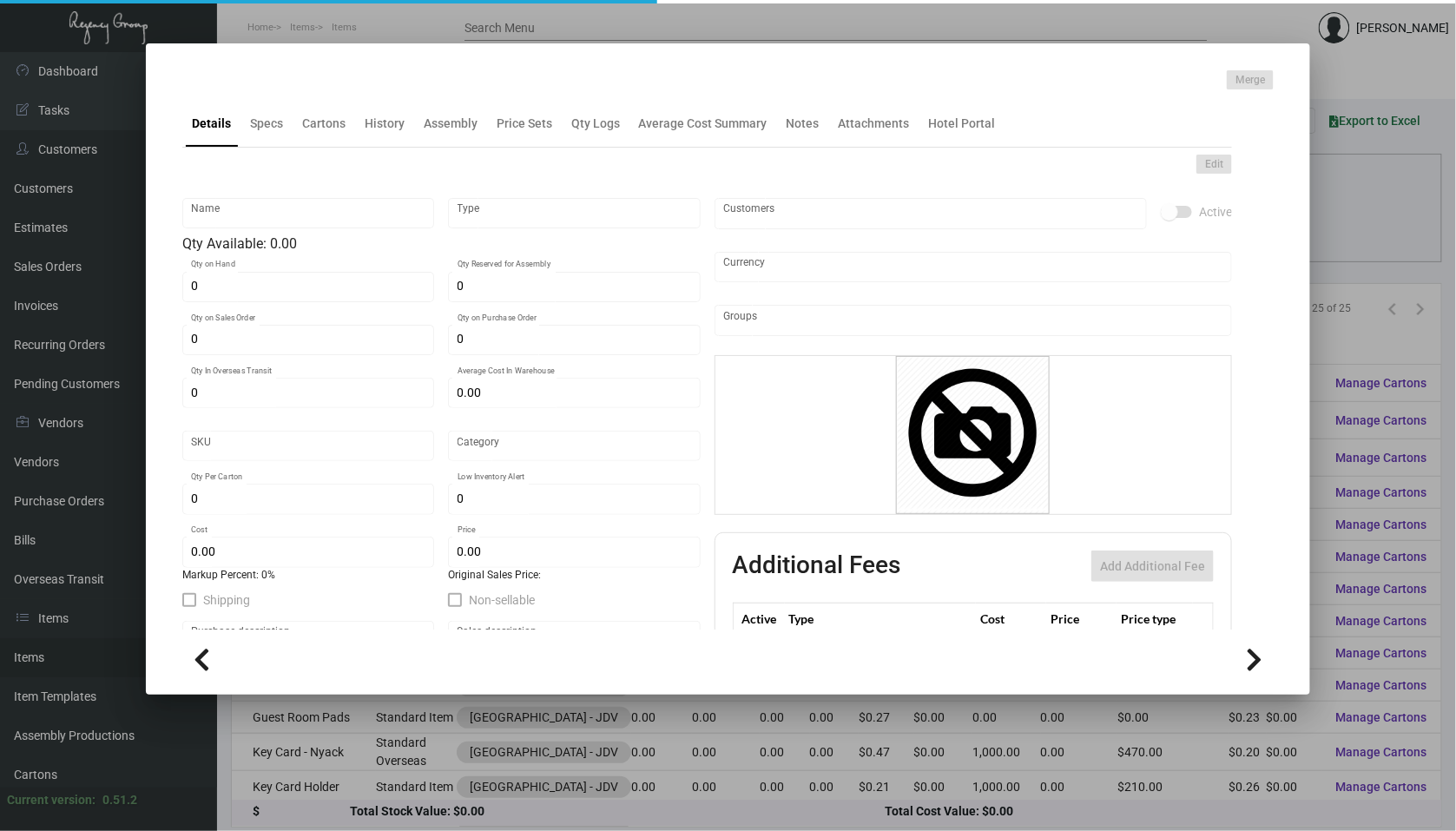
type input "Business Card - Imprints - 250"
type input "Standard Item"
type input "$ 0.00"
type input "Standard"
type input "$ 0.44"
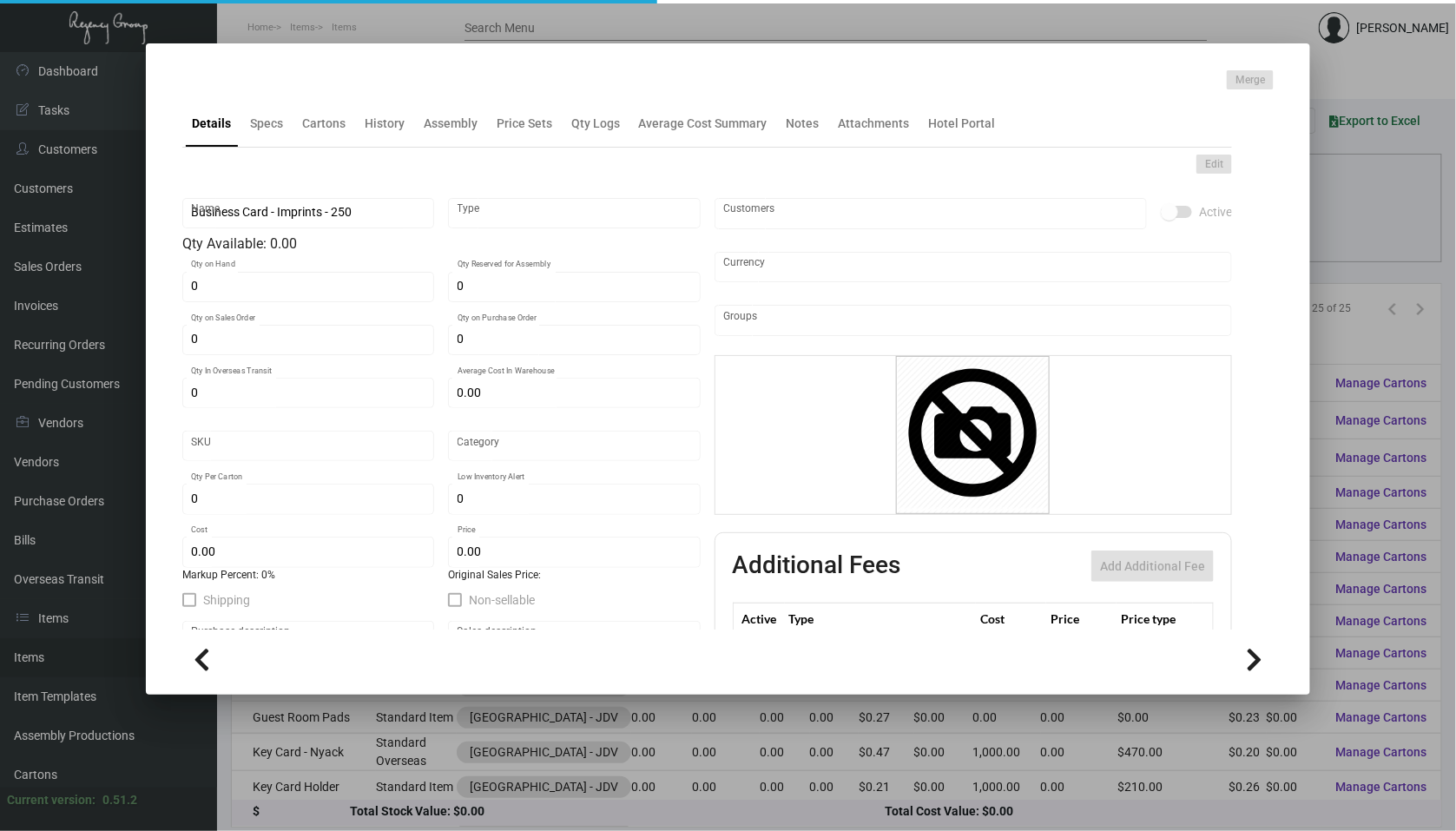
type input "$ 0.32"
checkbox input "true"
type input "United States Dollar $"
click at [378, 125] on div "History" at bounding box center [384, 123] width 40 height 18
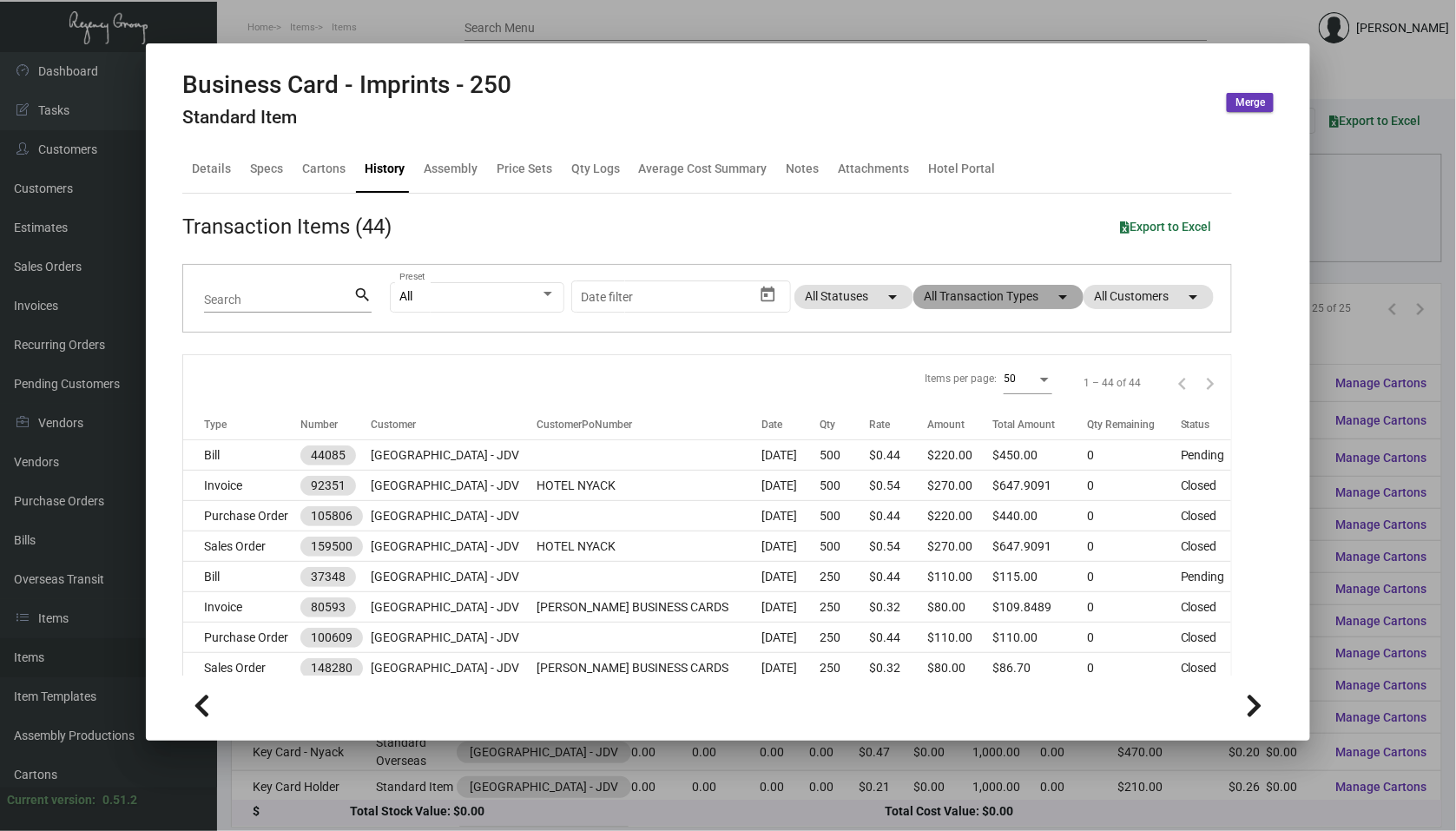
click at [997, 297] on mat-chip "All Transaction Types arrow_drop_down" at bounding box center [998, 297] width 171 height 24
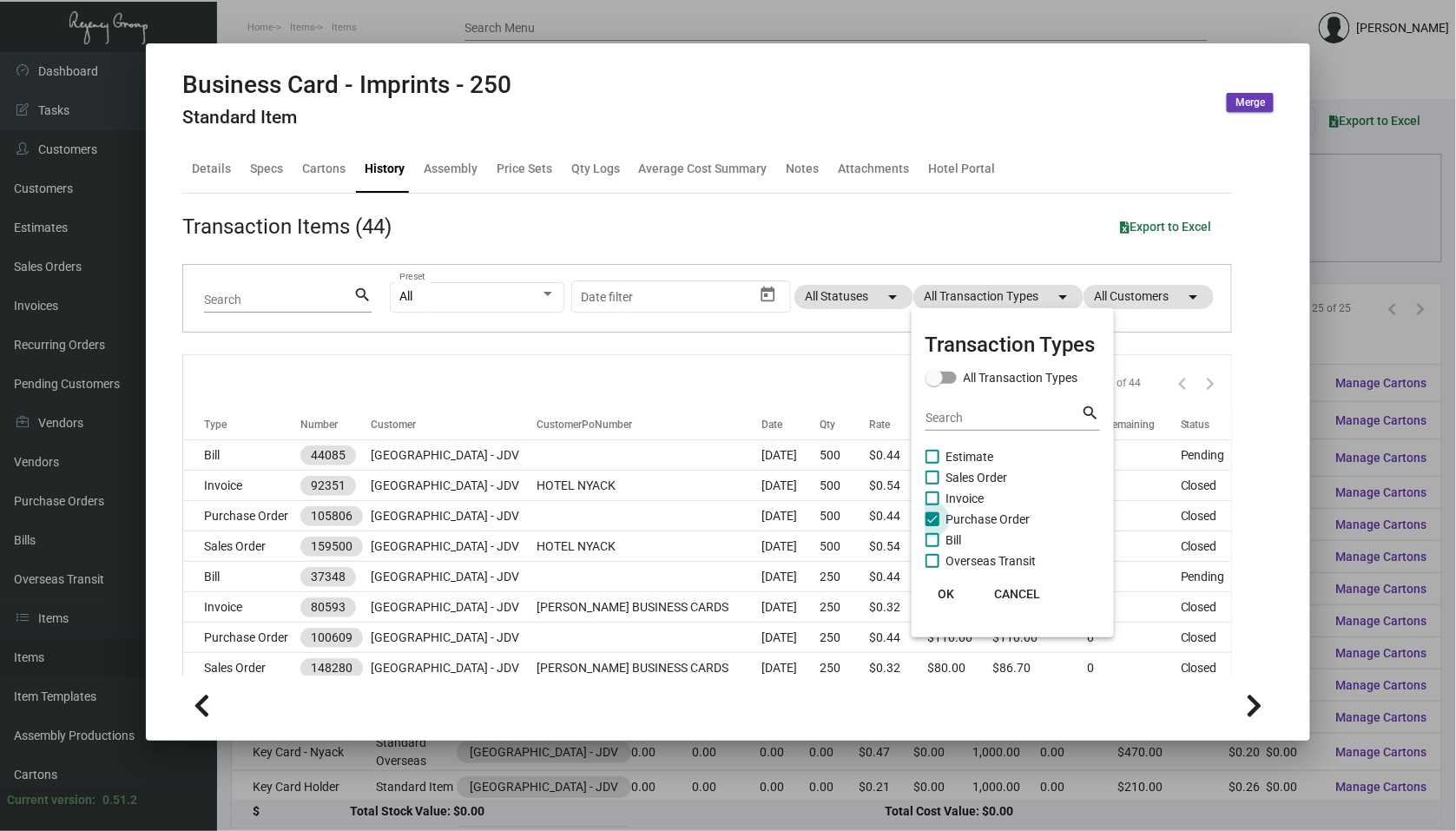
click at [935, 512] on span at bounding box center [933, 519] width 14 height 14
click at [933, 527] on input "Purchase Order" at bounding box center [932, 527] width 1 height 1
click at [935, 512] on span at bounding box center [933, 519] width 14 height 14
click at [933, 527] on input "Purchase Order" at bounding box center [932, 527] width 1 height 1
checkbox input "true"
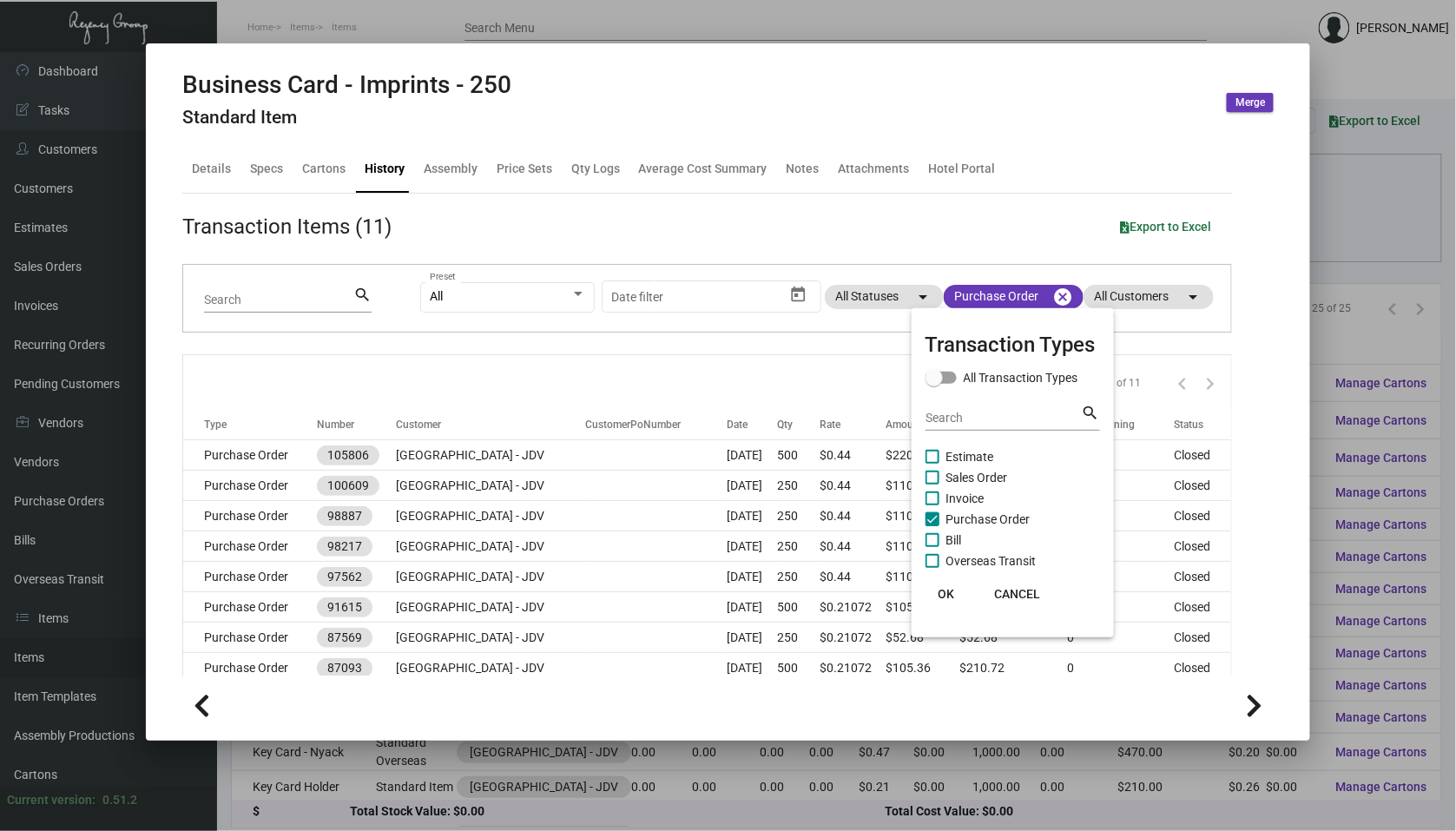
click at [947, 587] on span "OK" at bounding box center [945, 593] width 16 height 14
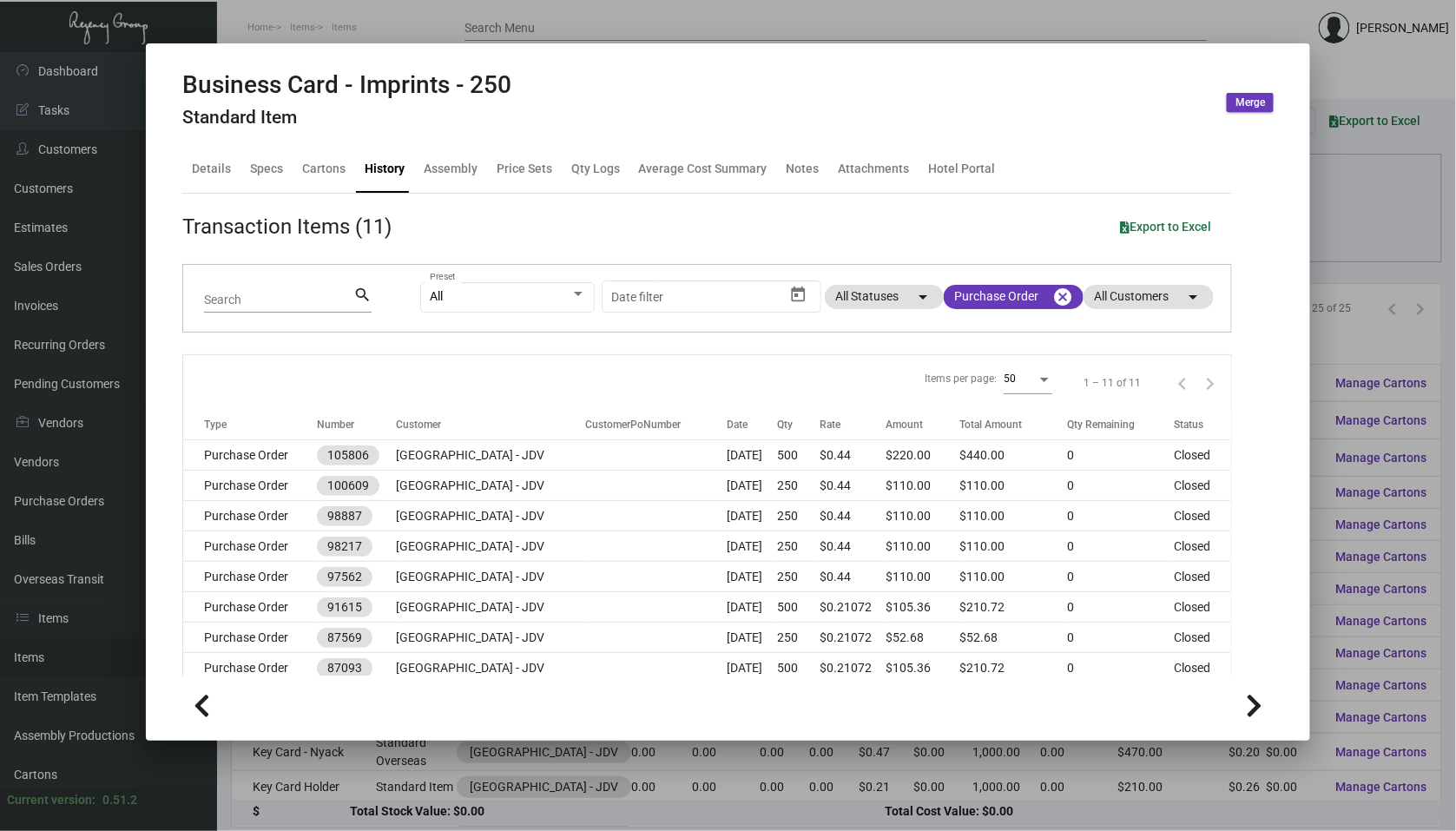
click at [586, 772] on div at bounding box center [728, 415] width 1456 height 831
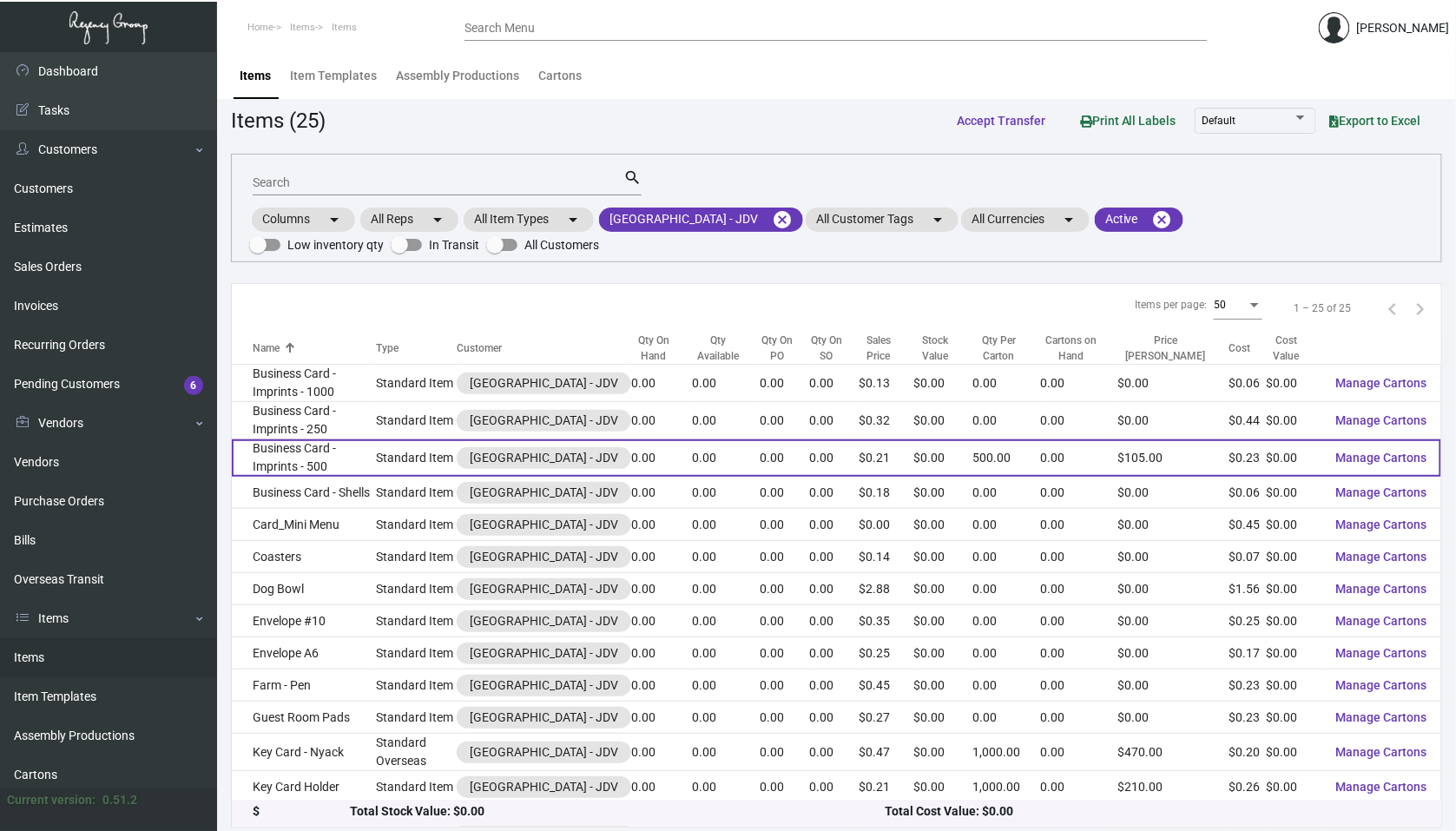
click at [332, 467] on td "Business Card - Imprints - 500" at bounding box center [303, 458] width 144 height 38
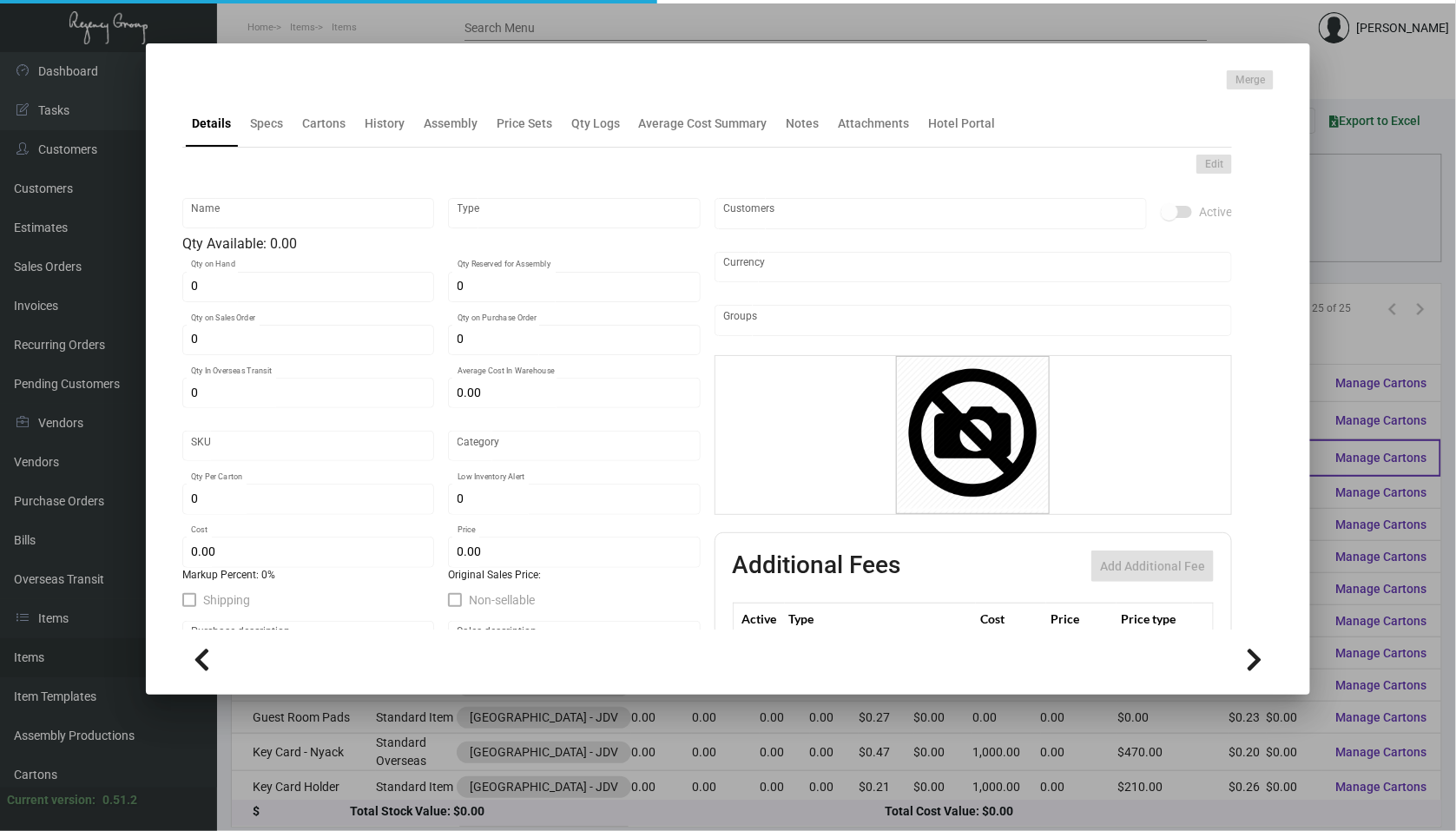
type input "Business Card - Imprints - 500"
type input "Standard Item"
type input "$ 0.00"
type input "Standard"
type input "500"
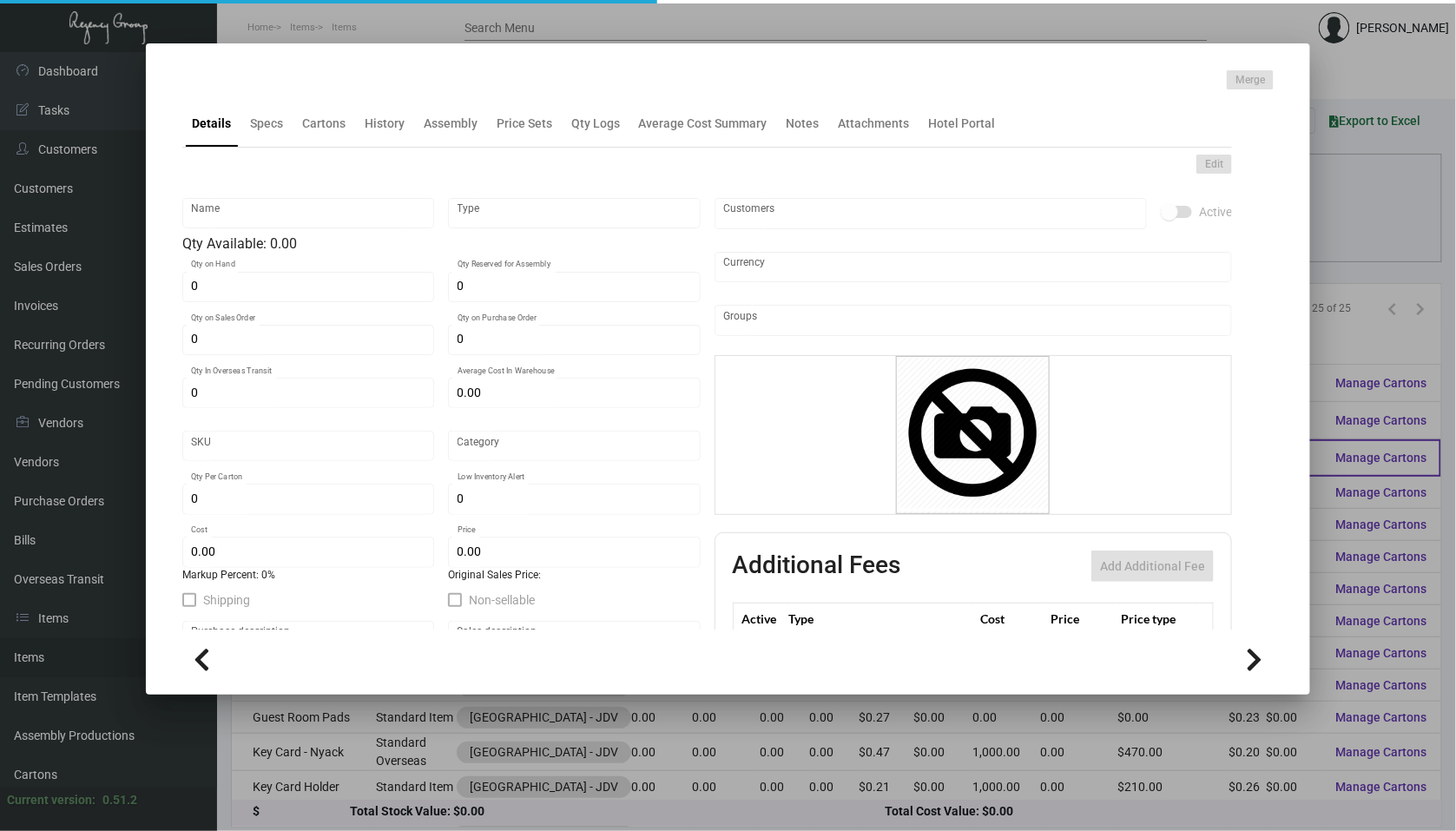
type input "$ 0.228"
type input "$ 0.21"
checkbox input "true"
type input "United States Dollar $"
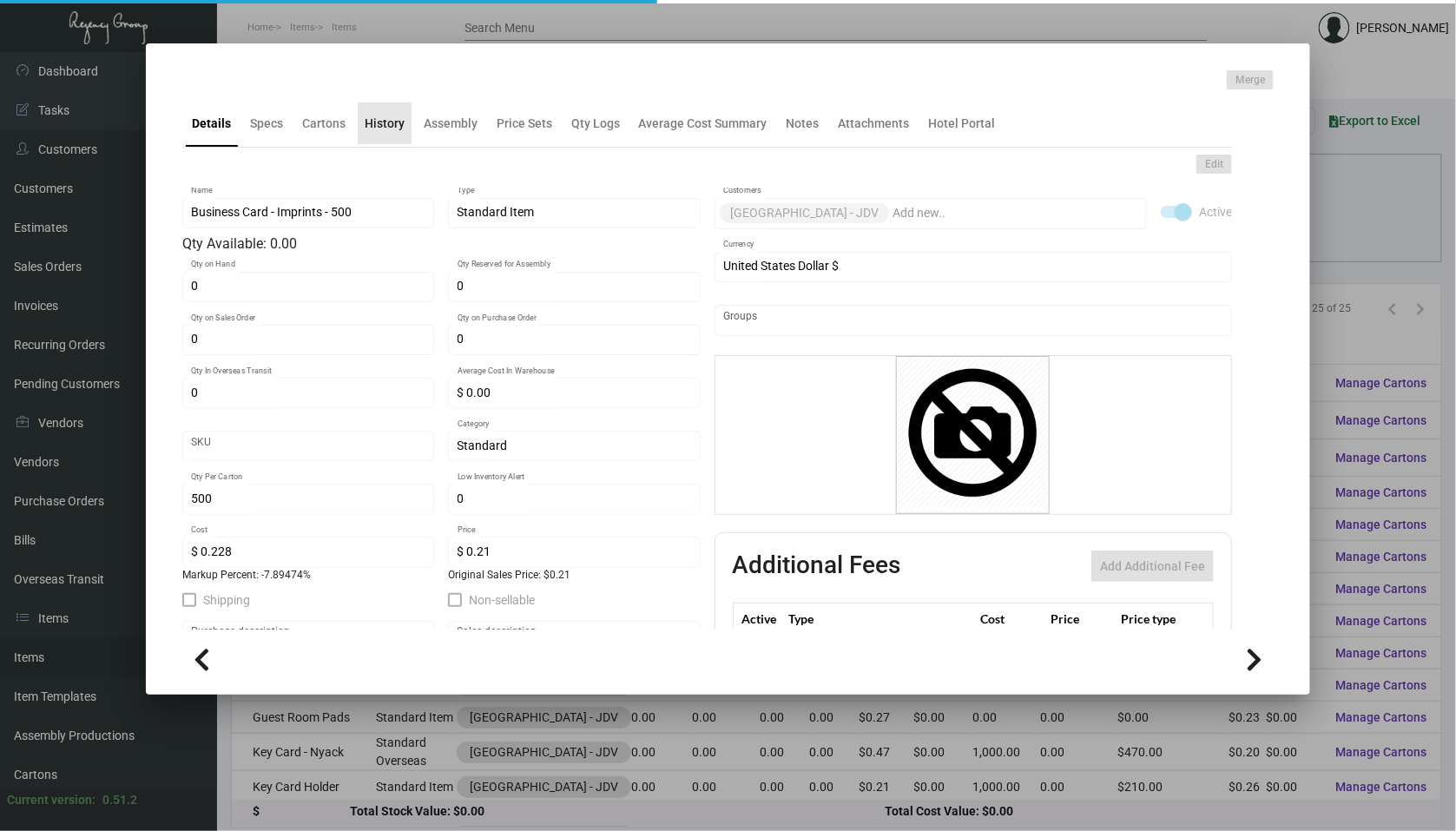
click at [383, 123] on div "History" at bounding box center [384, 123] width 40 height 18
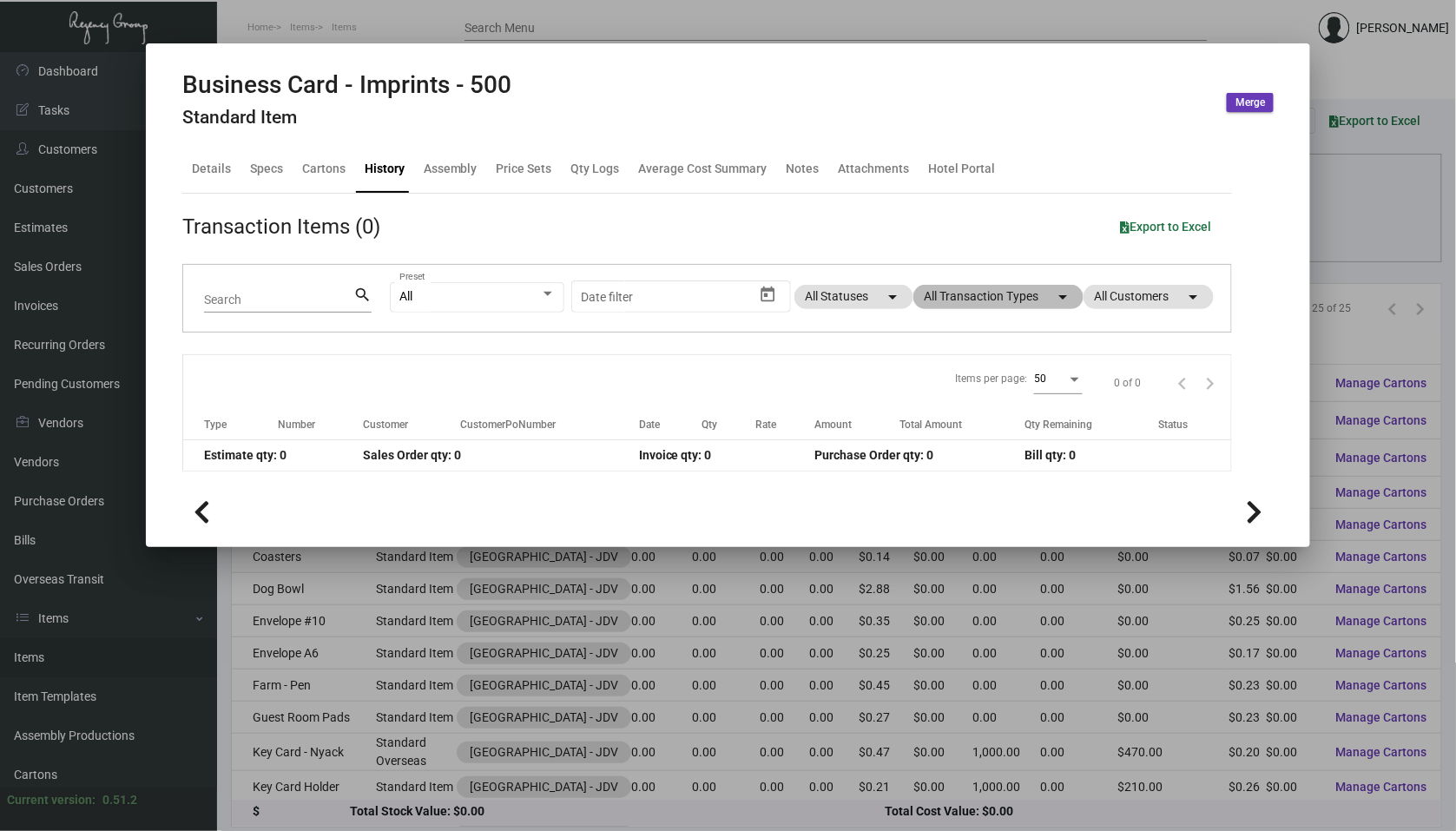
click at [941, 292] on mat-chip "All Transaction Types arrow_drop_down" at bounding box center [998, 297] width 171 height 24
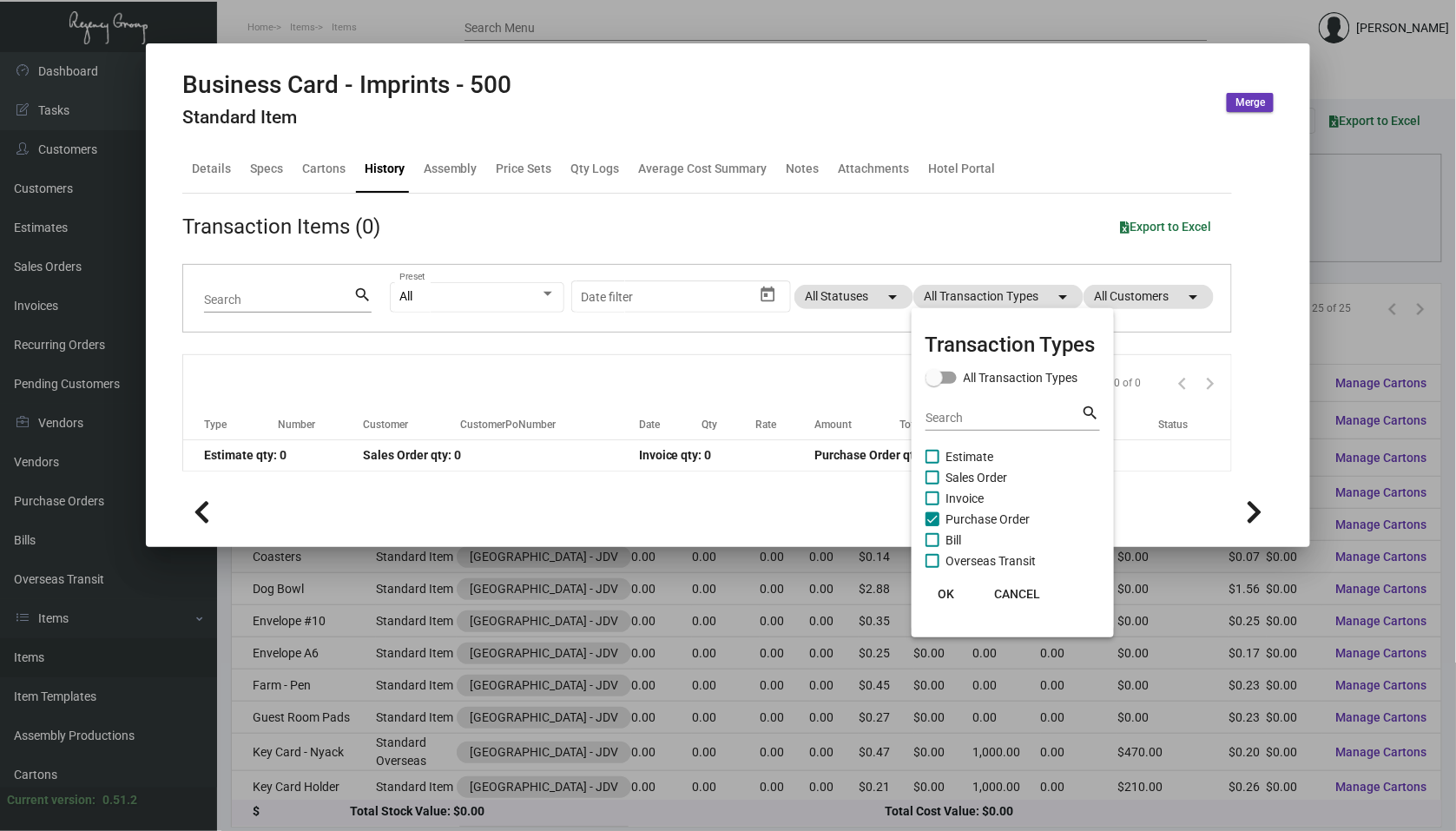
click at [934, 525] on label "Purchase Order" at bounding box center [978, 519] width 105 height 20
click at [933, 527] on input "Purchase Order" at bounding box center [932, 527] width 1 height 1
click at [934, 525] on label "Purchase Order" at bounding box center [978, 519] width 105 height 20
click at [933, 527] on input "Purchase Order" at bounding box center [932, 527] width 1 height 1
checkbox input "true"
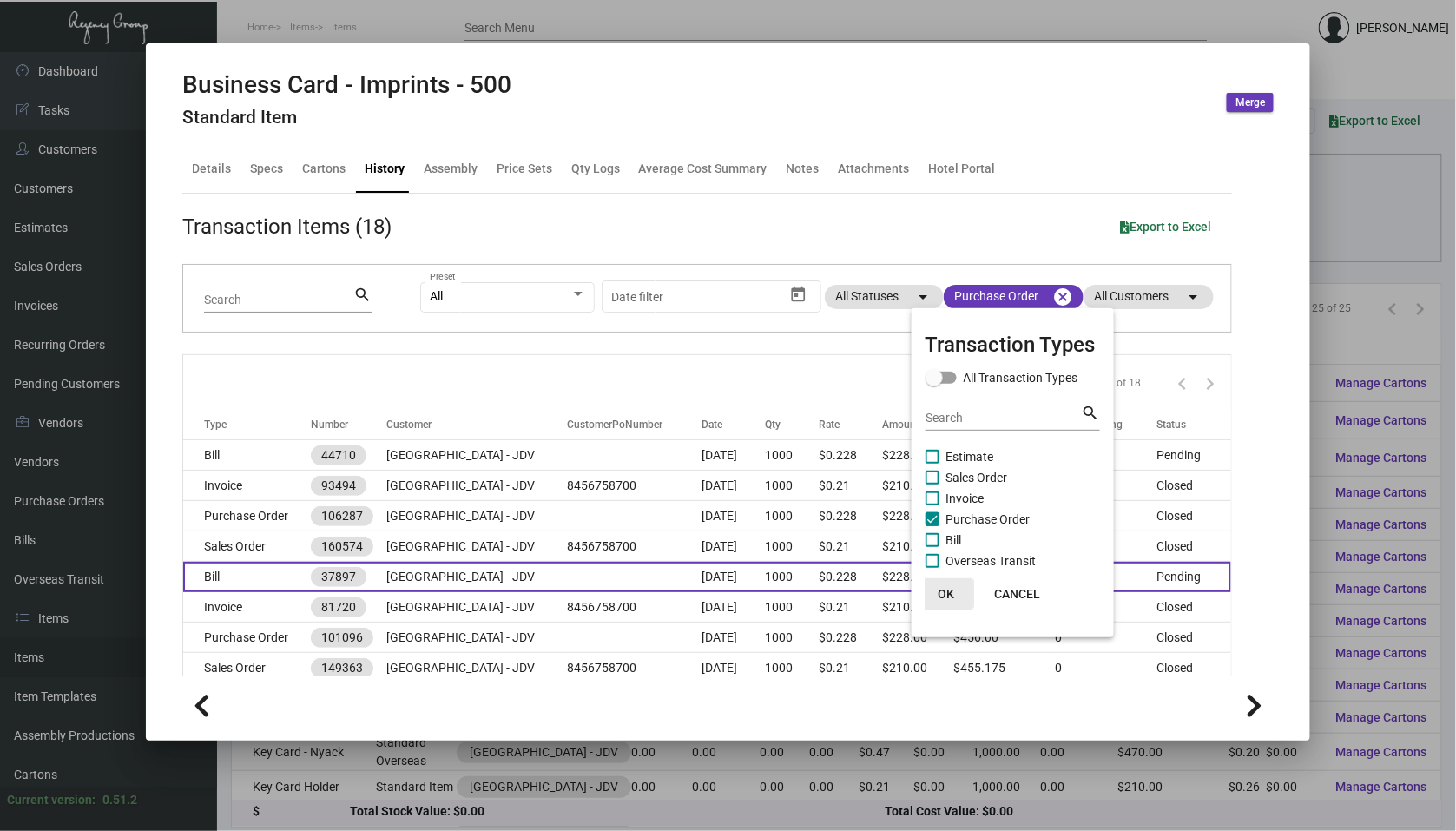
click at [944, 587] on span "OK" at bounding box center [945, 593] width 16 height 14
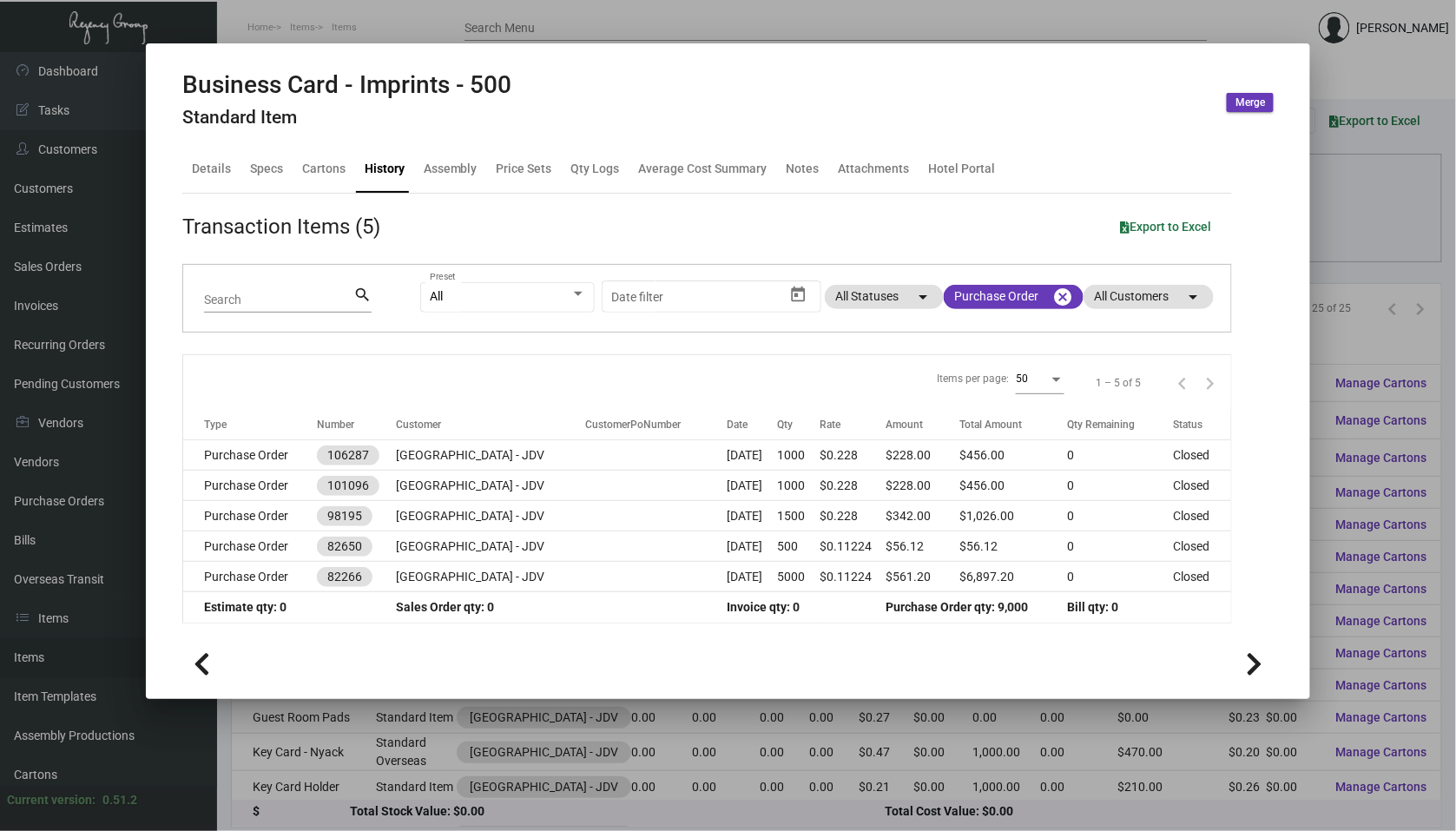
click at [1350, 263] on div at bounding box center [728, 415] width 1456 height 831
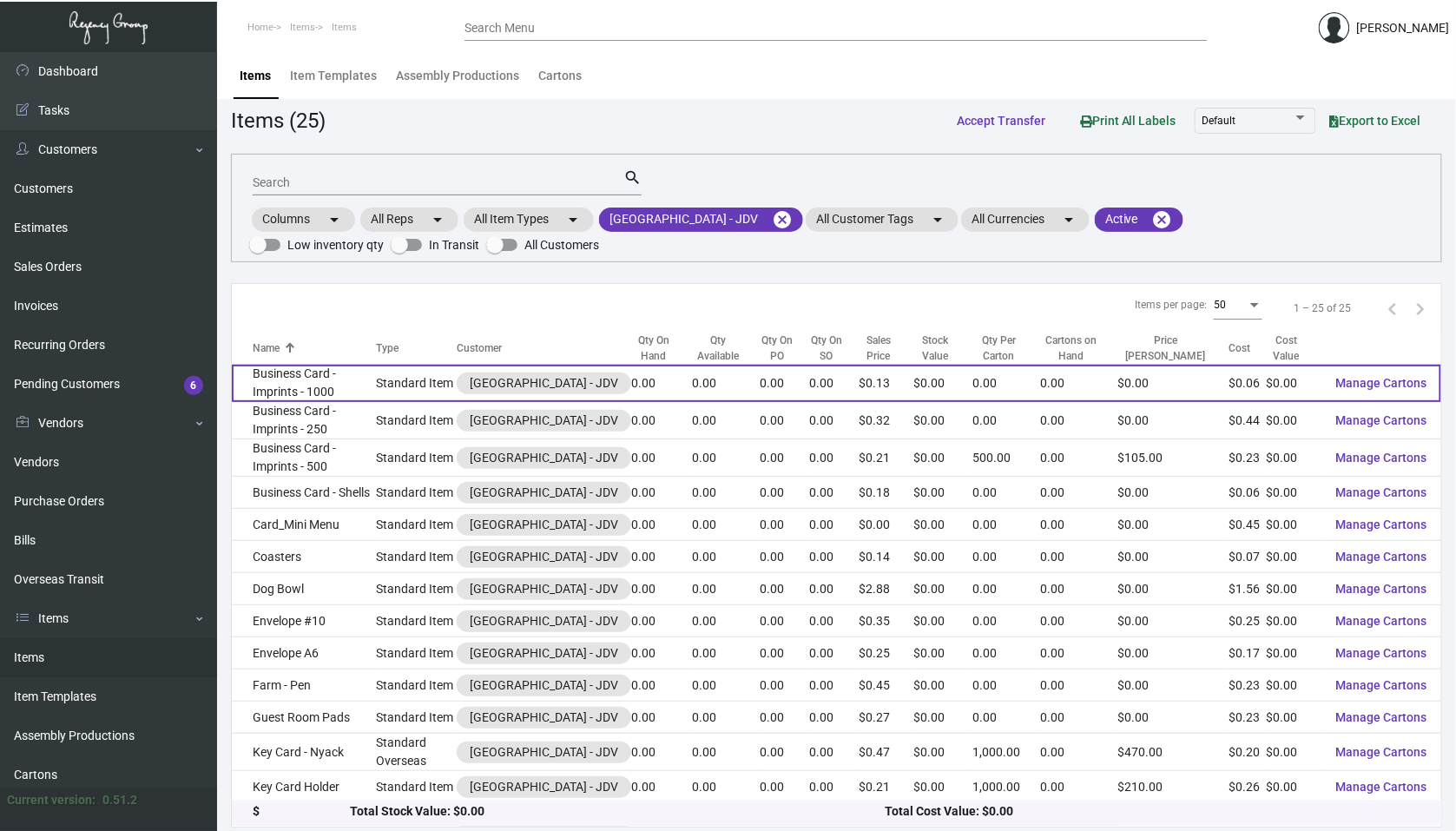
click at [457, 388] on td "Standard Item" at bounding box center [416, 383] width 80 height 38
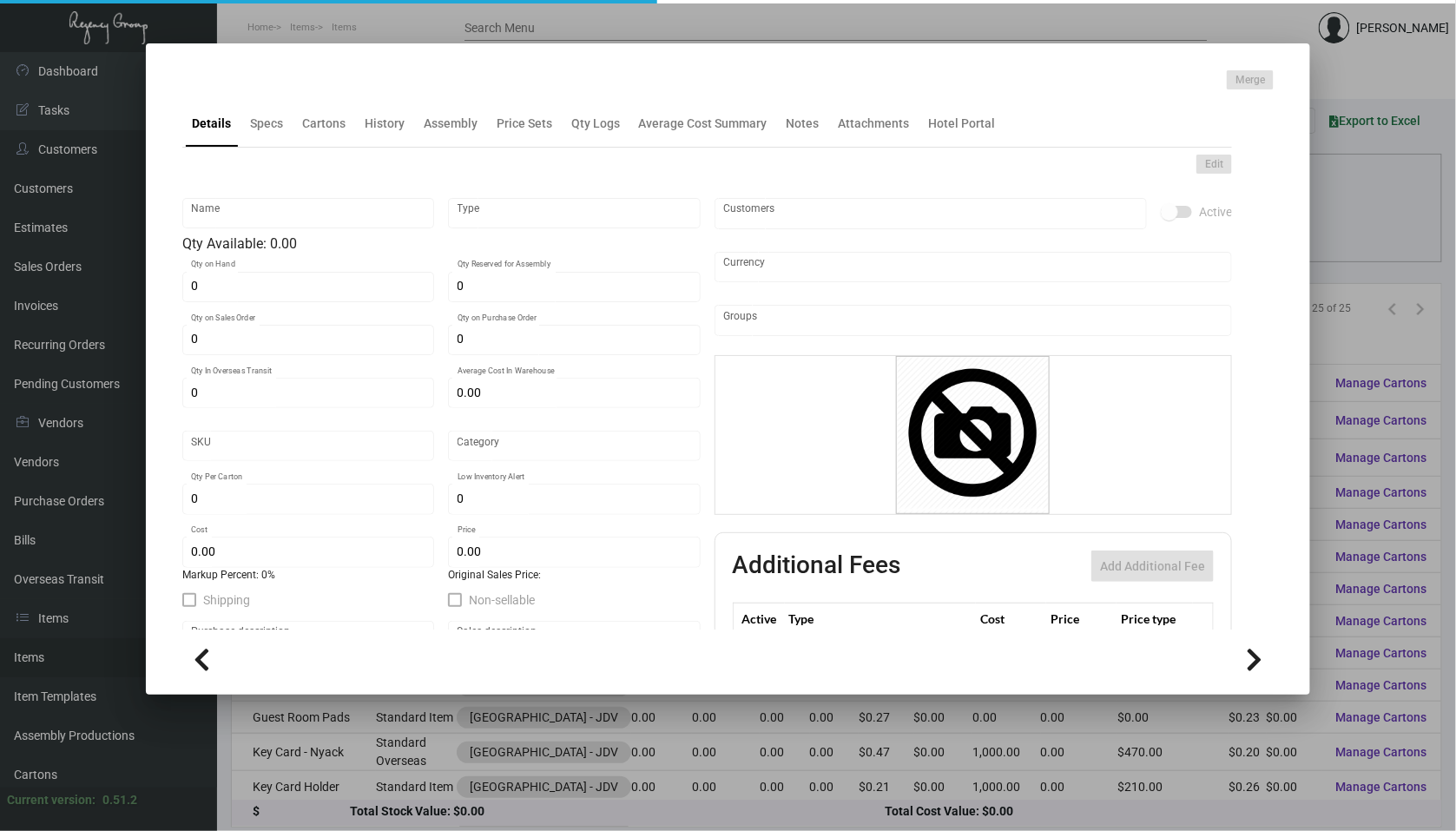
type input "Business Card - Imprints - 1000"
type input "Standard Item"
type input "$ 0.00"
type input "Standard"
type input "$ 0.06426"
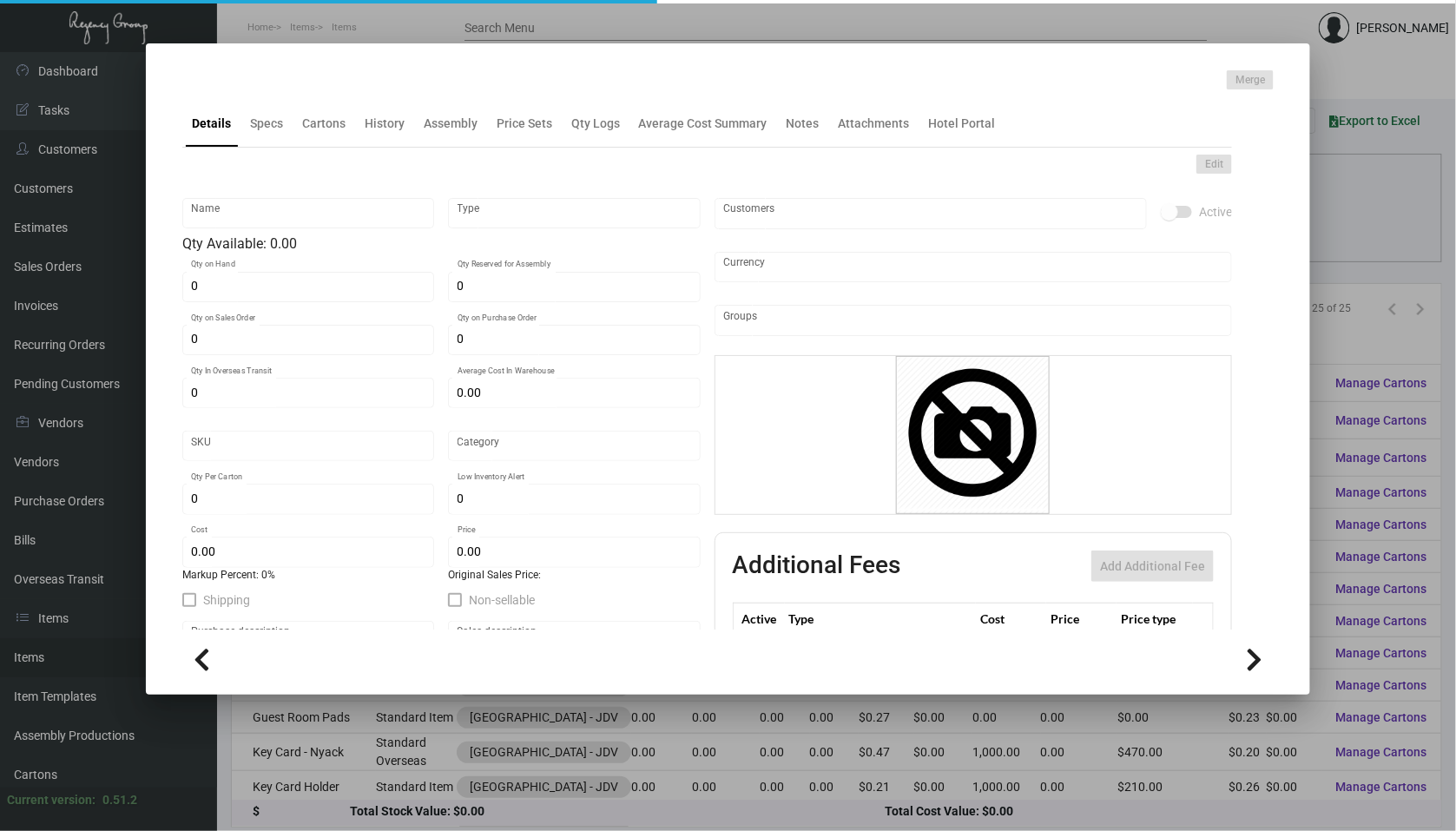
type input "$ 0.13"
checkbox input "true"
type input "United States Dollar $"
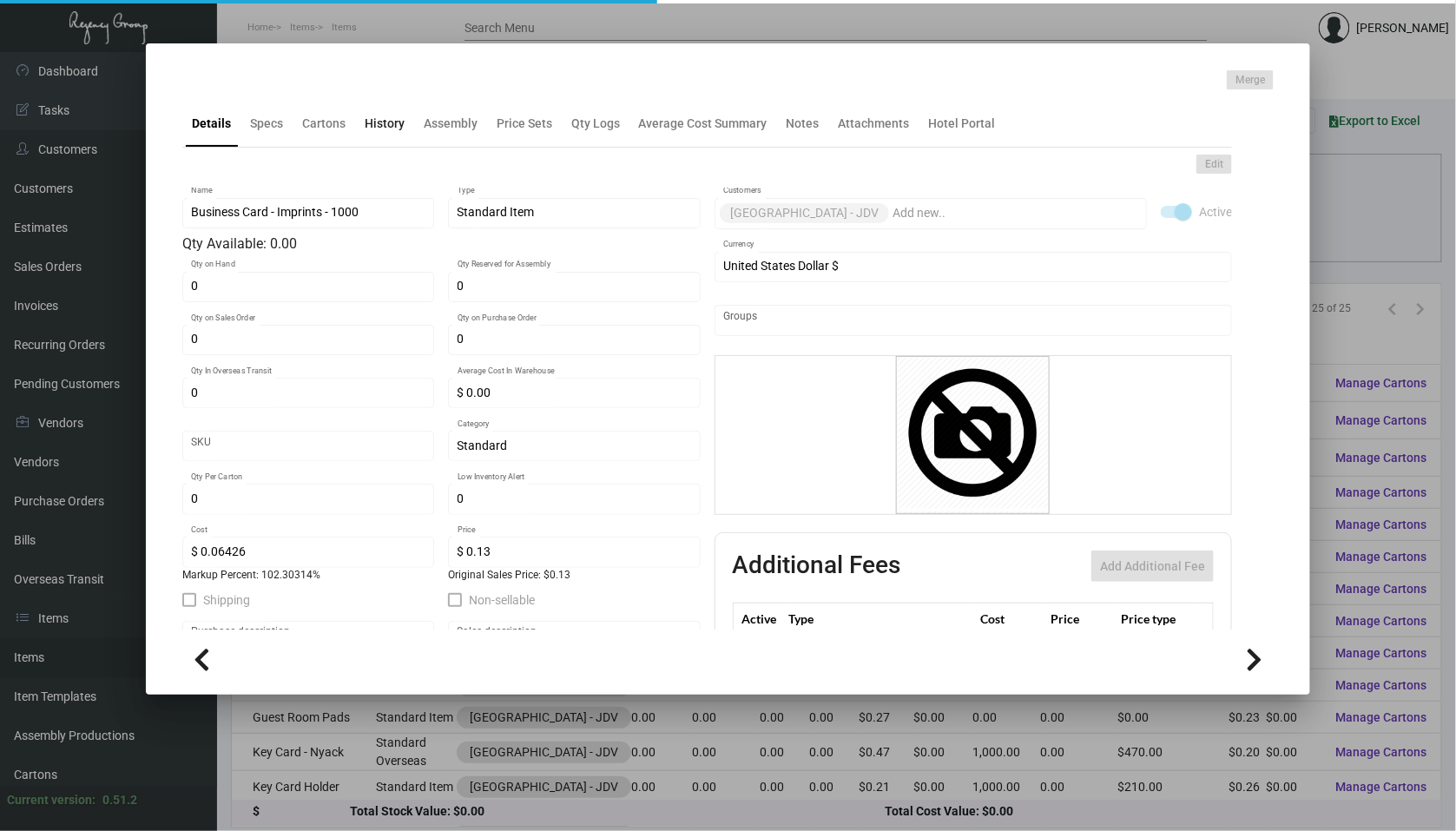
click at [393, 132] on div "History" at bounding box center [385, 123] width 54 height 42
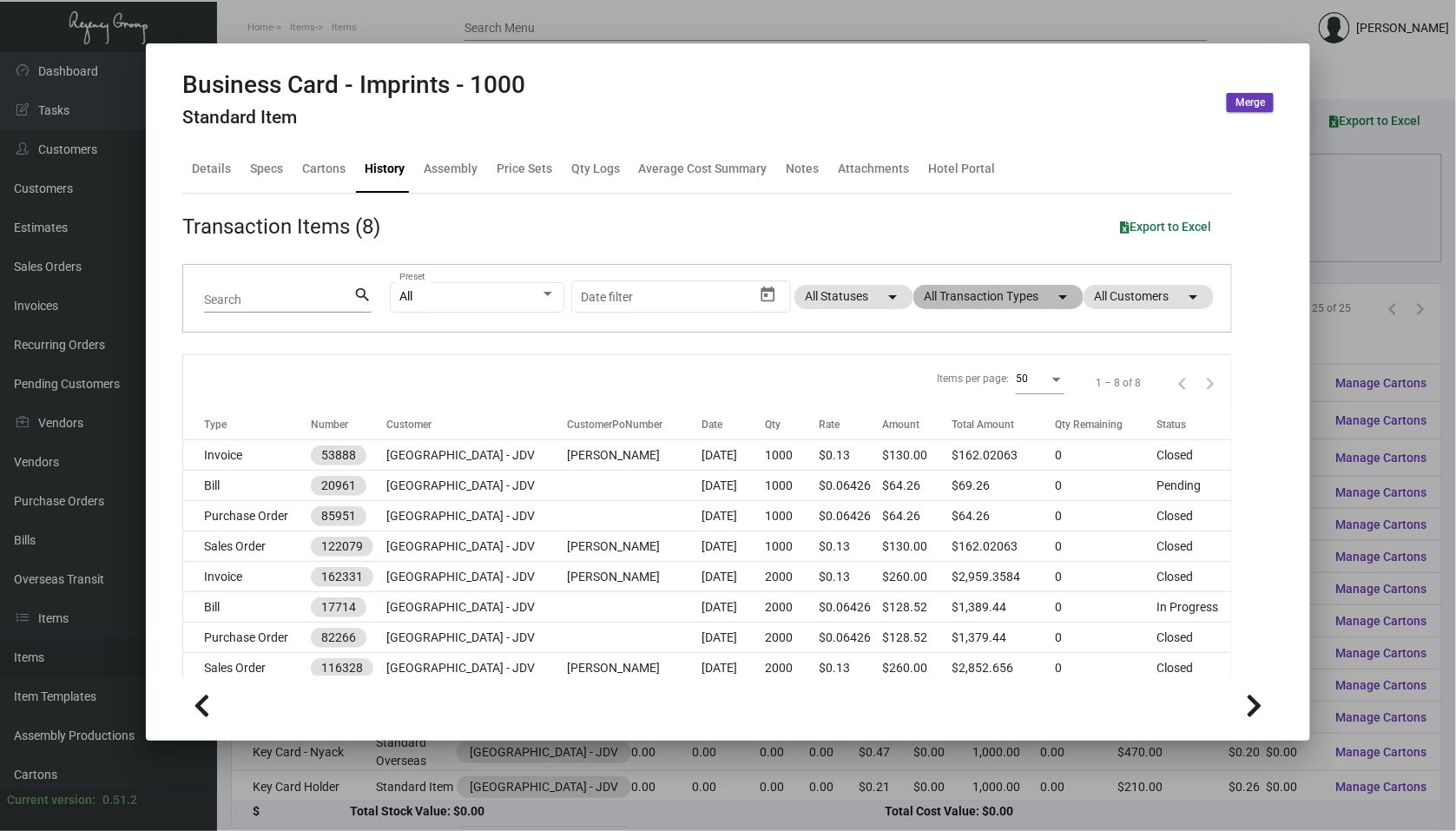
click at [970, 291] on mat-chip "All Transaction Types arrow_drop_down" at bounding box center [998, 297] width 171 height 24
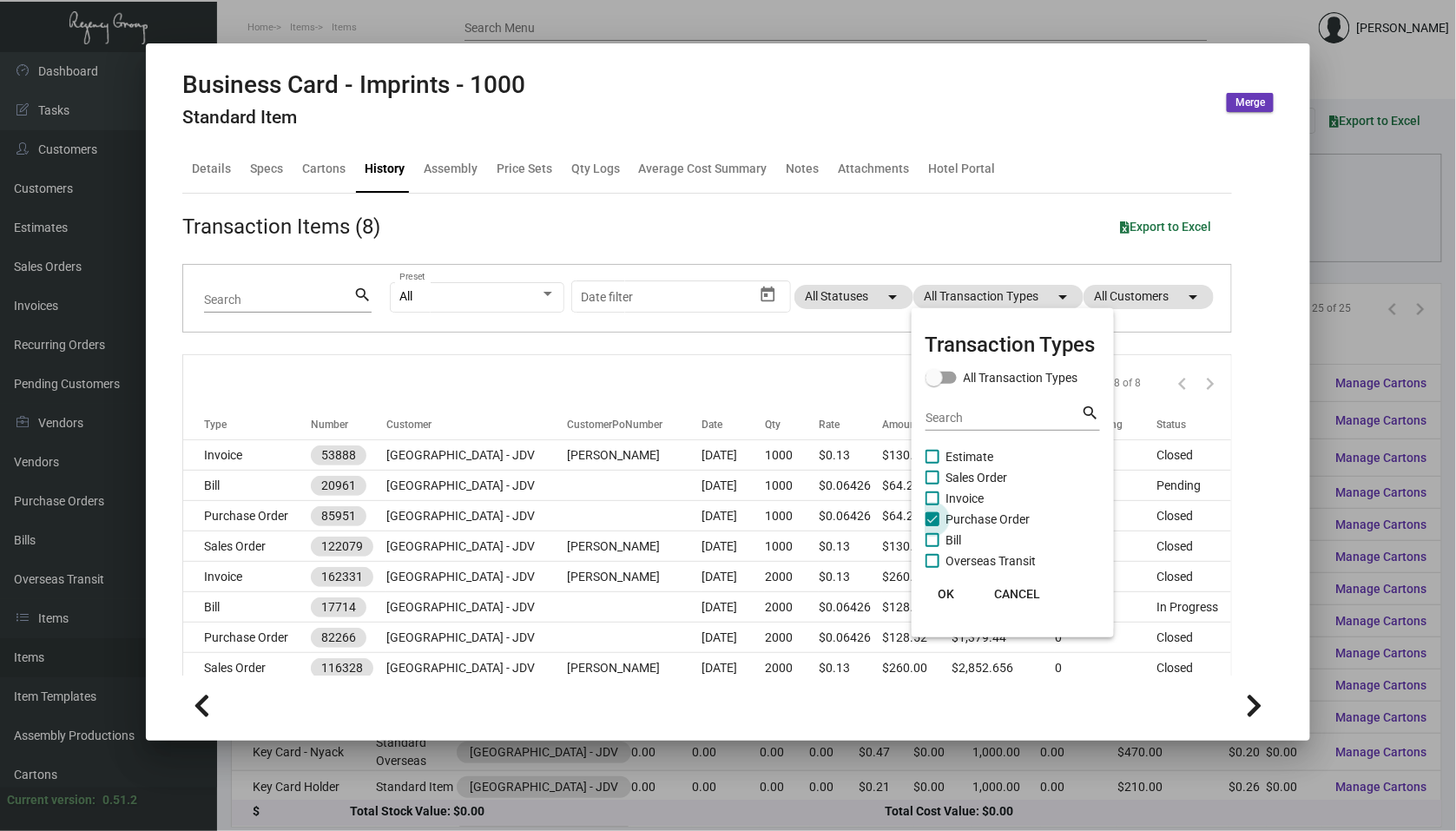
click at [935, 520] on span at bounding box center [933, 519] width 14 height 14
click at [933, 527] on input "Purchase Order" at bounding box center [932, 527] width 1 height 1
click at [935, 520] on span at bounding box center [933, 519] width 14 height 14
click at [933, 527] on input "Purchase Order" at bounding box center [932, 527] width 1 height 1
checkbox input "true"
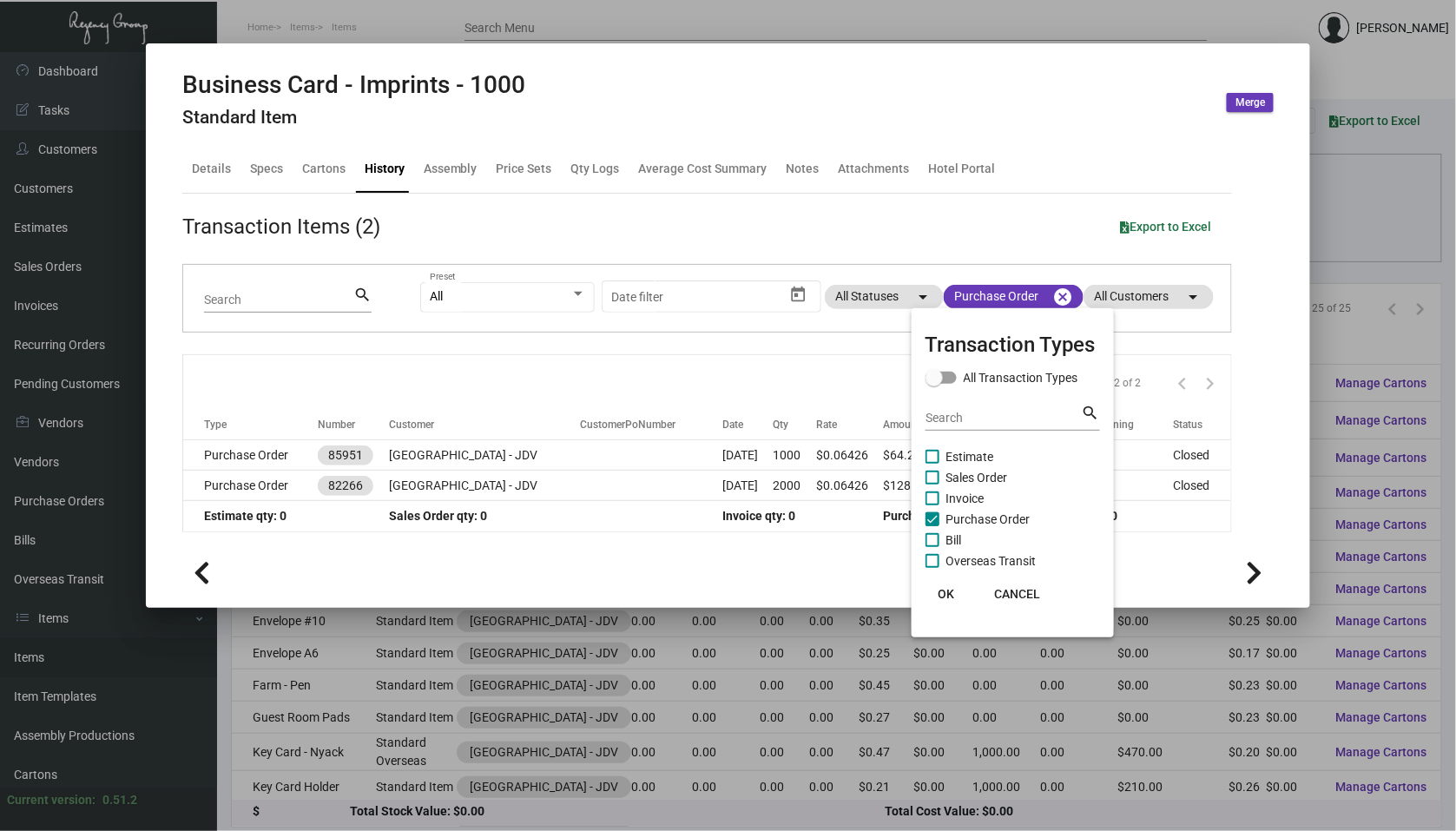
click at [944, 592] on span "OK" at bounding box center [945, 593] width 16 height 14
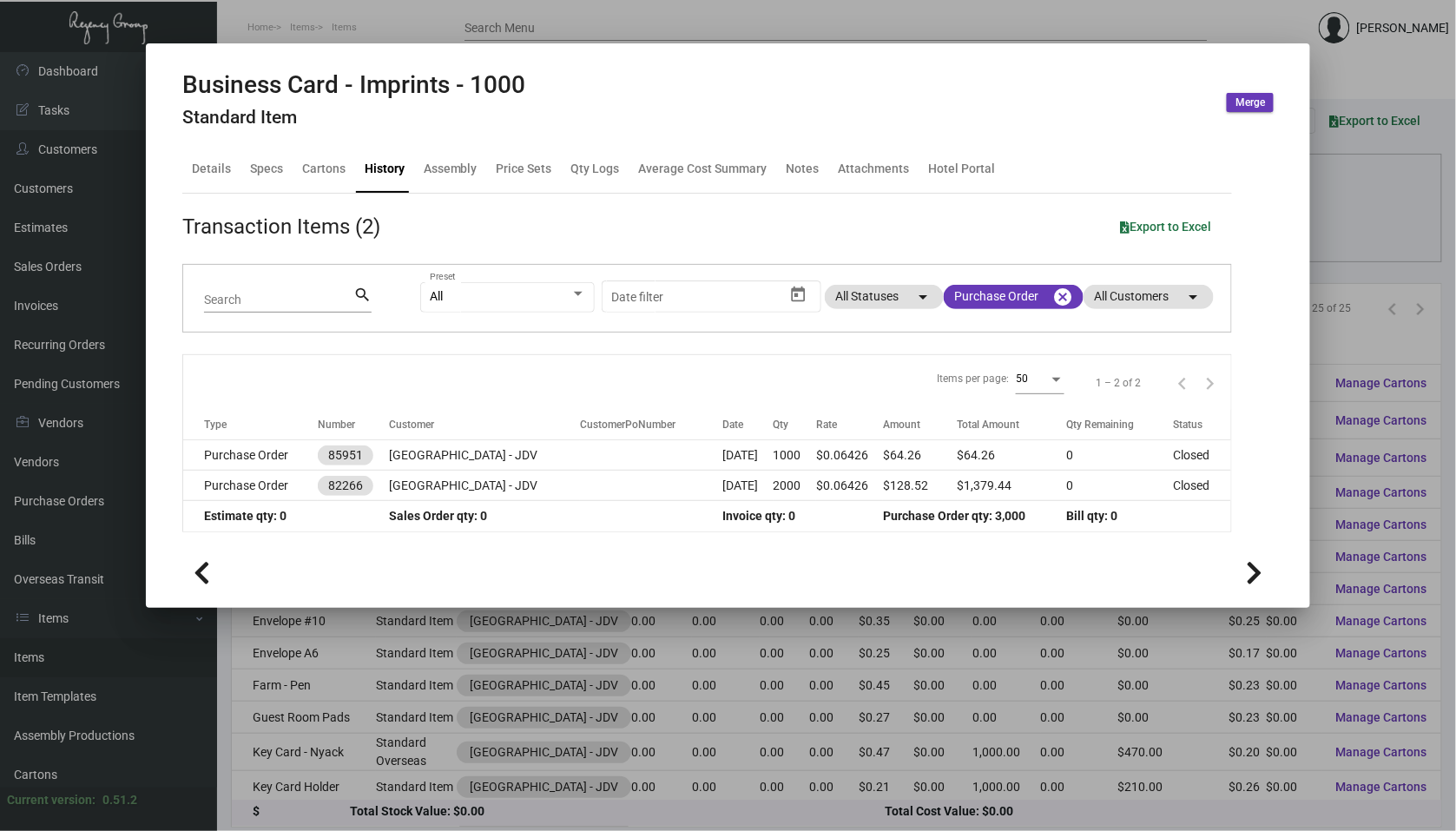
click at [1341, 198] on div at bounding box center [728, 415] width 1456 height 831
